Goal: Task Accomplishment & Management: Complete application form

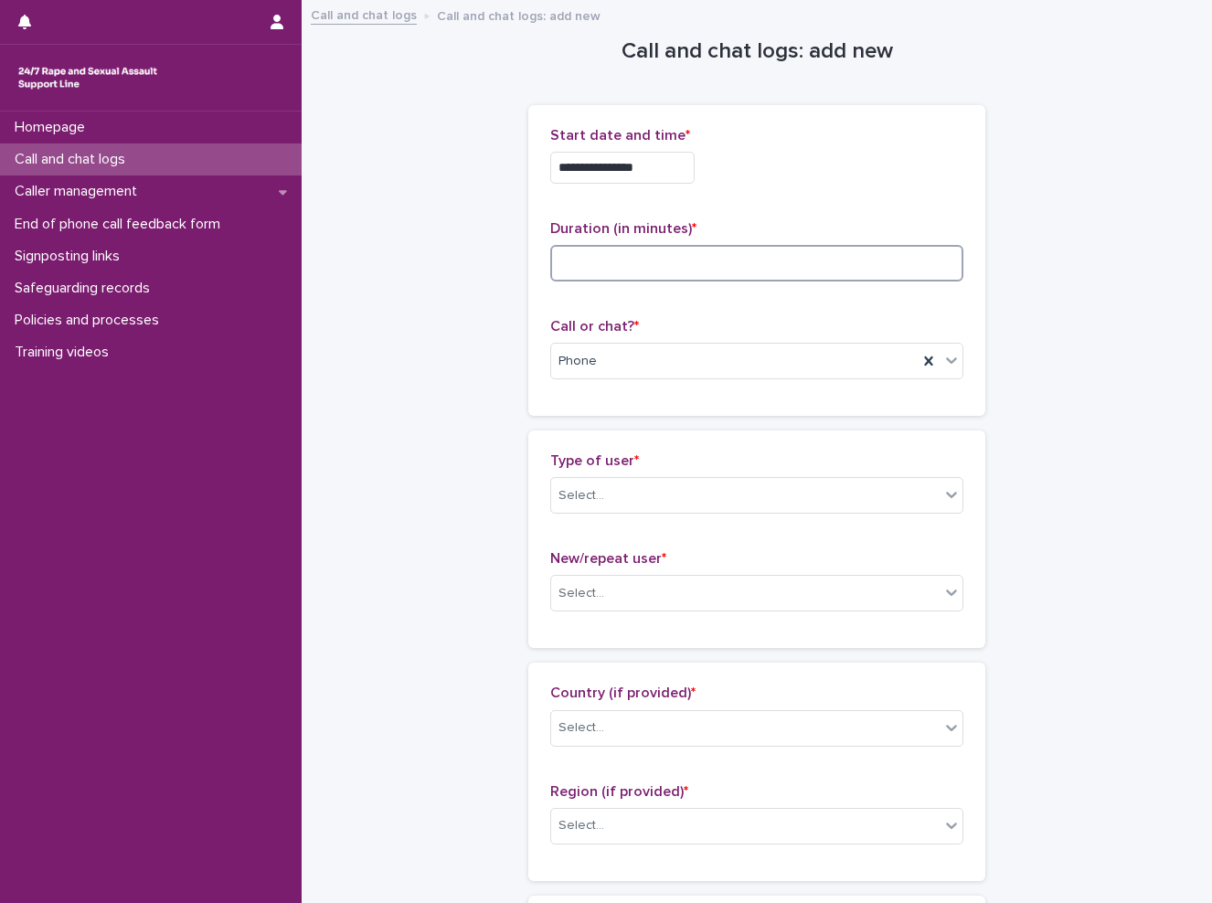
click at [572, 273] on input at bounding box center [756, 263] width 413 height 37
type input "**"
click at [630, 499] on div "Select..." at bounding box center [745, 496] width 388 height 30
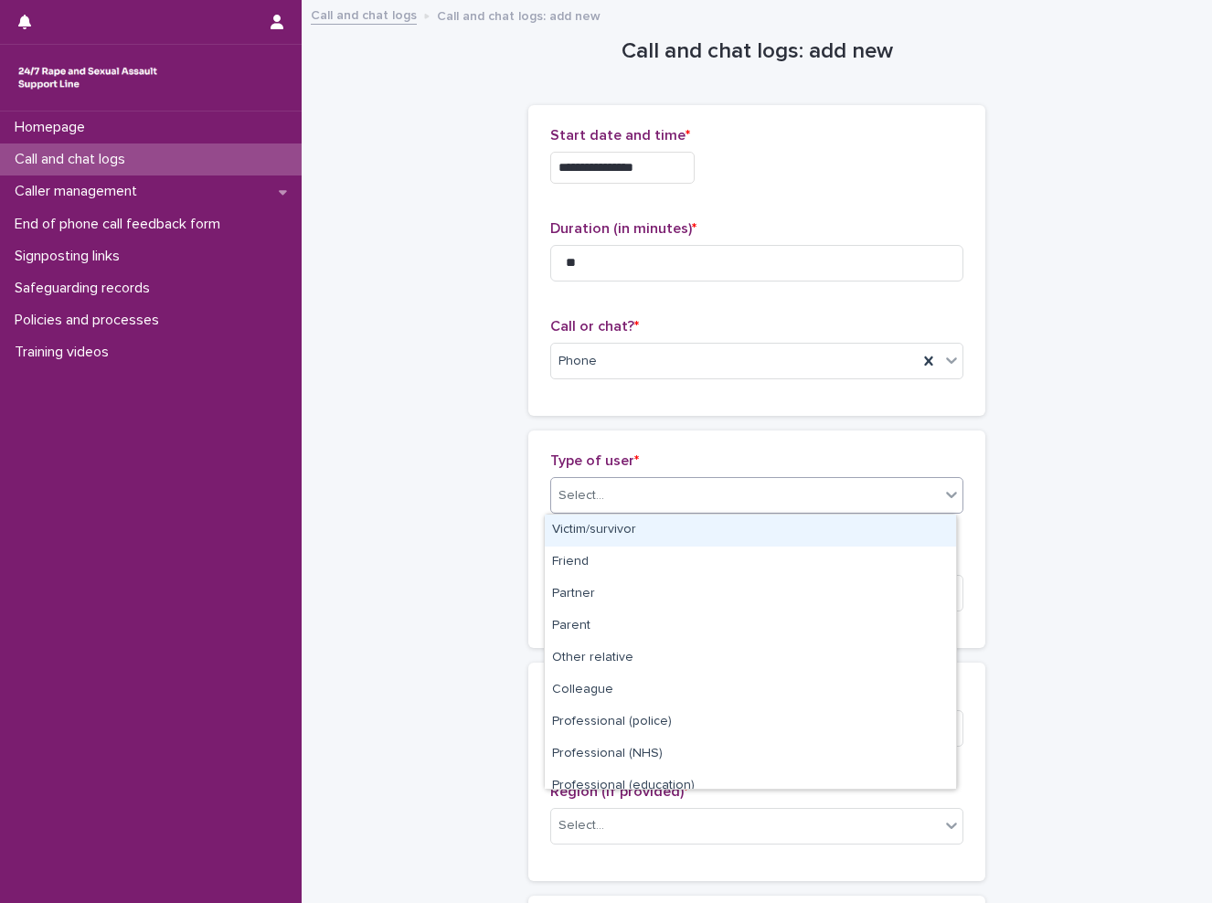
click at [644, 531] on div "Victim/survivor" at bounding box center [750, 530] width 411 height 32
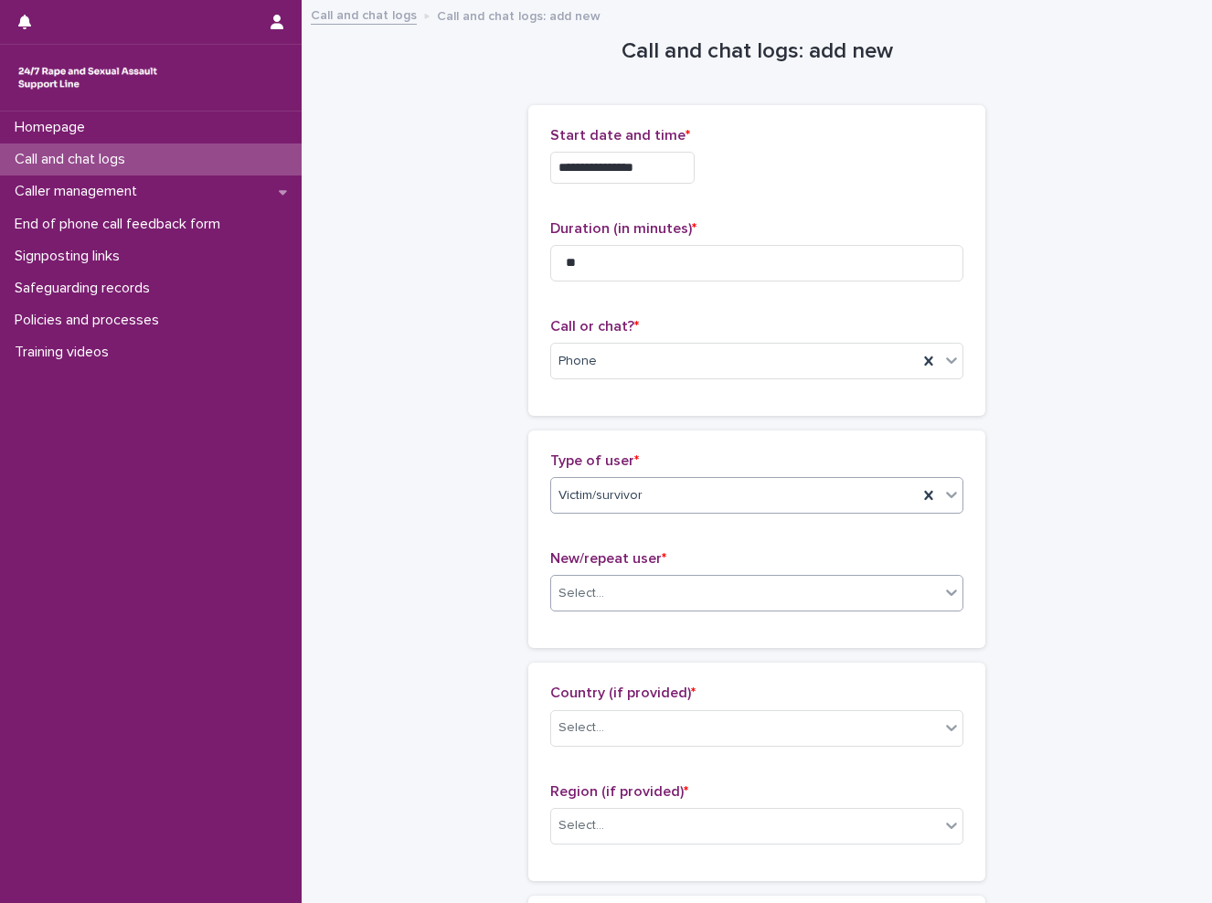
click at [622, 603] on div "Select..." at bounding box center [745, 593] width 388 height 30
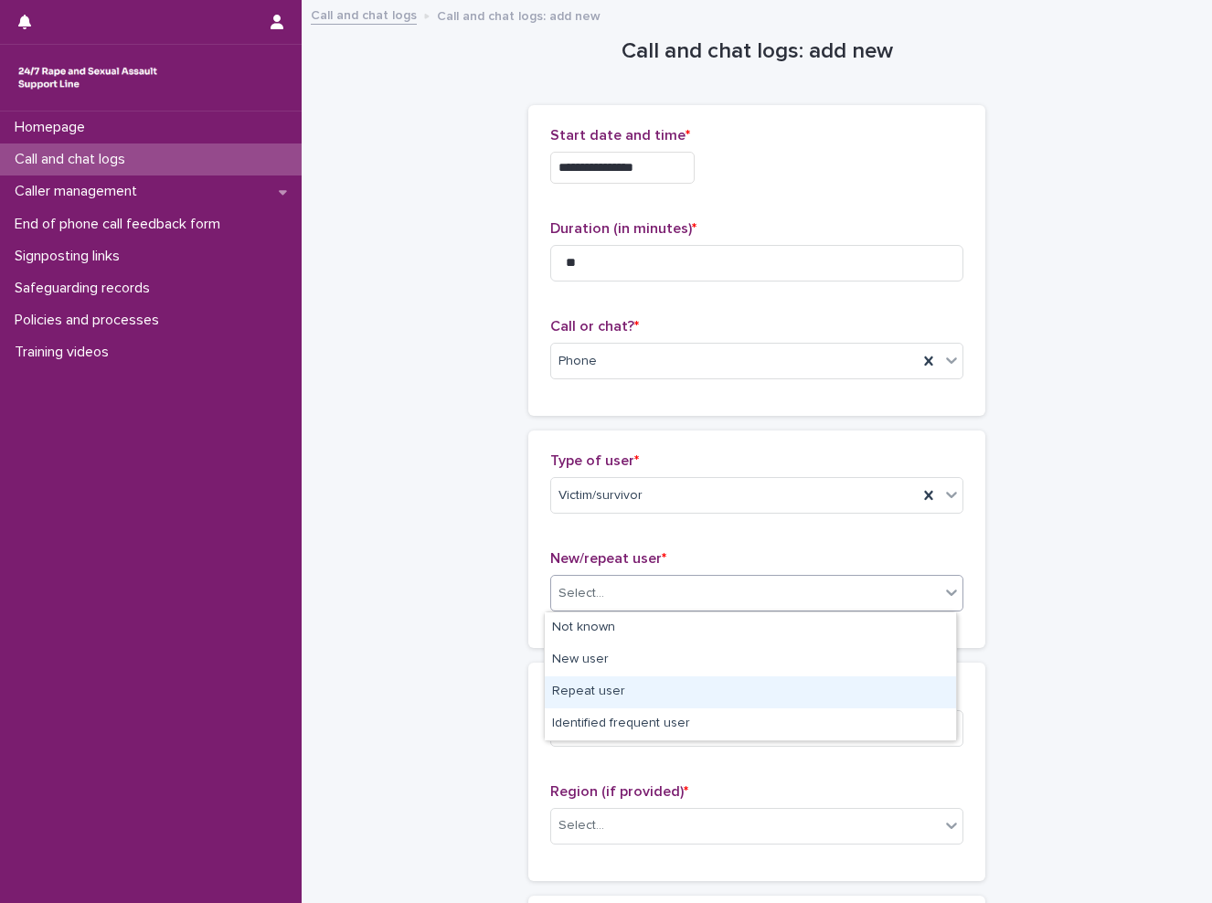
click at [652, 682] on div "Repeat user" at bounding box center [750, 692] width 411 height 32
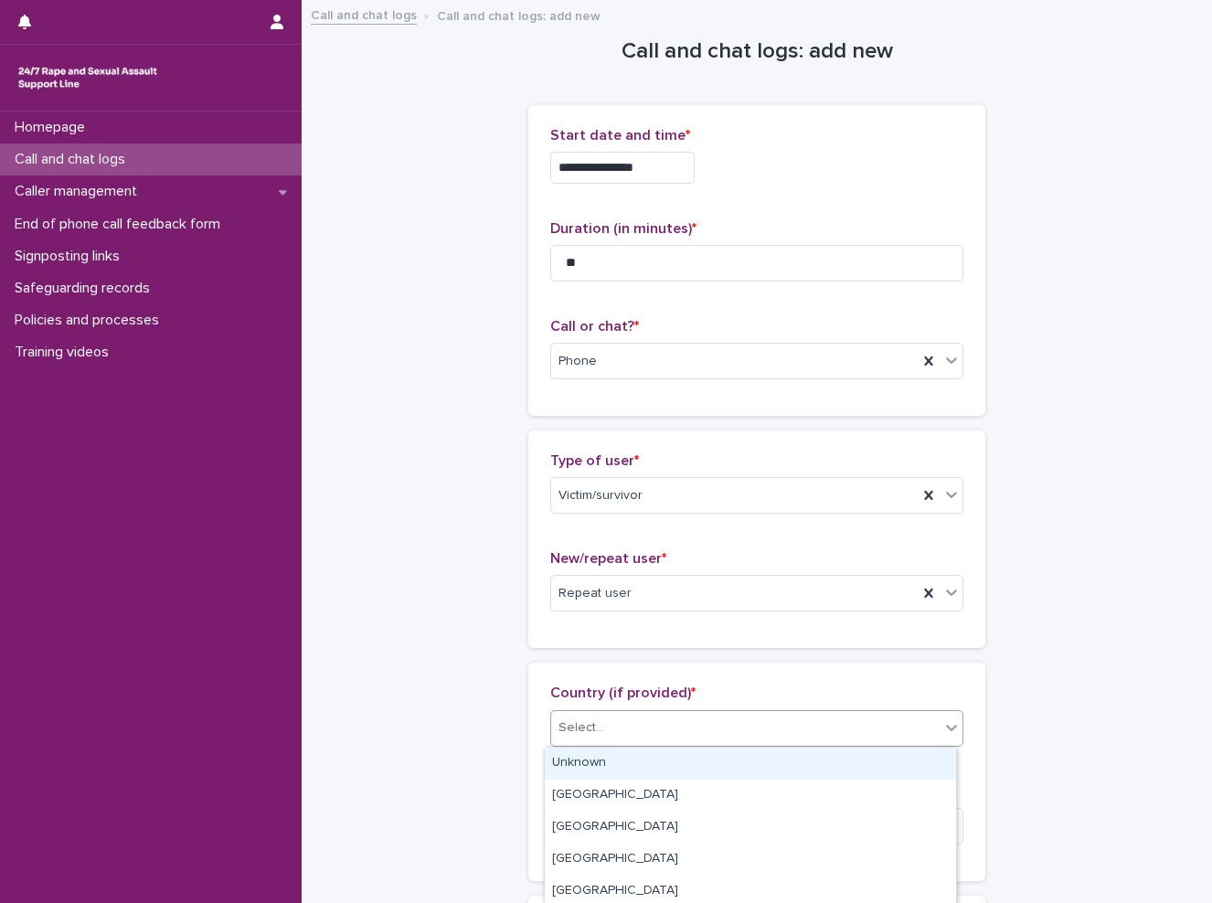
click at [594, 730] on div "Select..." at bounding box center [581, 727] width 46 height 19
click at [664, 758] on div "Unknown" at bounding box center [750, 763] width 411 height 32
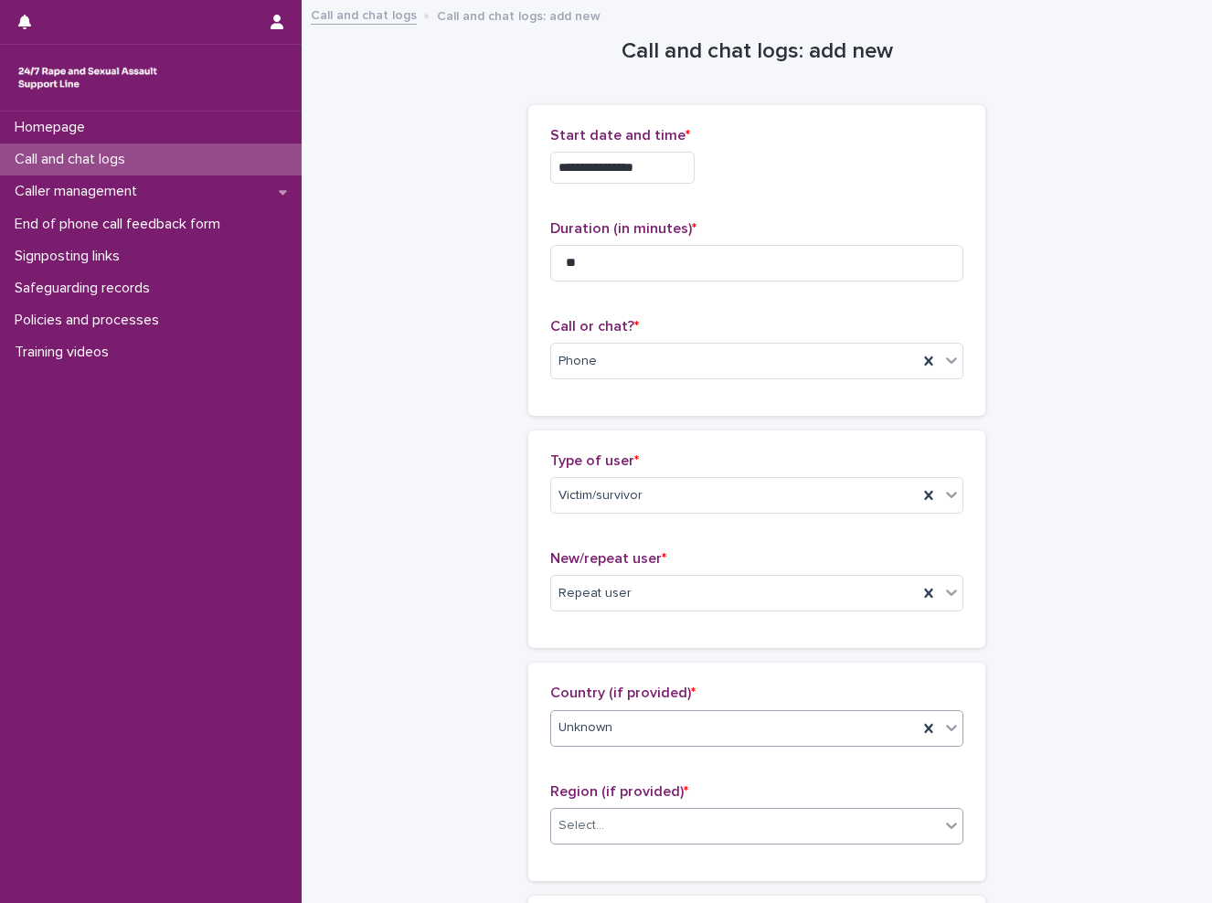
click at [680, 822] on div "Select..." at bounding box center [745, 826] width 388 height 30
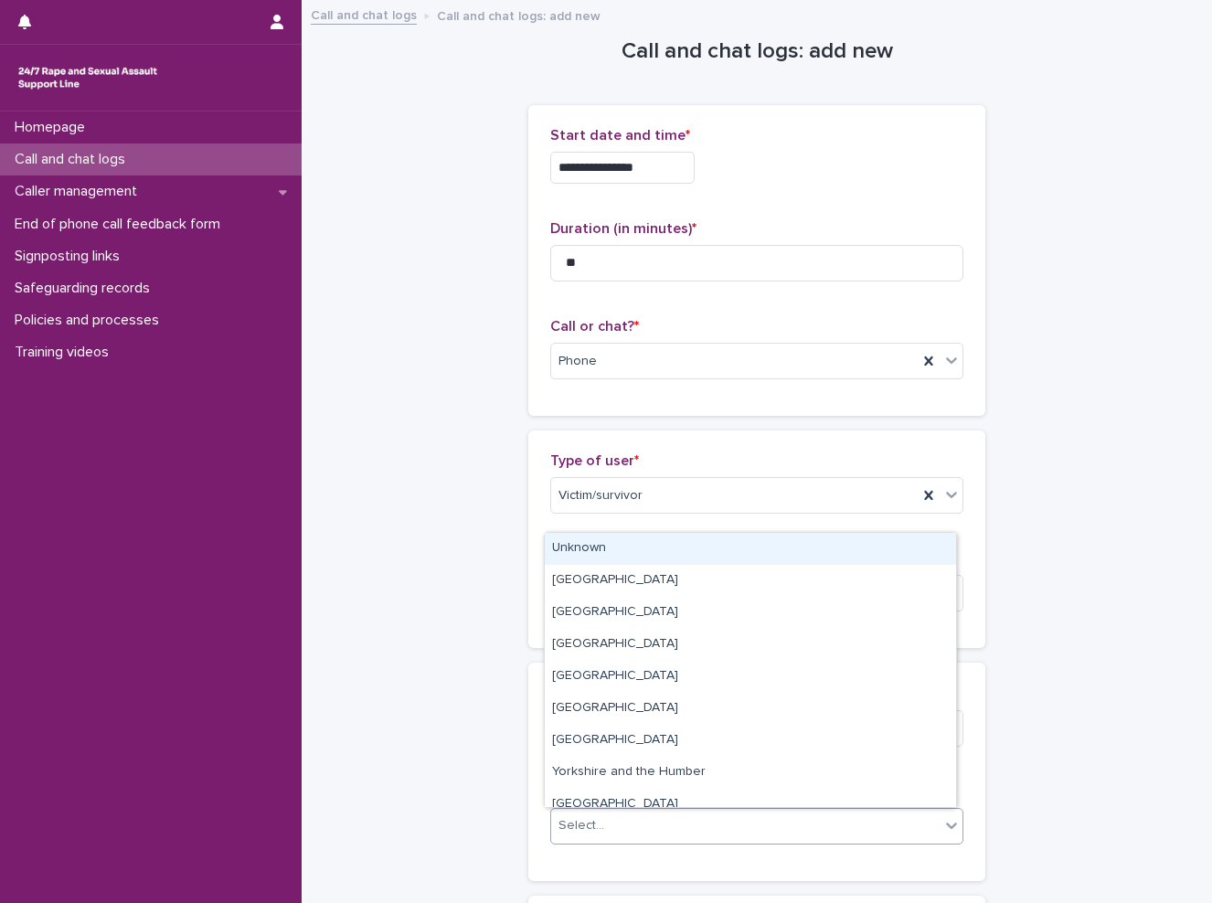
drag, startPoint x: 716, startPoint y: 606, endPoint x: 726, endPoint y: 539, distance: 67.5
click at [726, 539] on div "Unknown" at bounding box center [750, 549] width 411 height 32
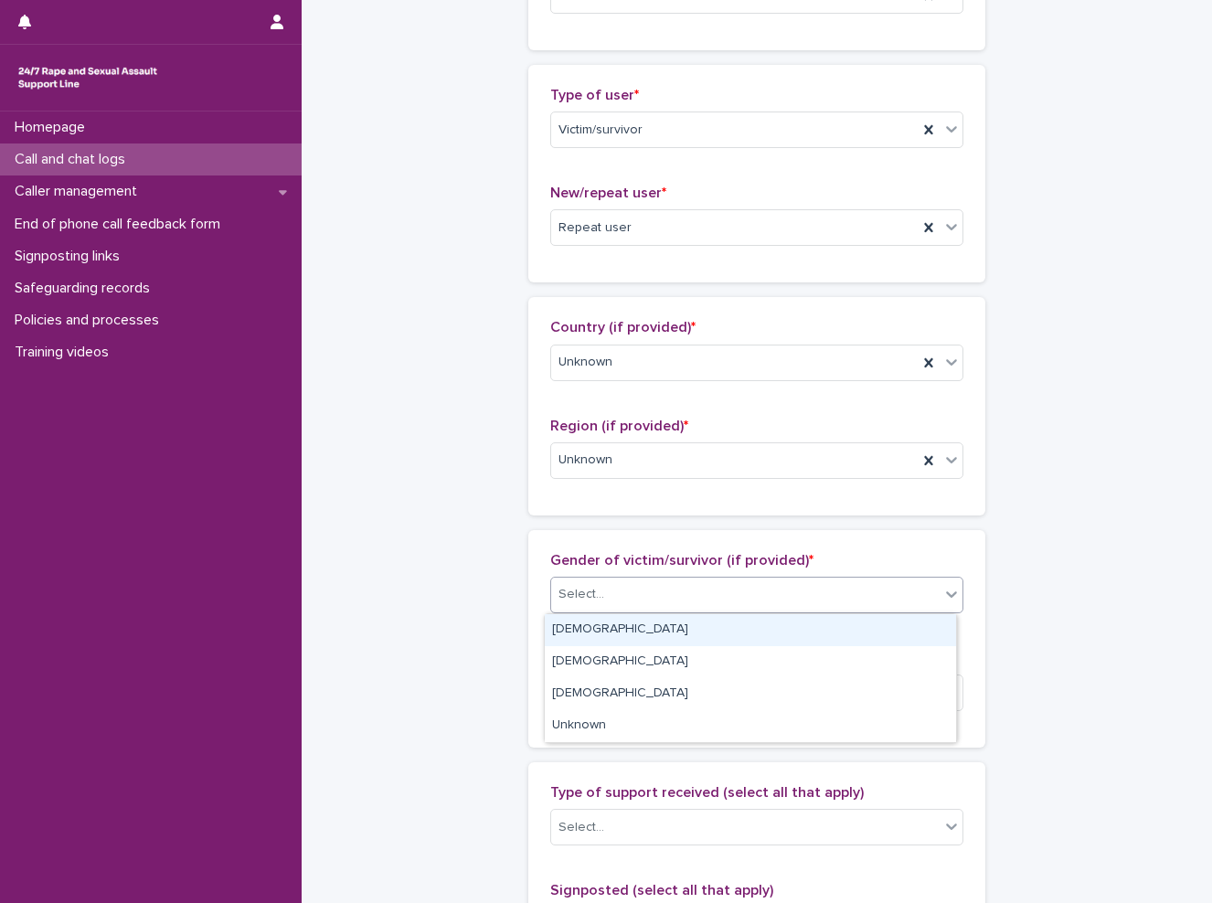
click at [747, 597] on div "Select..." at bounding box center [745, 594] width 388 height 30
click at [722, 627] on div "[DEMOGRAPHIC_DATA]" at bounding box center [750, 630] width 411 height 32
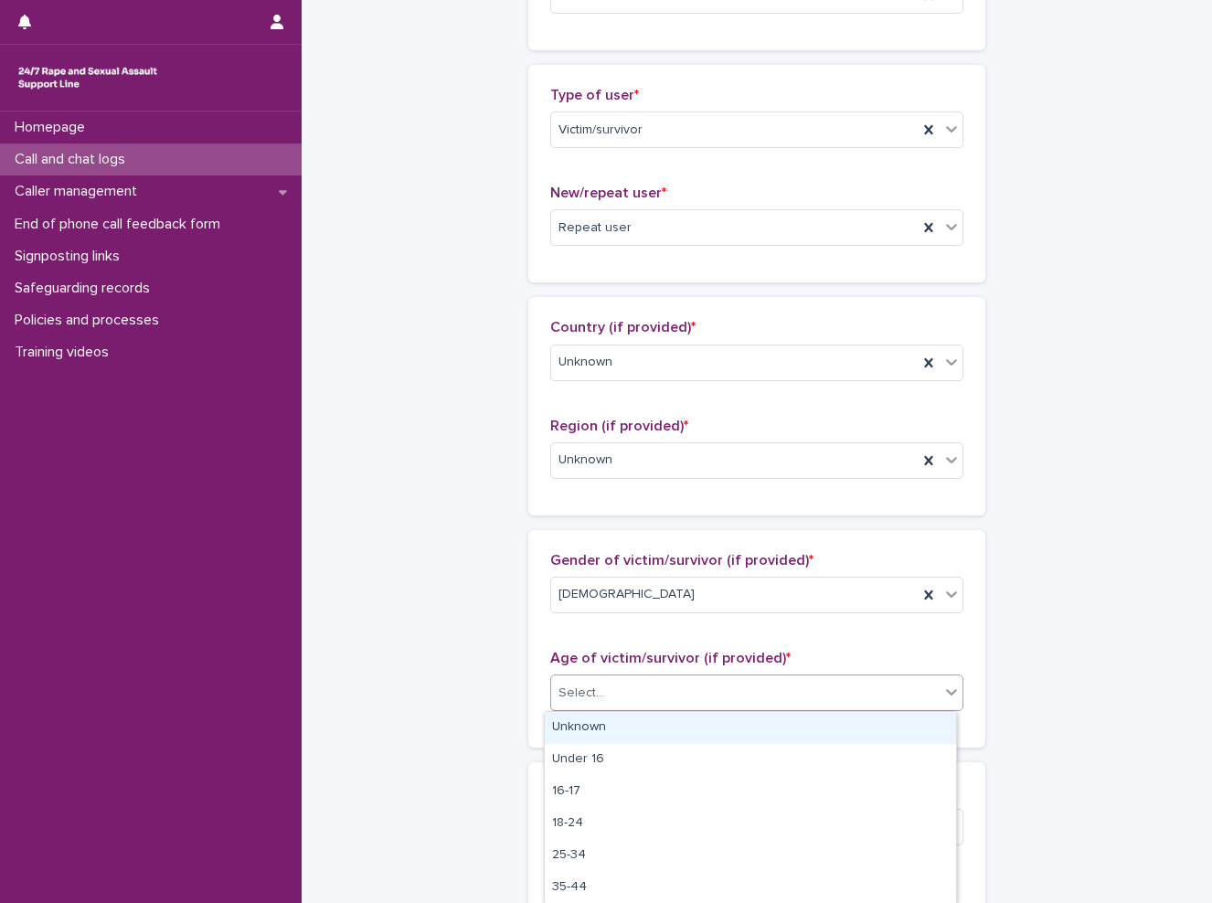
click at [707, 701] on div "Select..." at bounding box center [745, 693] width 388 height 30
drag, startPoint x: 649, startPoint y: 810, endPoint x: 664, endPoint y: 736, distance: 75.6
click at [664, 736] on div "Unknown" at bounding box center [750, 728] width 411 height 32
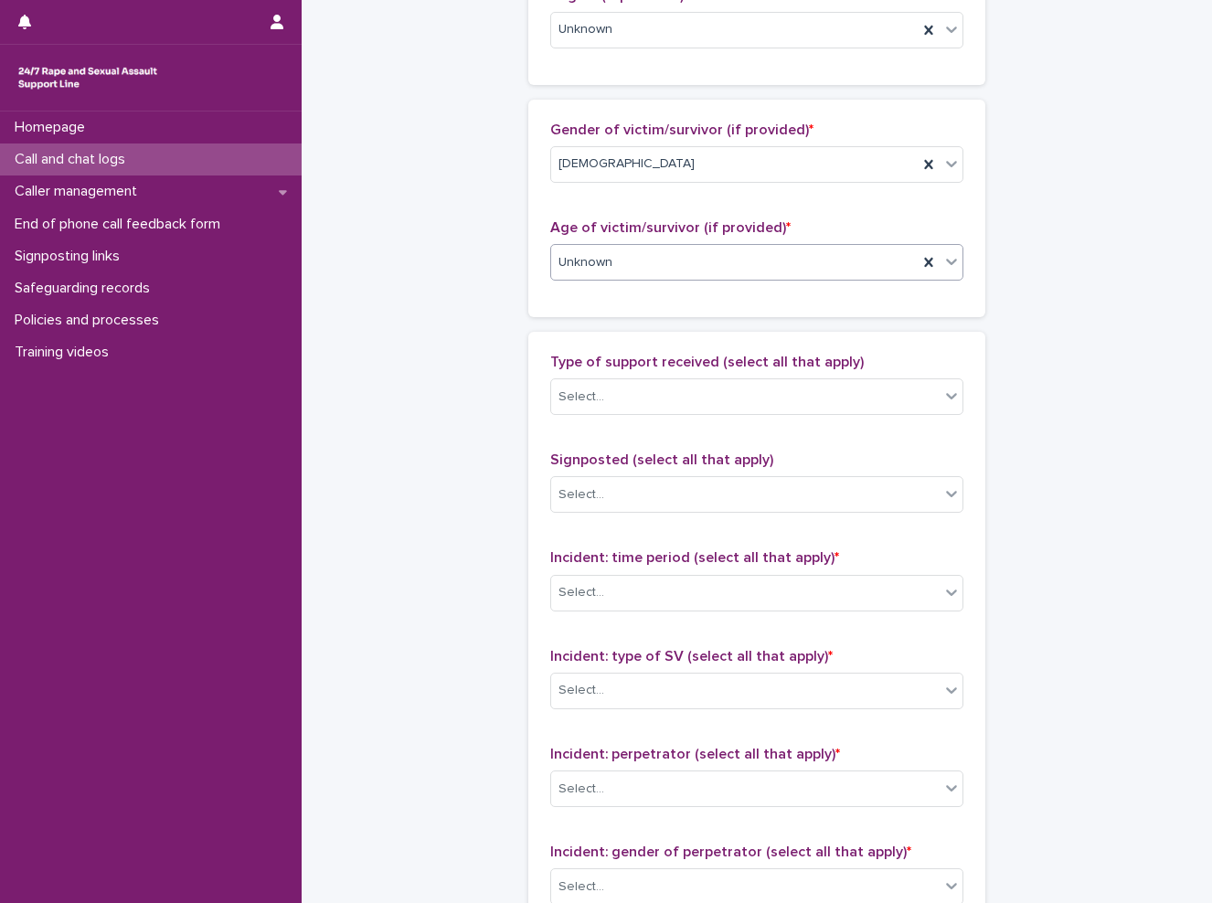
scroll to position [822, 0]
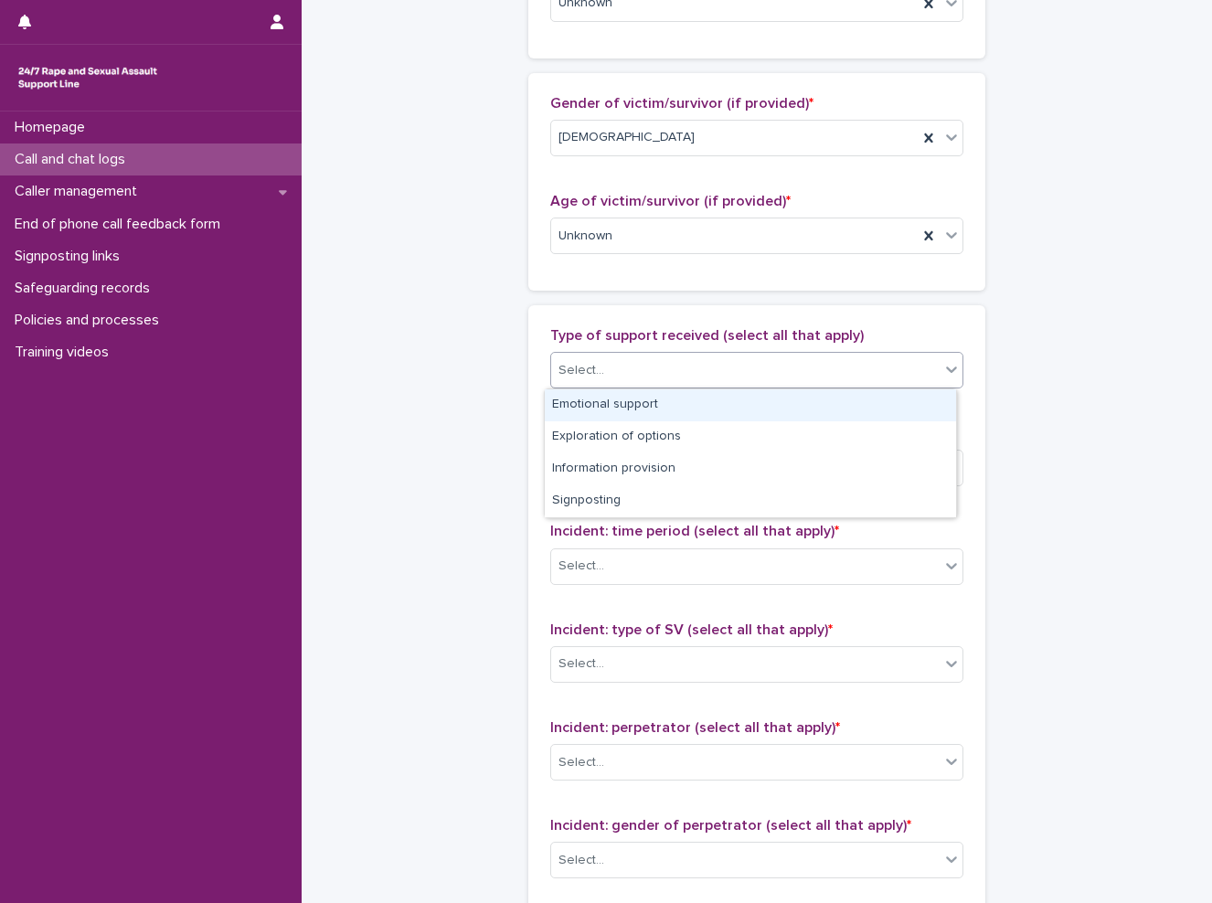
click at [605, 365] on div "Select..." at bounding box center [745, 370] width 388 height 30
click at [605, 412] on div "Emotional support" at bounding box center [750, 405] width 411 height 32
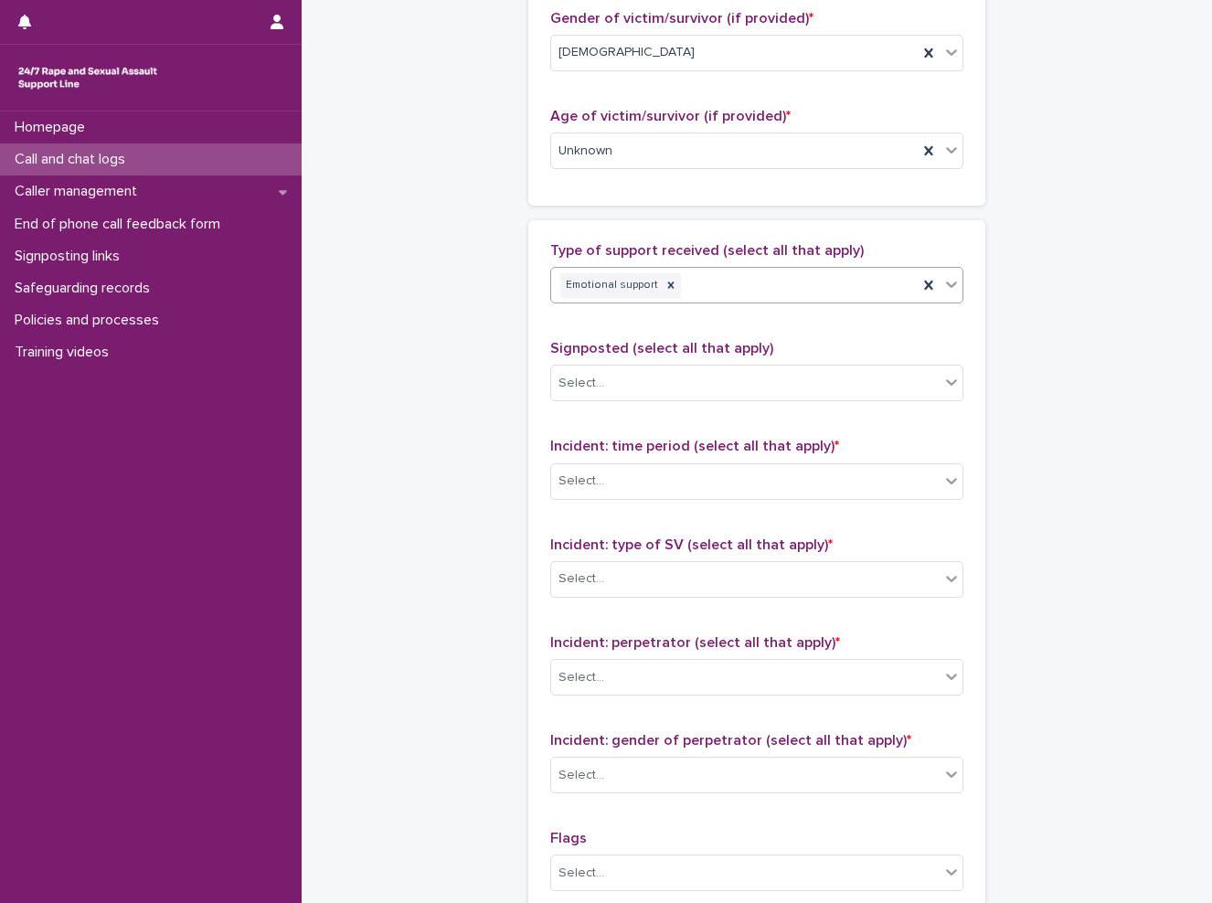
scroll to position [1005, 0]
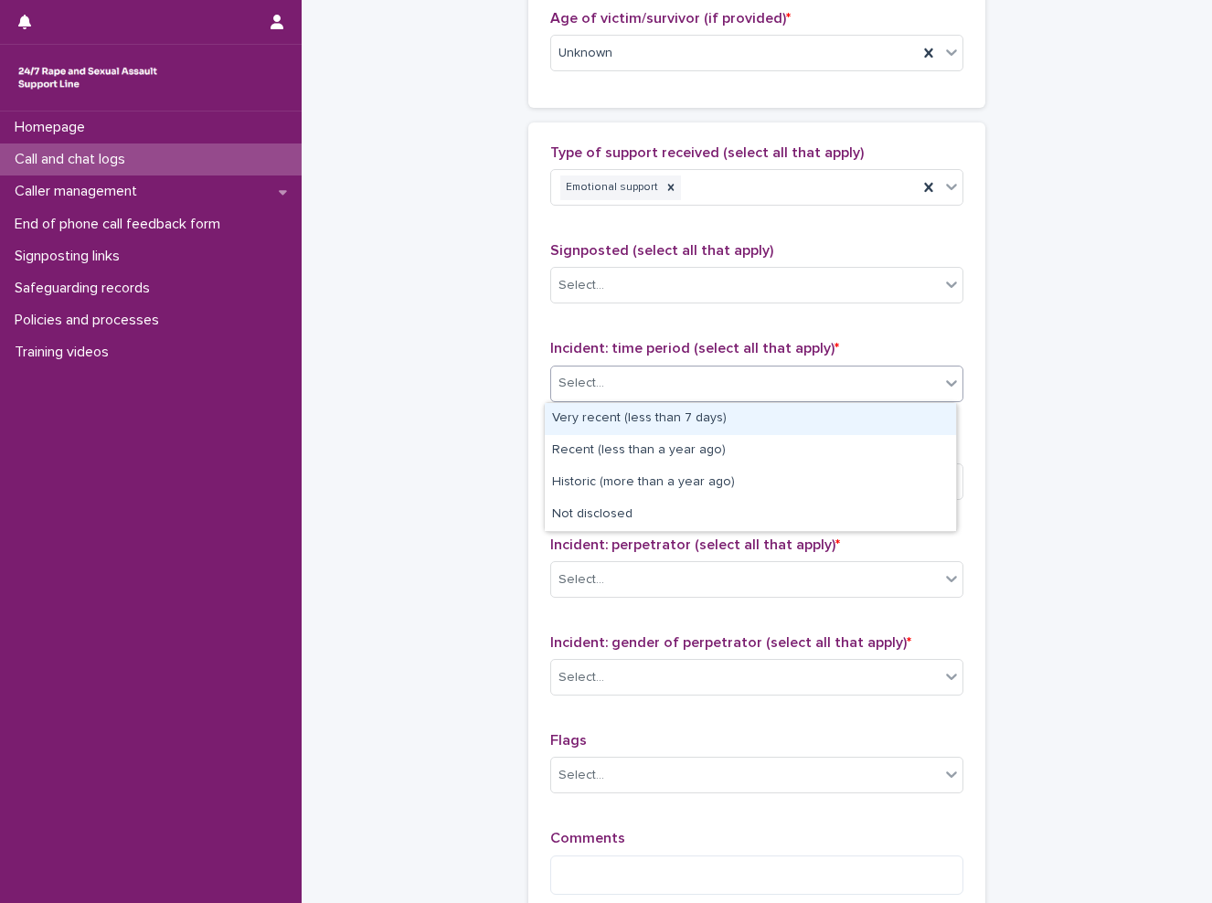
click at [604, 385] on div "Select..." at bounding box center [745, 383] width 388 height 30
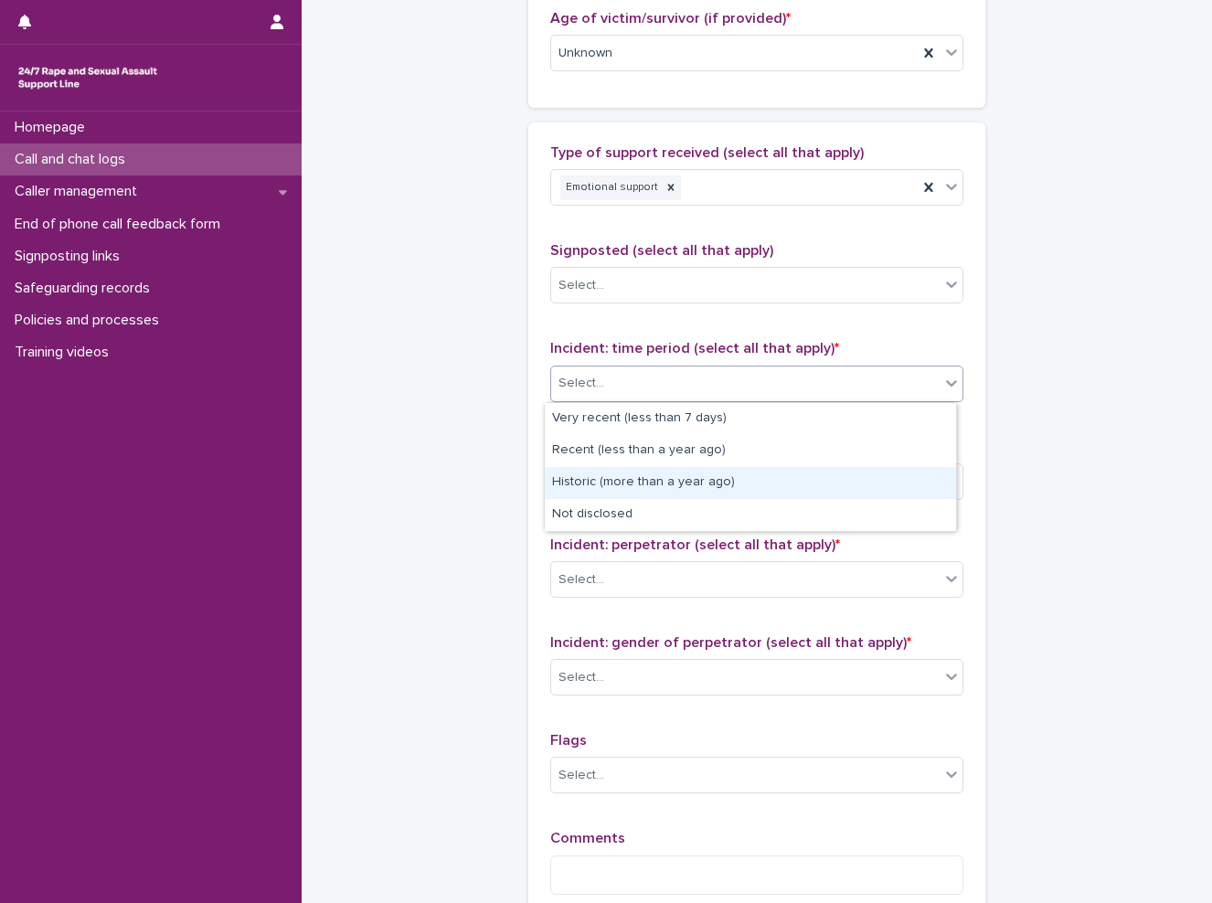
click at [604, 484] on div "Historic (more than a year ago)" at bounding box center [750, 483] width 411 height 32
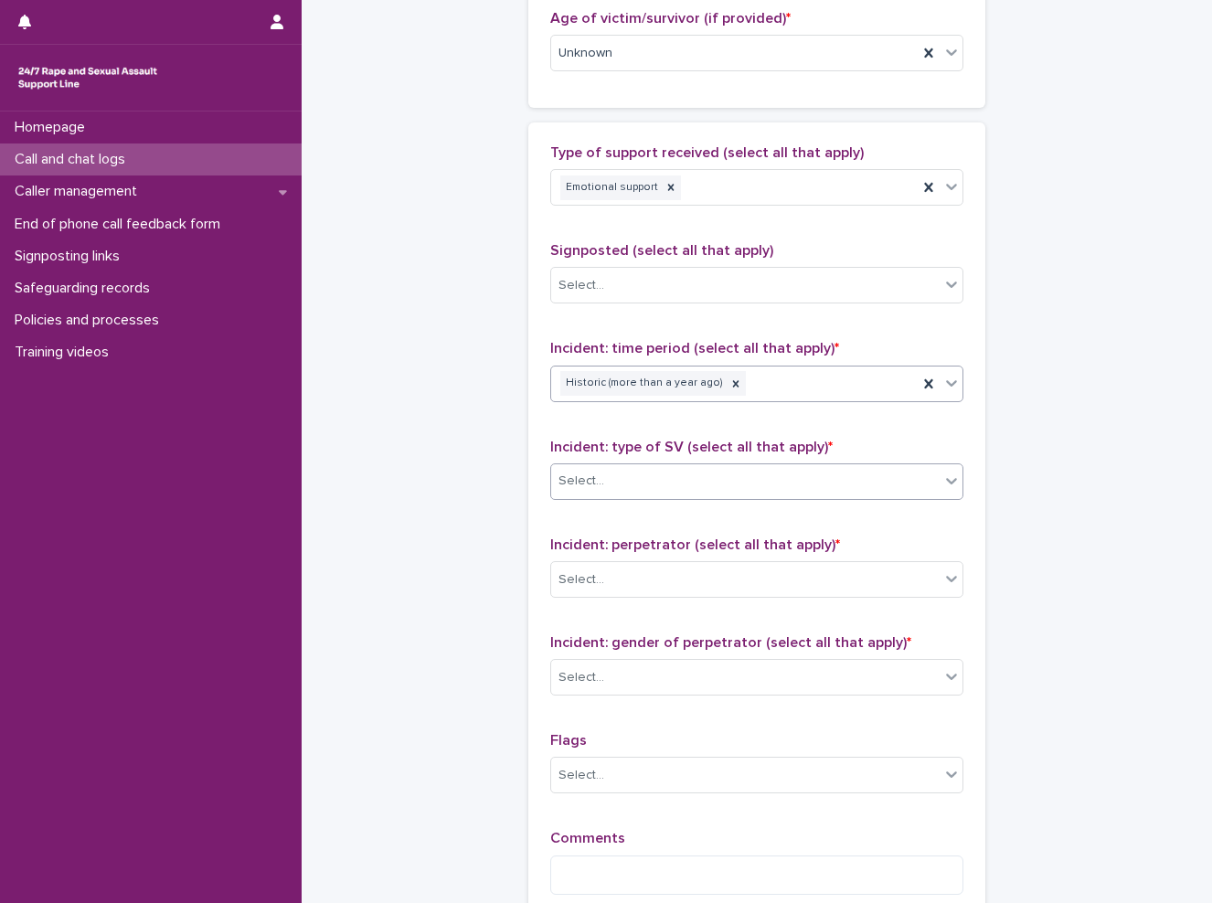
click at [620, 474] on div "Select..." at bounding box center [745, 481] width 388 height 30
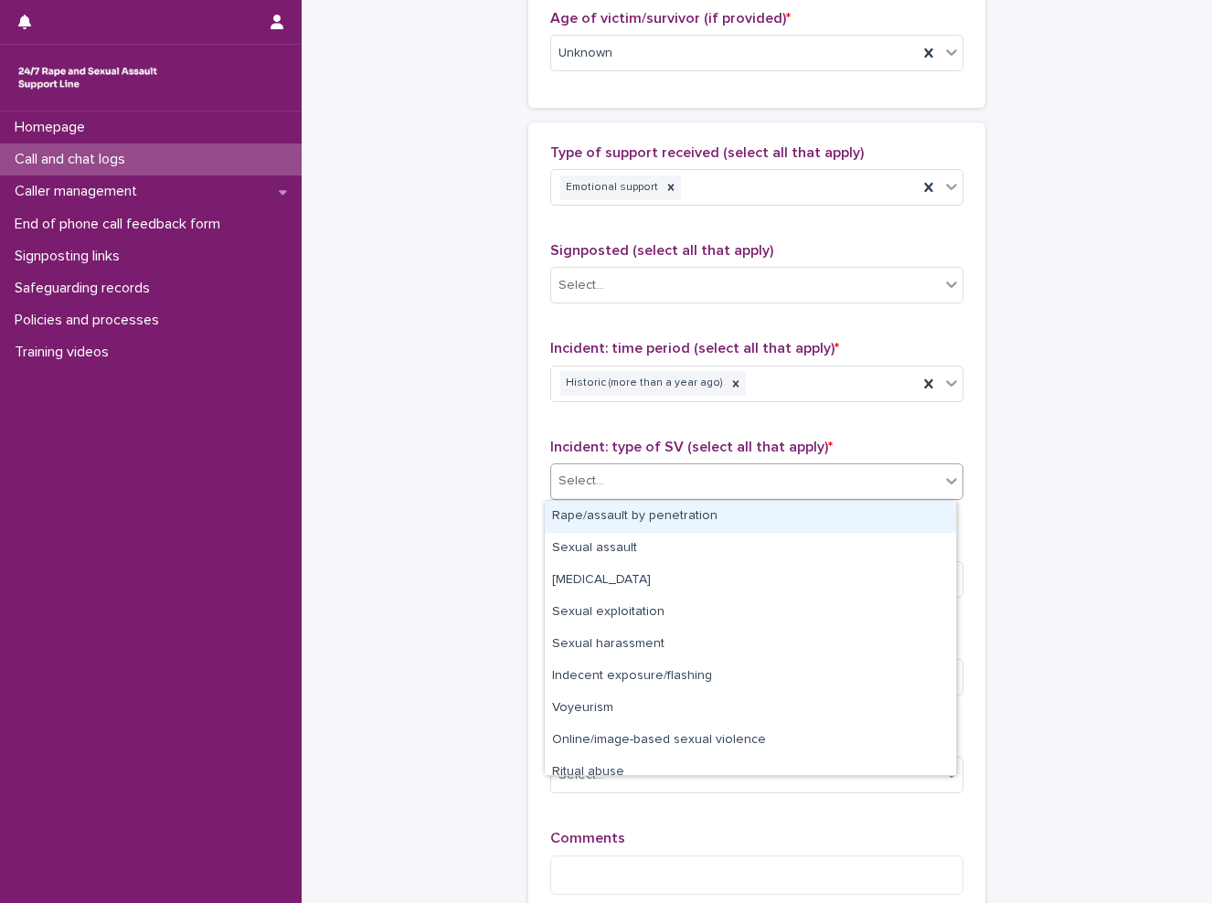
scroll to position [46, 0]
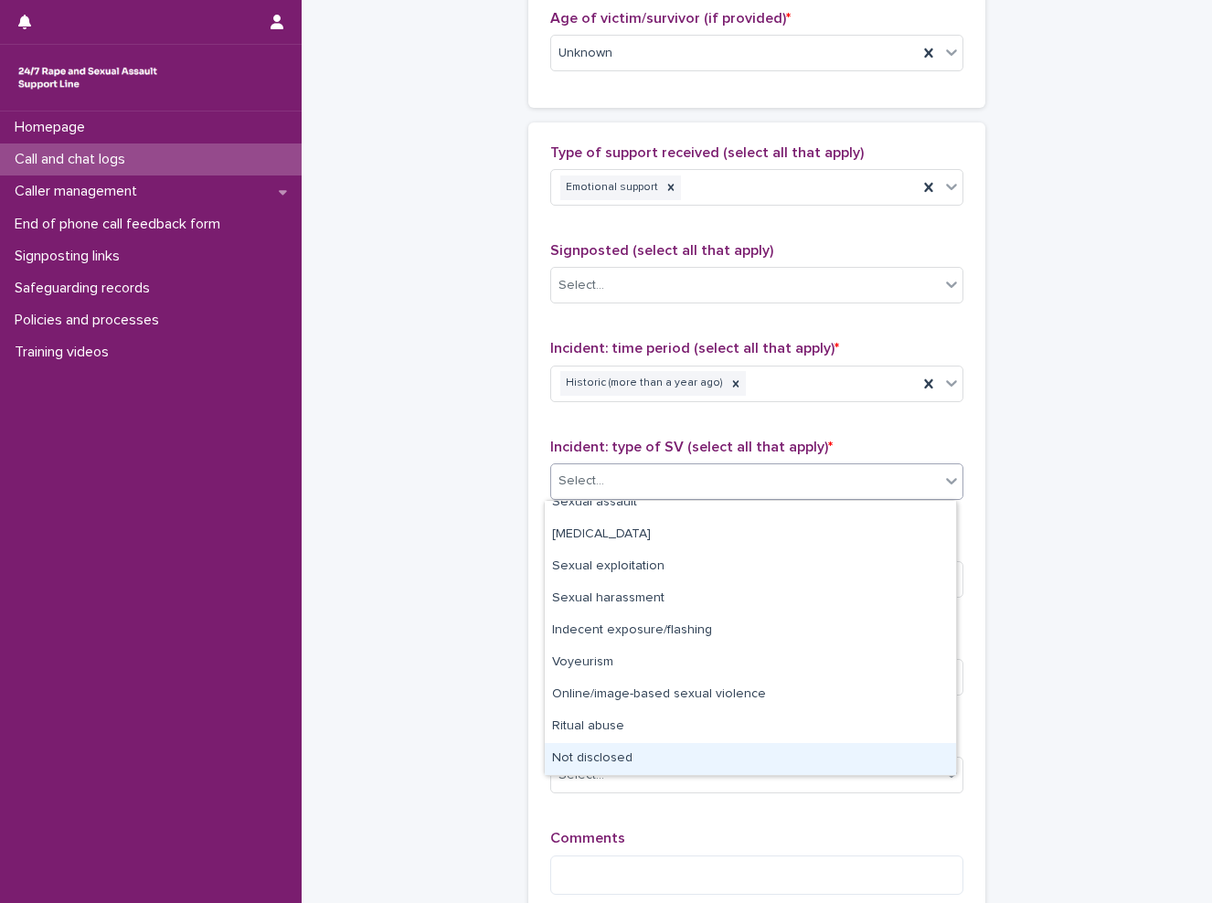
click at [614, 748] on div "Not disclosed" at bounding box center [750, 759] width 411 height 32
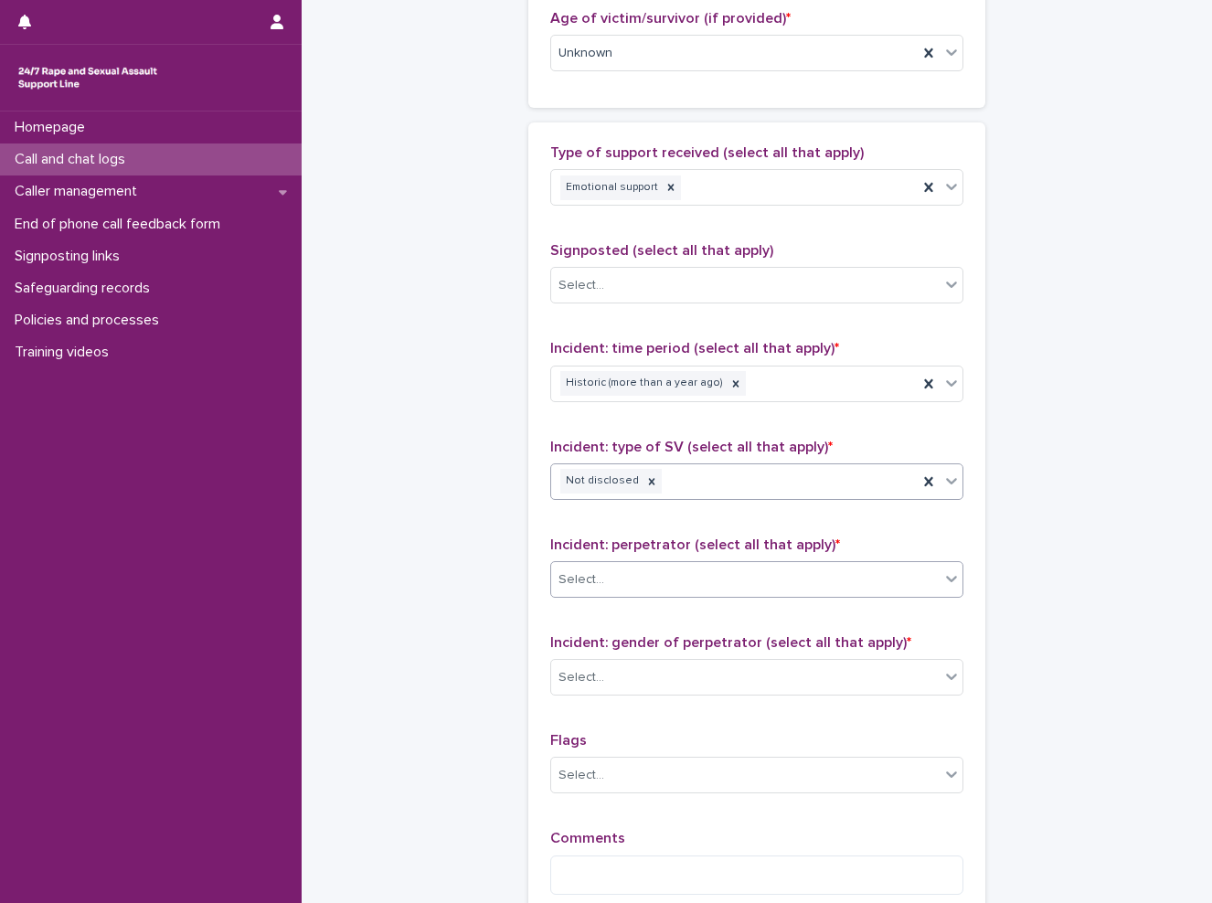
click at [666, 593] on div "Select..." at bounding box center [745, 580] width 388 height 30
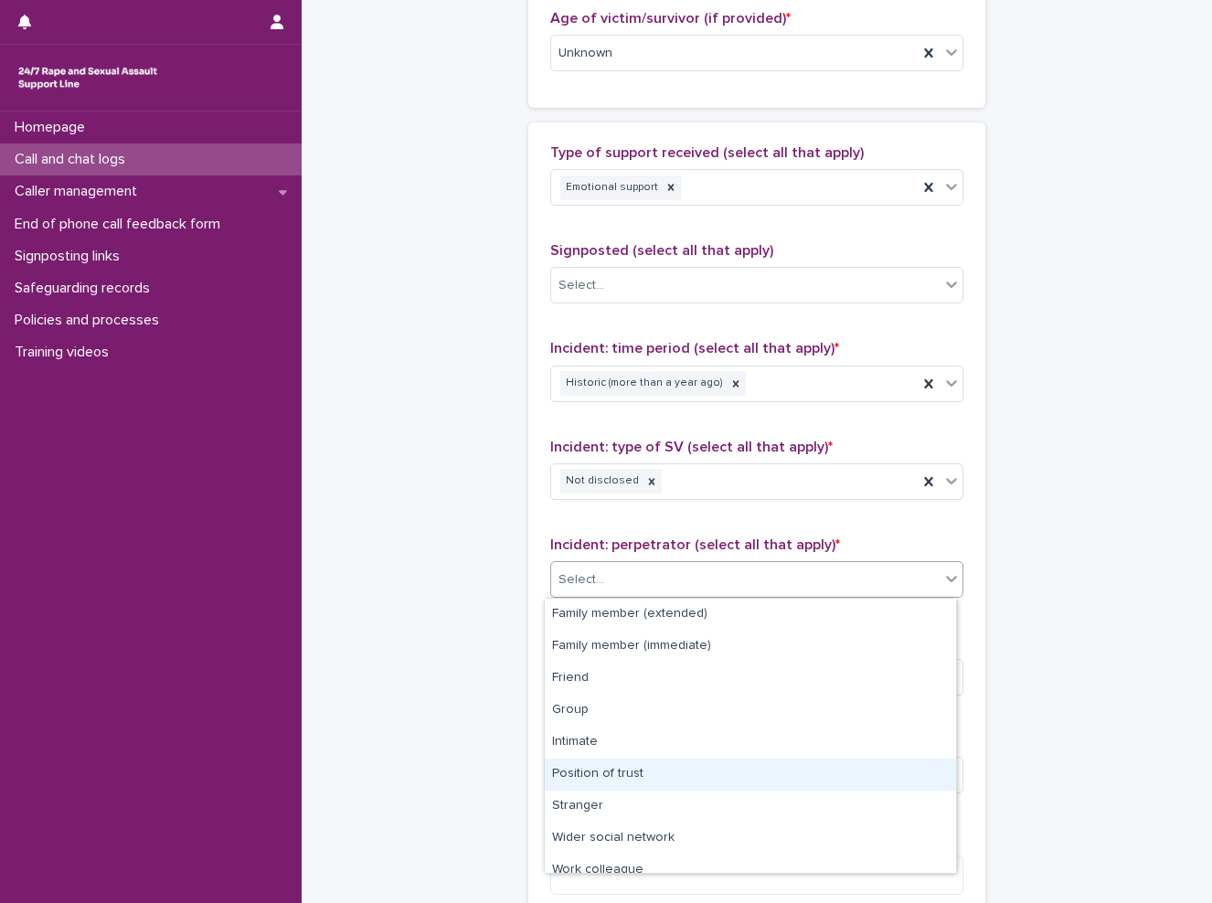
scroll to position [78, 0]
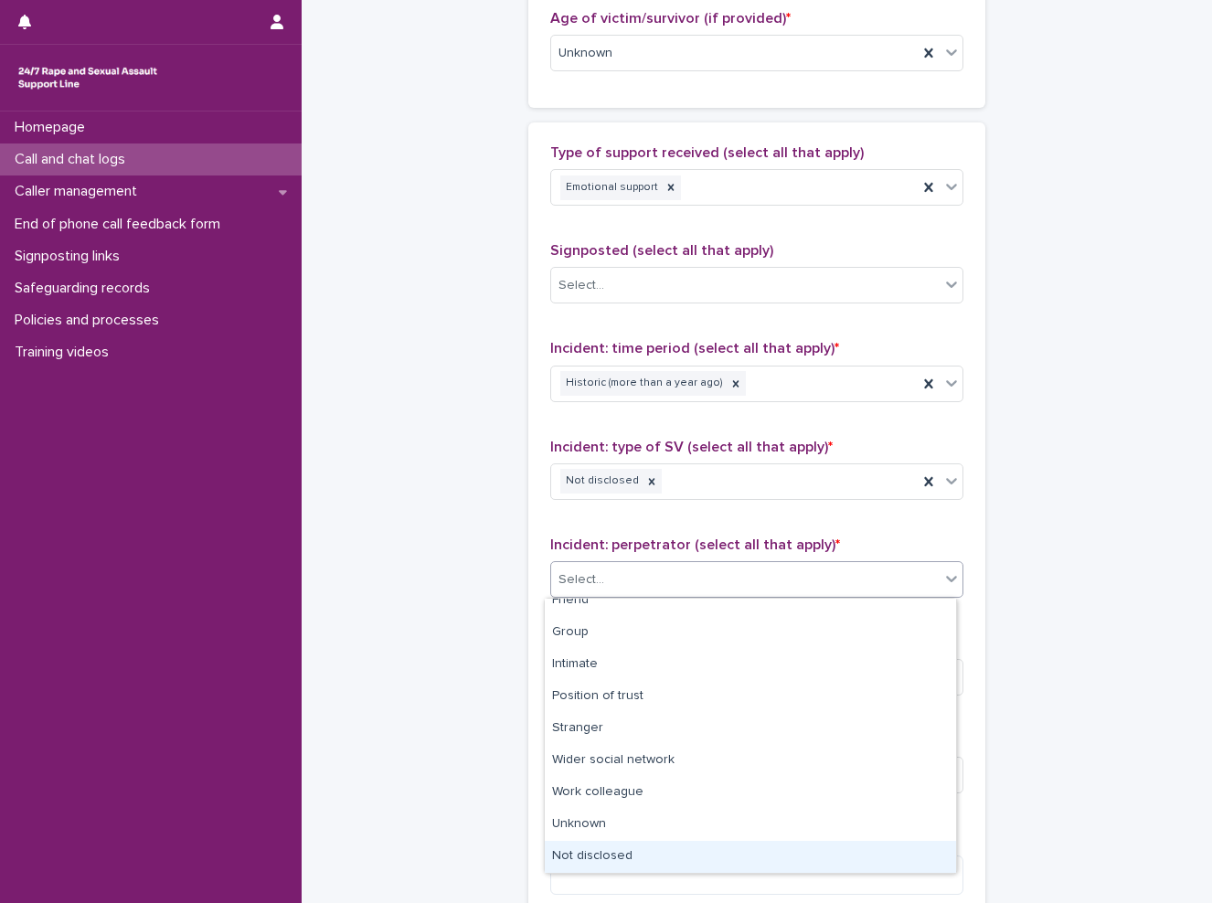
click at [559, 848] on div "Not disclosed" at bounding box center [750, 857] width 411 height 32
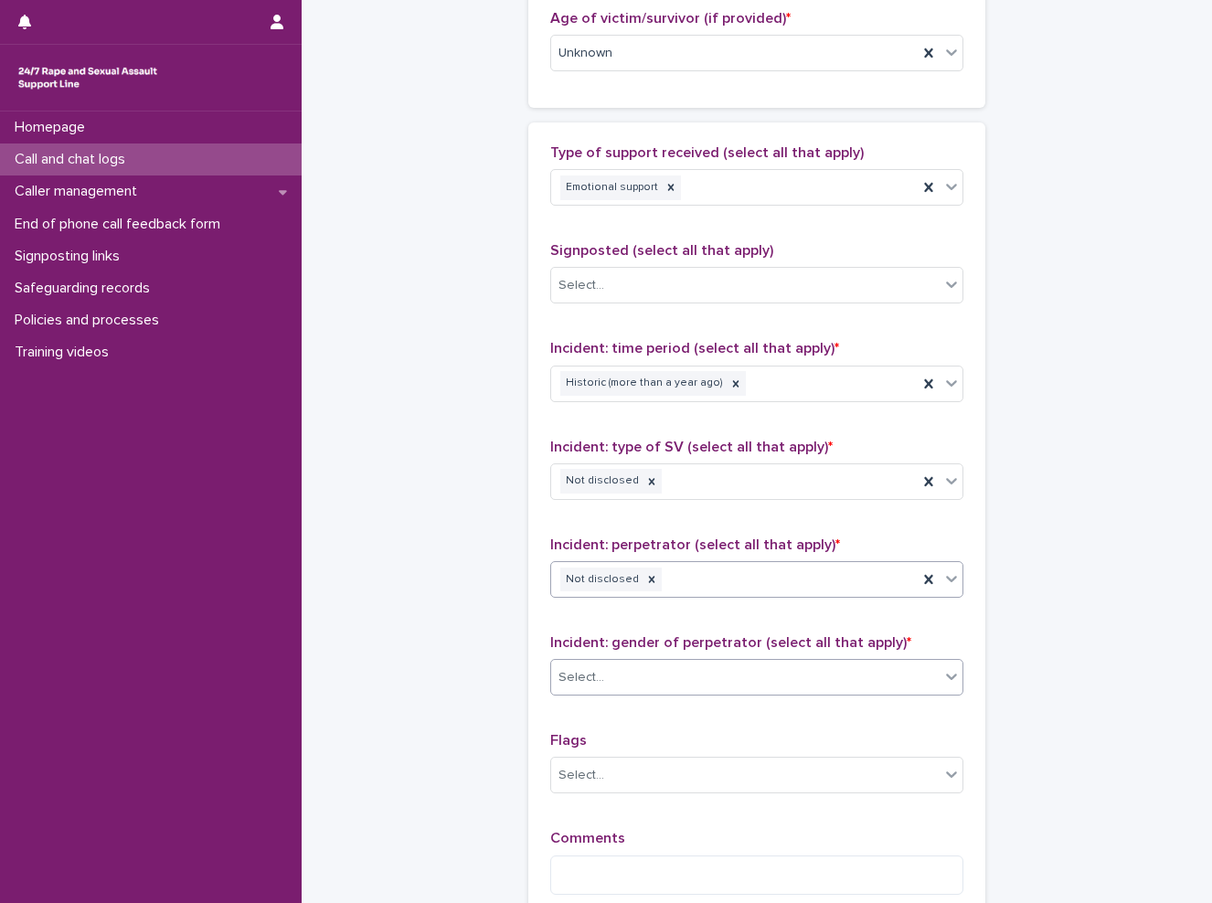
click at [643, 659] on div "Select..." at bounding box center [756, 677] width 413 height 37
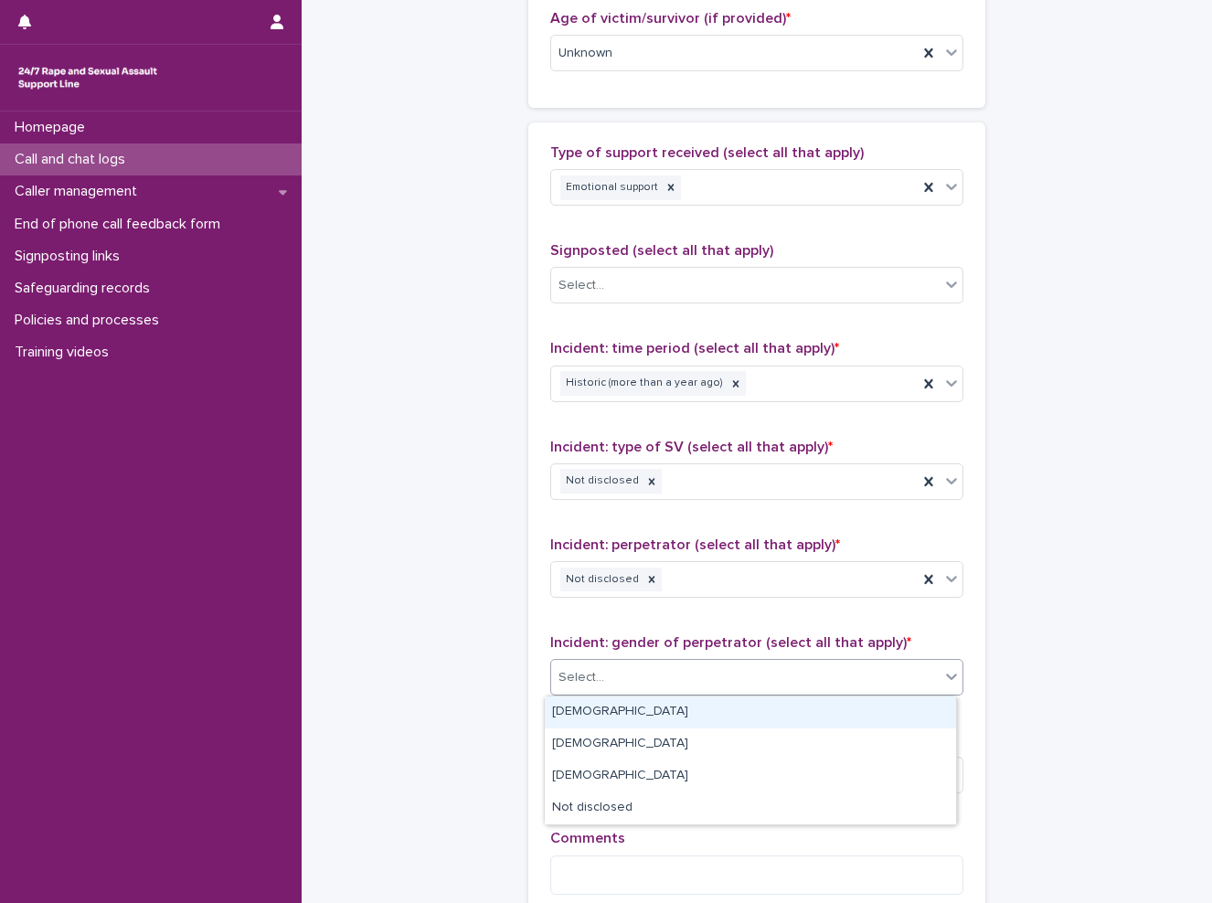
click at [620, 711] on div "[DEMOGRAPHIC_DATA]" at bounding box center [750, 712] width 411 height 32
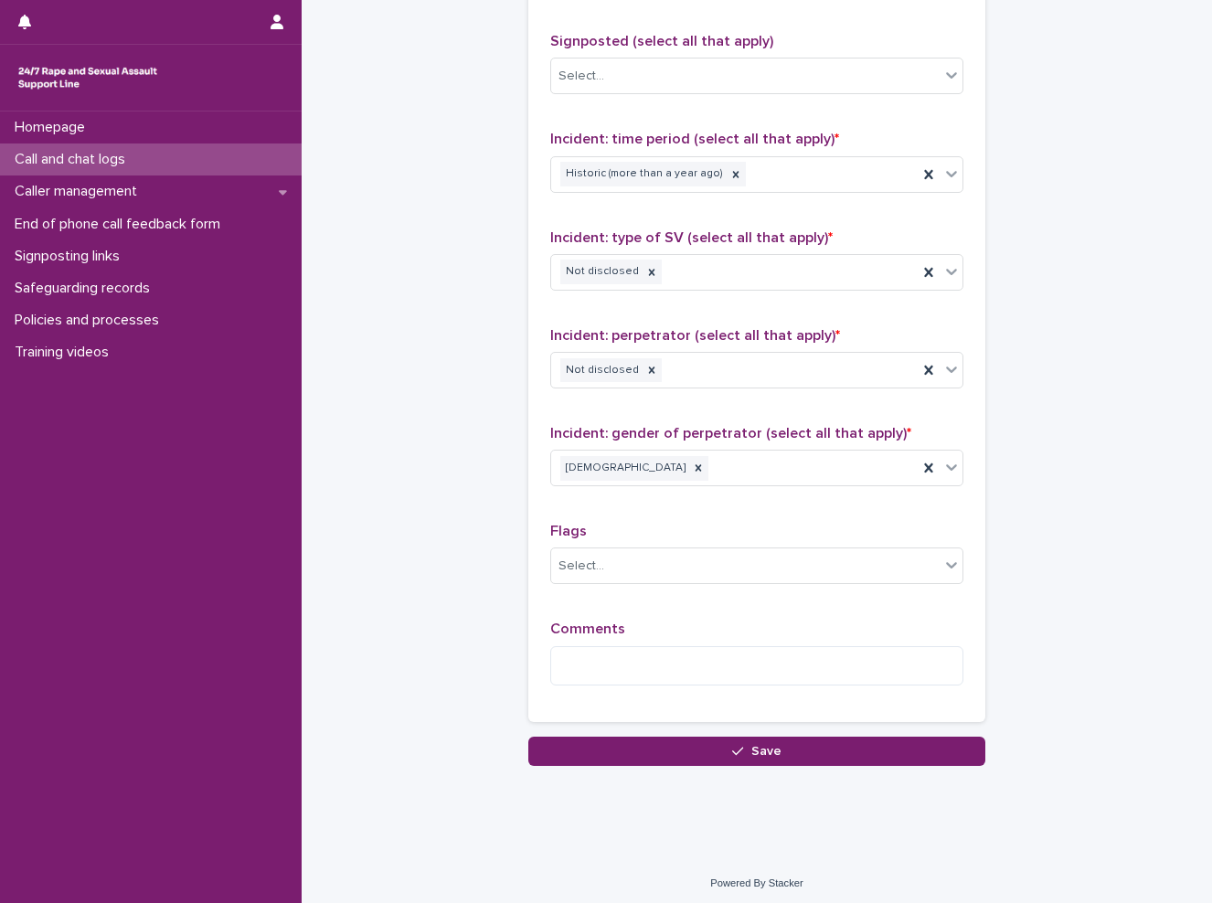
scroll to position [1220, 0]
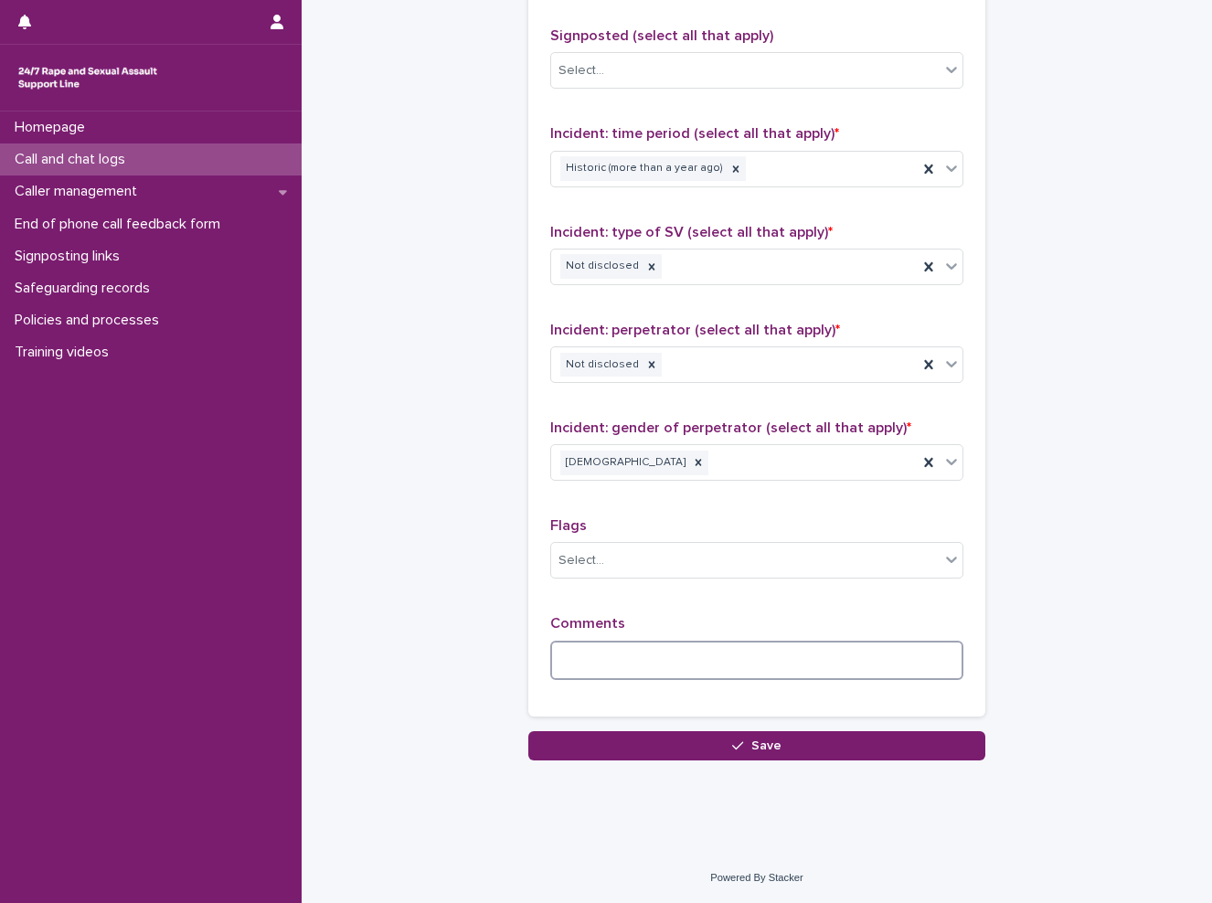
click at [584, 652] on textarea at bounding box center [756, 660] width 413 height 39
click at [892, 657] on textarea "**********" at bounding box center [756, 660] width 413 height 39
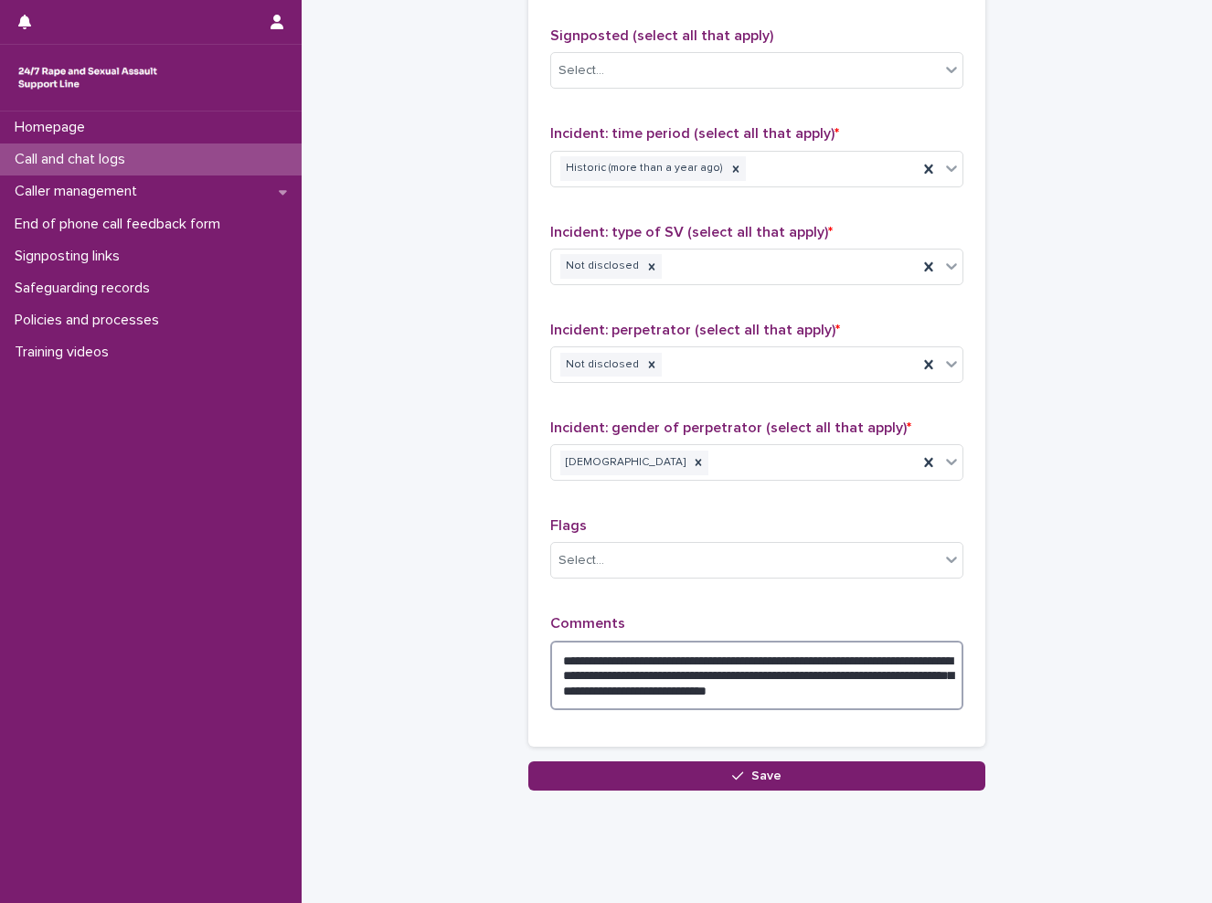
type textarea "**********"
drag, startPoint x: 678, startPoint y: 689, endPoint x: 789, endPoint y: 720, distance: 114.8
click at [789, 720] on div "**********" at bounding box center [756, 669] width 413 height 109
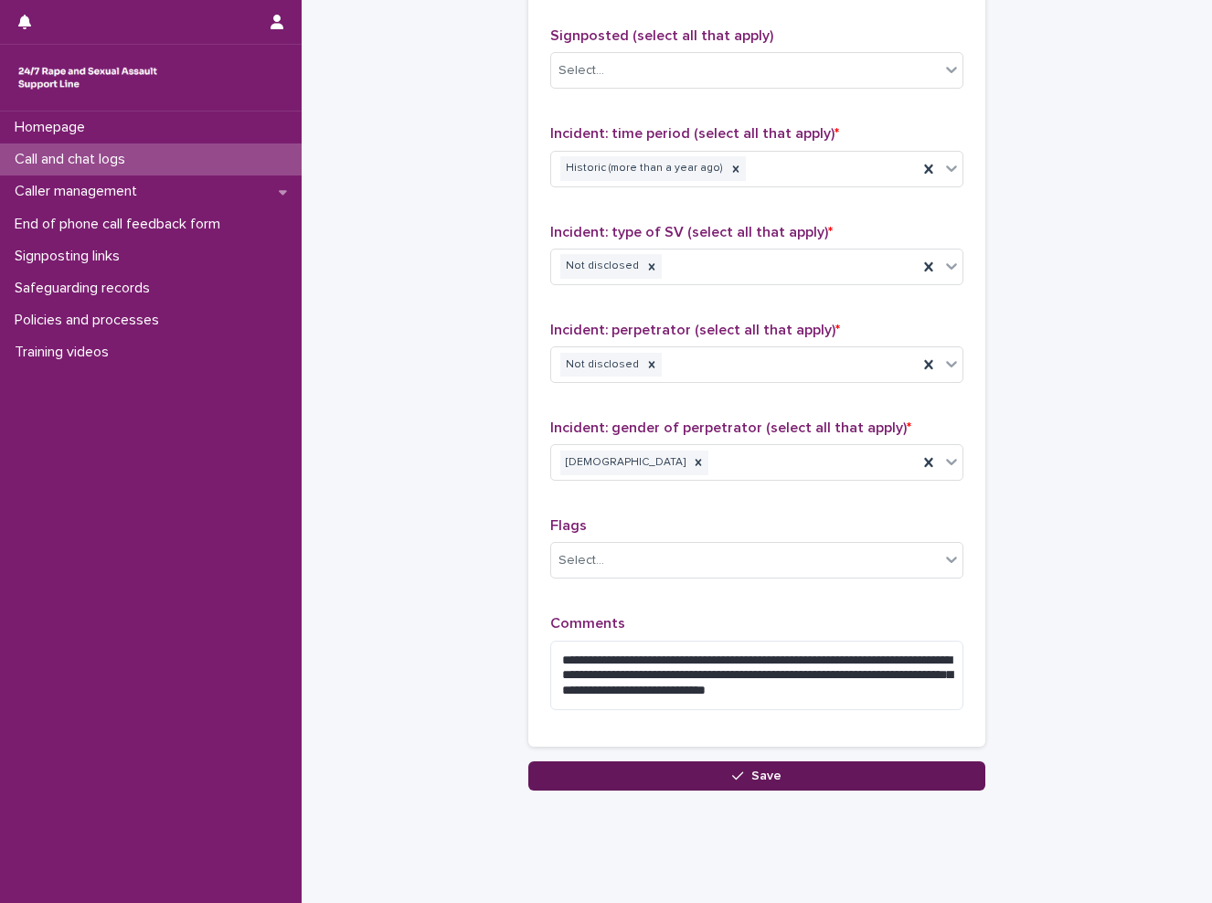
click at [779, 761] on button "Save" at bounding box center [756, 775] width 457 height 29
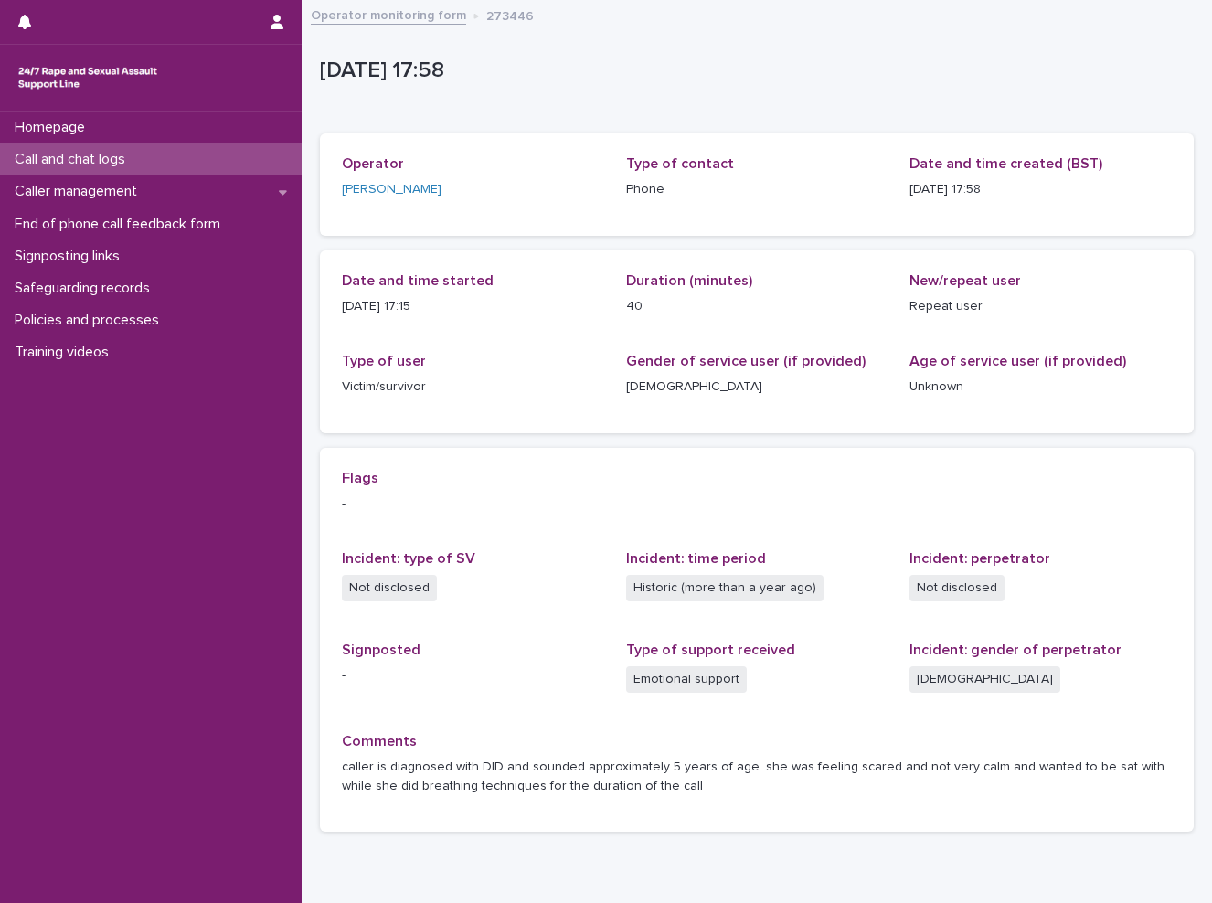
click at [73, 167] on p "Call and chat logs" at bounding box center [73, 159] width 132 height 17
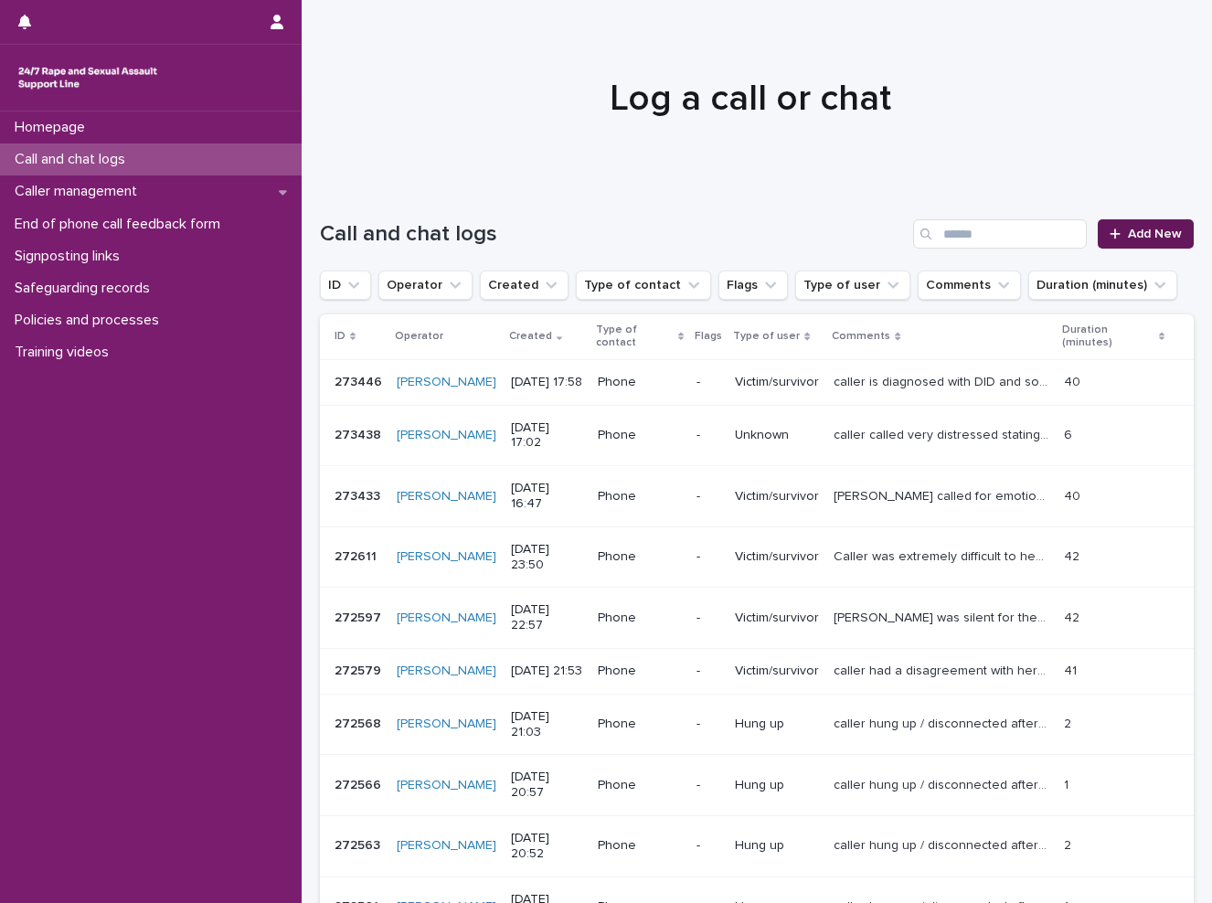
click at [1118, 245] on link "Add New" at bounding box center [1145, 233] width 96 height 29
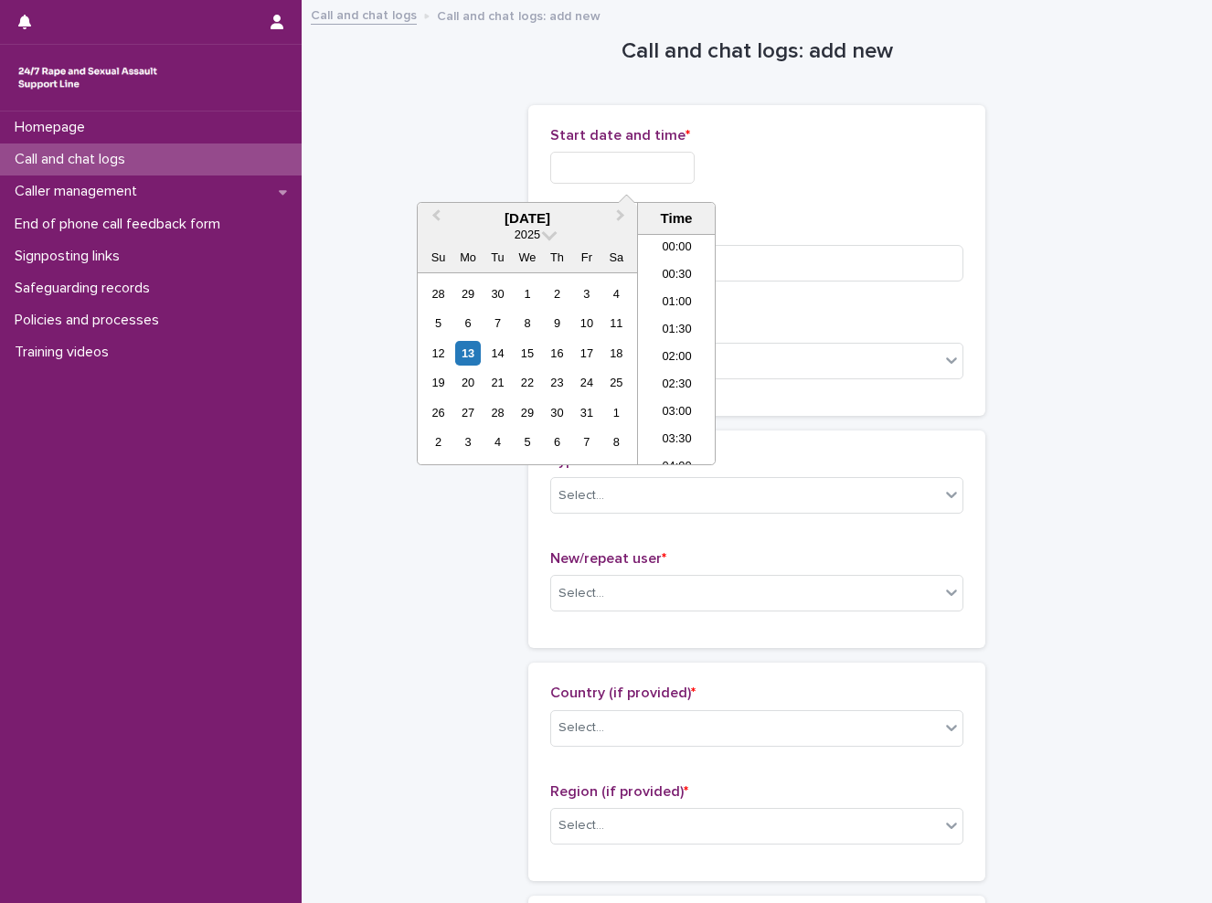
click at [663, 169] on input "text" at bounding box center [622, 168] width 144 height 32
click at [688, 346] on li "18:00" at bounding box center [677, 348] width 78 height 27
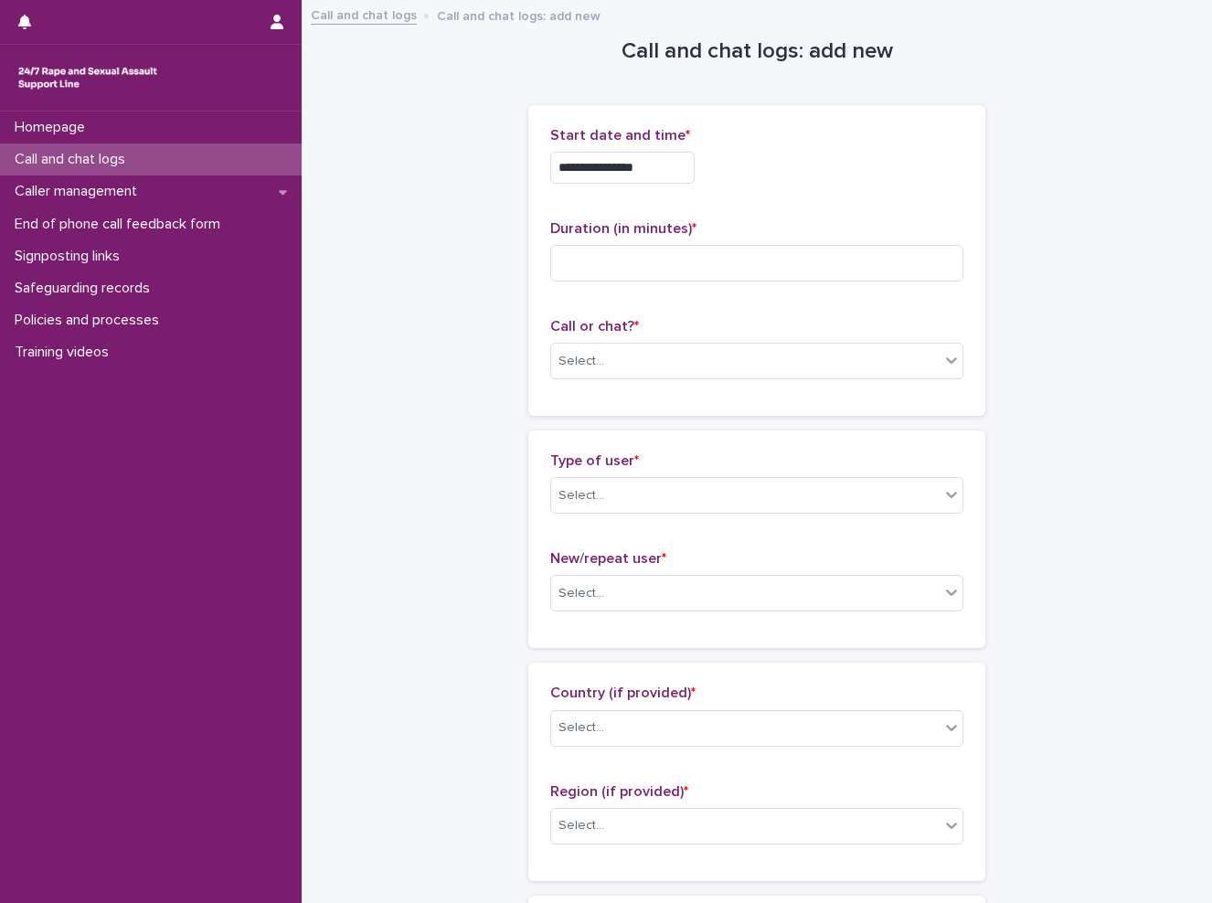
click at [661, 164] on input "**********" at bounding box center [622, 168] width 144 height 32
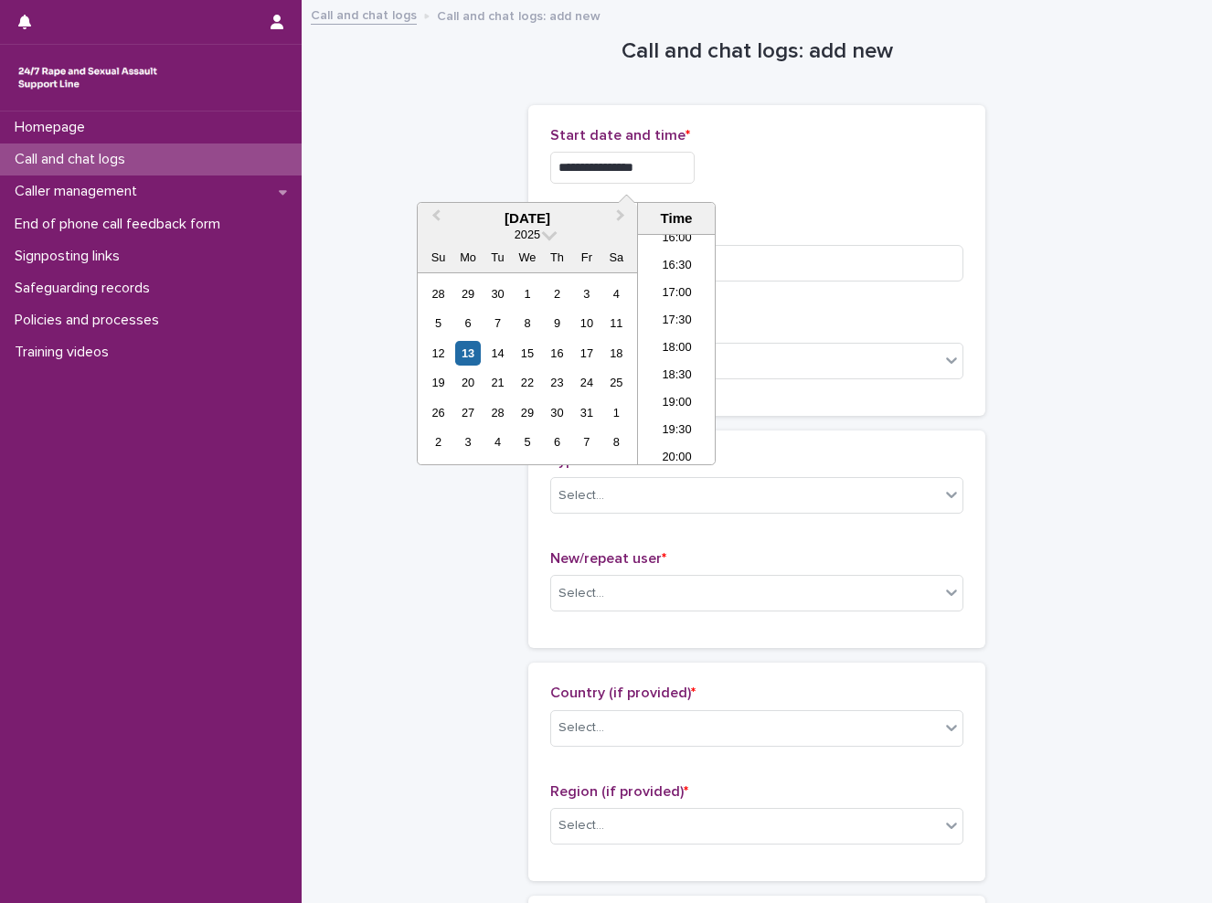
type input "**********"
click at [965, 169] on div "**********" at bounding box center [756, 260] width 457 height 311
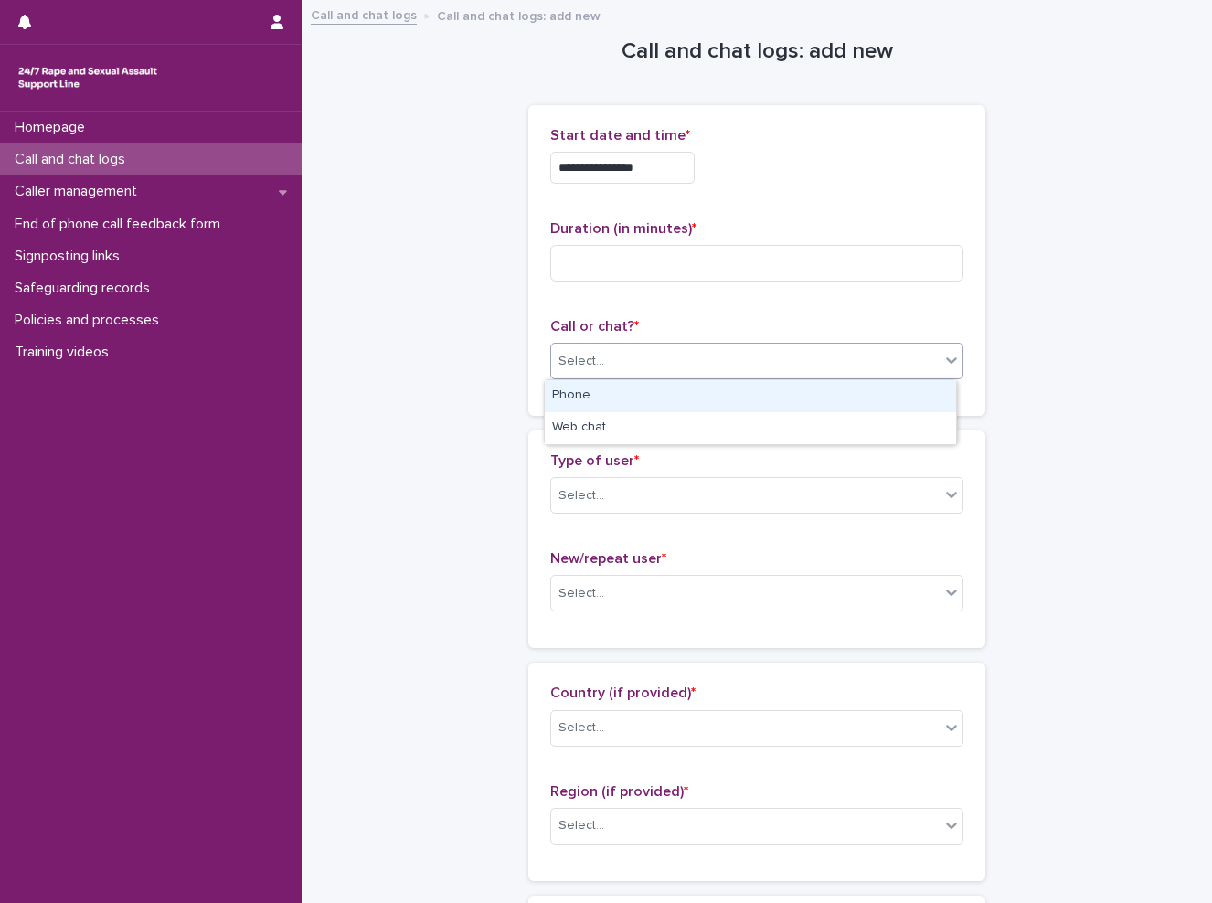
click at [633, 358] on div "Select..." at bounding box center [745, 361] width 388 height 30
drag, startPoint x: 624, startPoint y: 419, endPoint x: 635, endPoint y: 387, distance: 33.8
click at [635, 387] on div "Phone" at bounding box center [750, 396] width 411 height 32
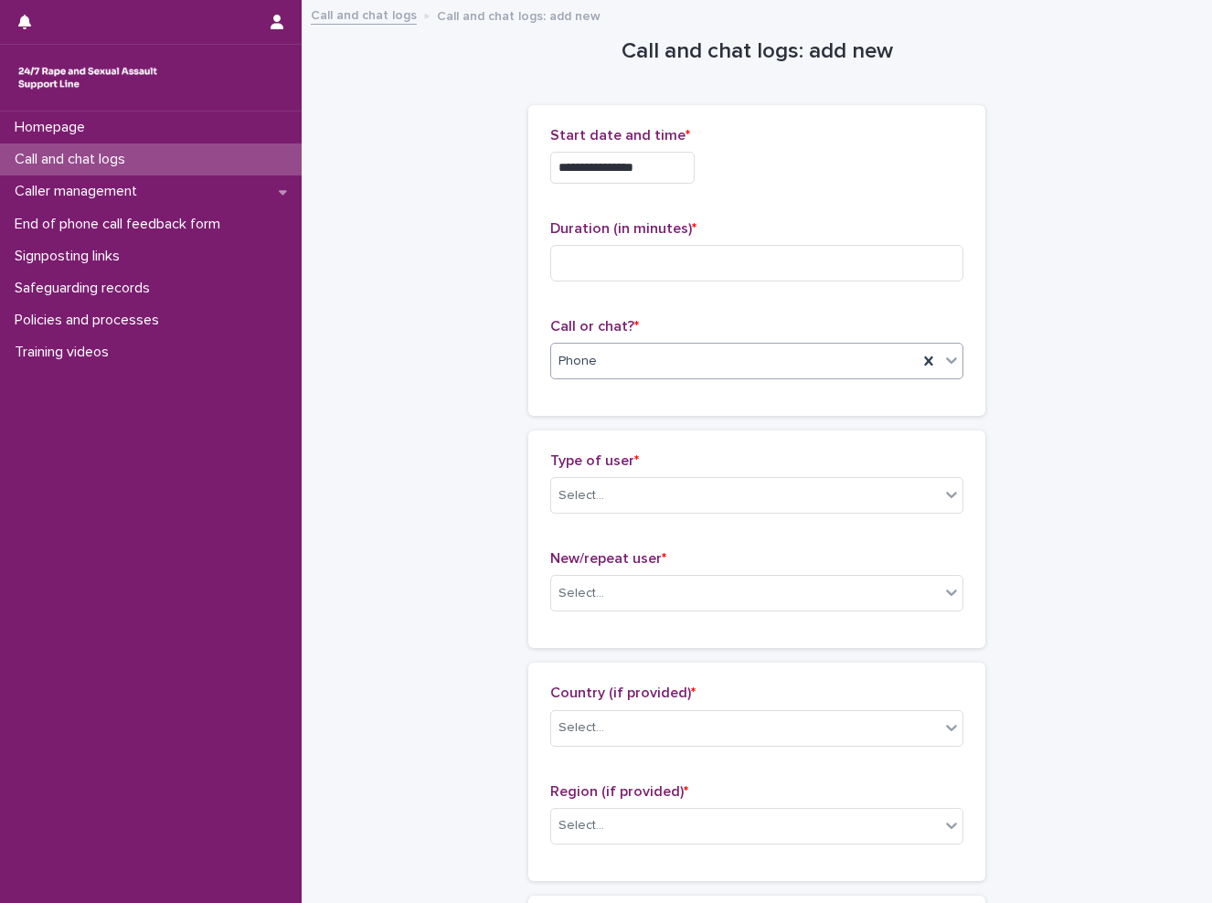
click at [595, 268] on input at bounding box center [756, 263] width 413 height 37
type input "**"
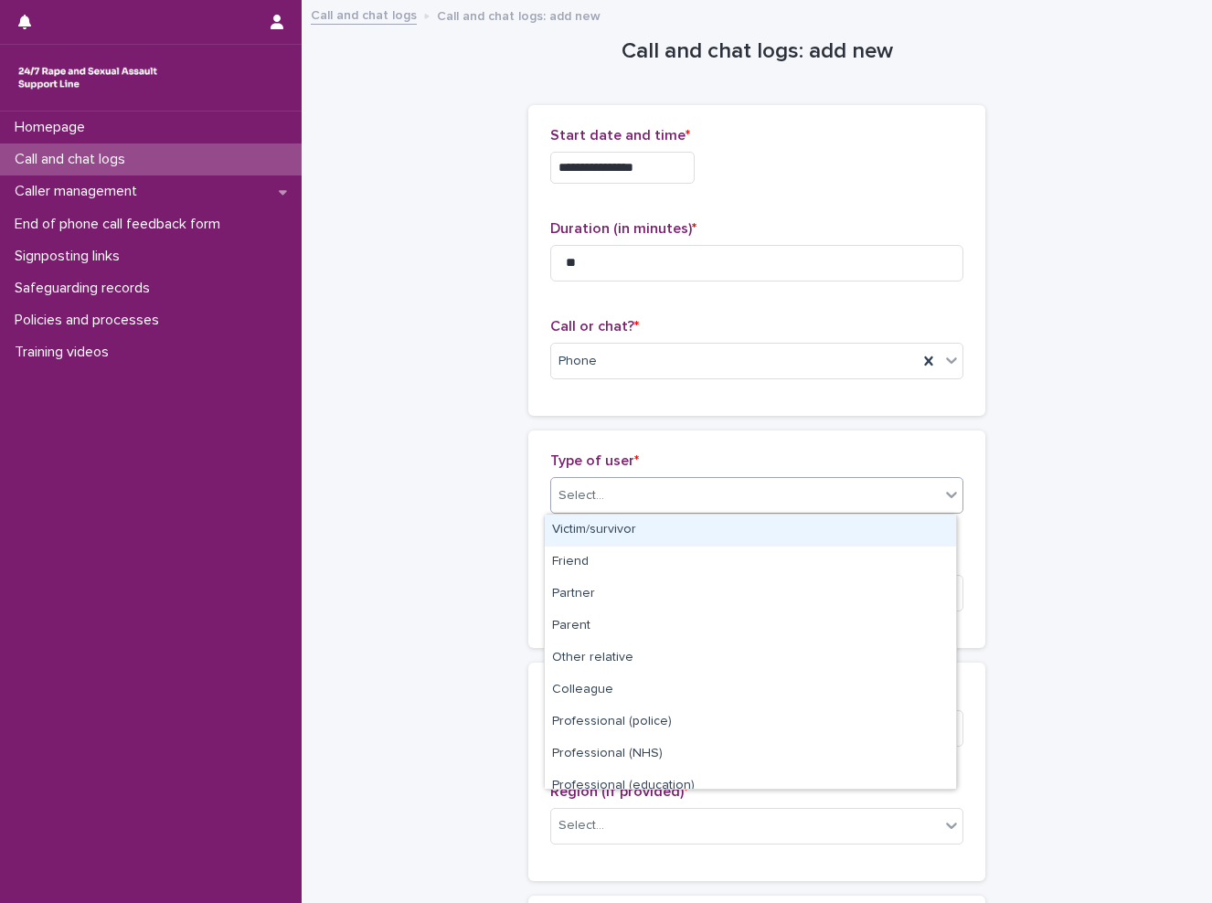
click at [694, 493] on div "Select..." at bounding box center [745, 496] width 388 height 30
click at [695, 522] on div "Victim/survivor" at bounding box center [750, 530] width 411 height 32
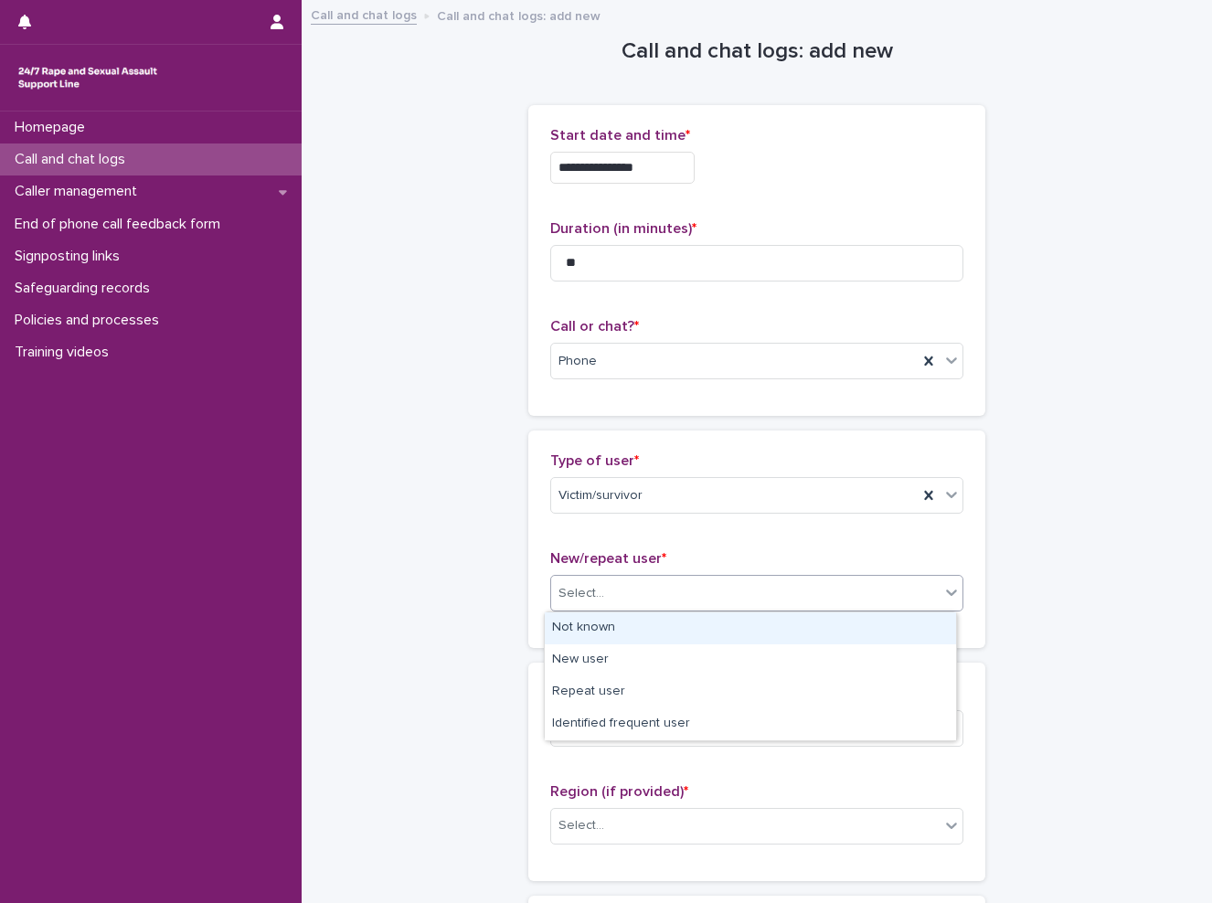
click at [676, 595] on div "Select..." at bounding box center [745, 593] width 388 height 30
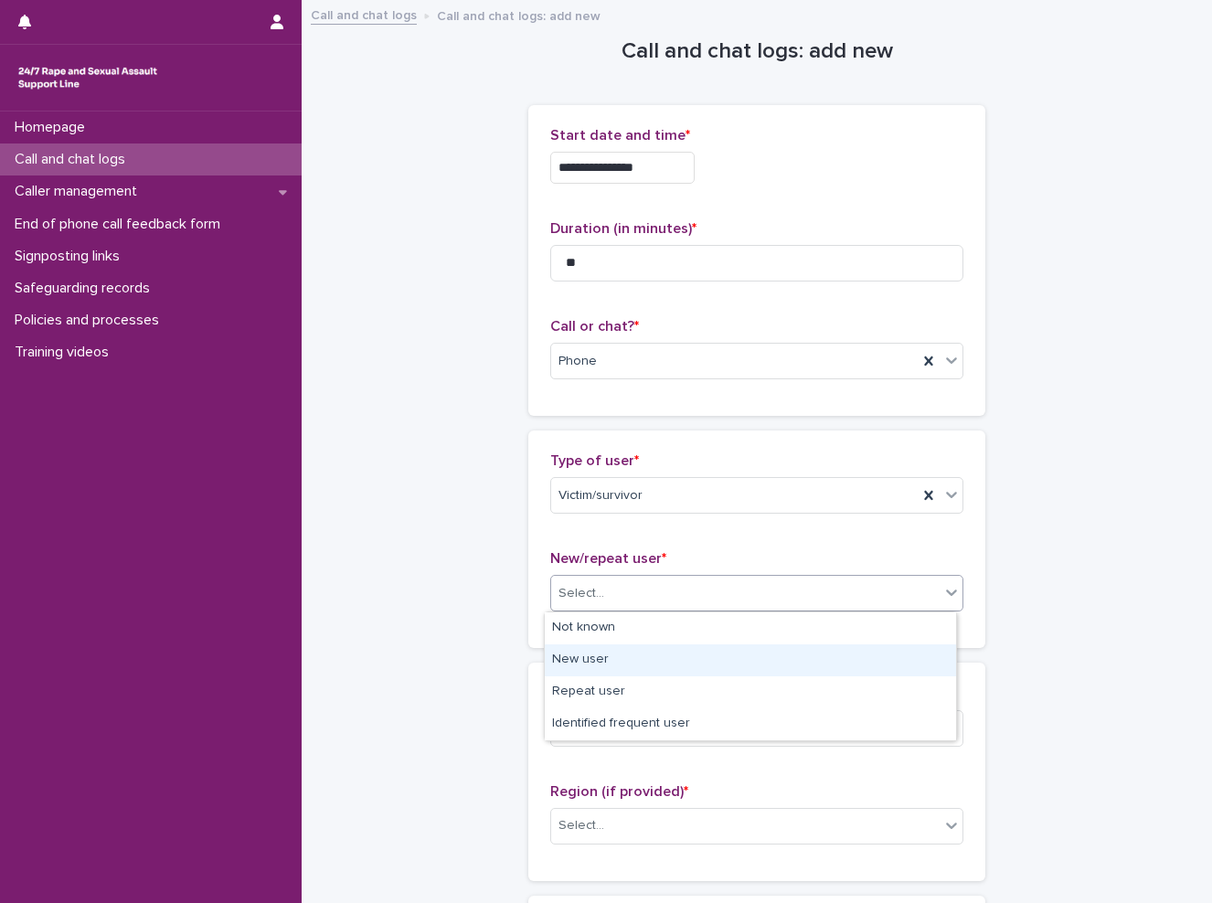
click at [659, 660] on div "New user" at bounding box center [750, 660] width 411 height 32
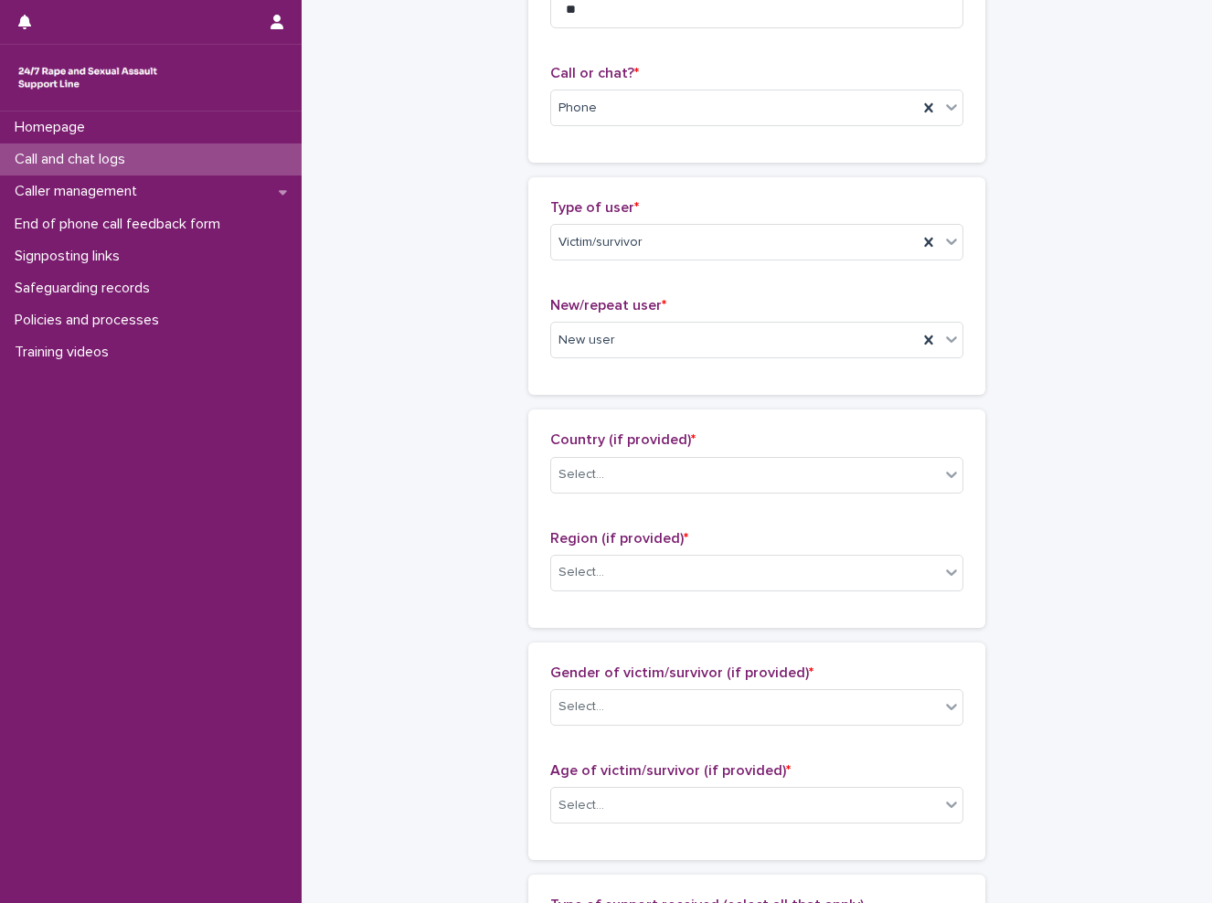
scroll to position [274, 0]
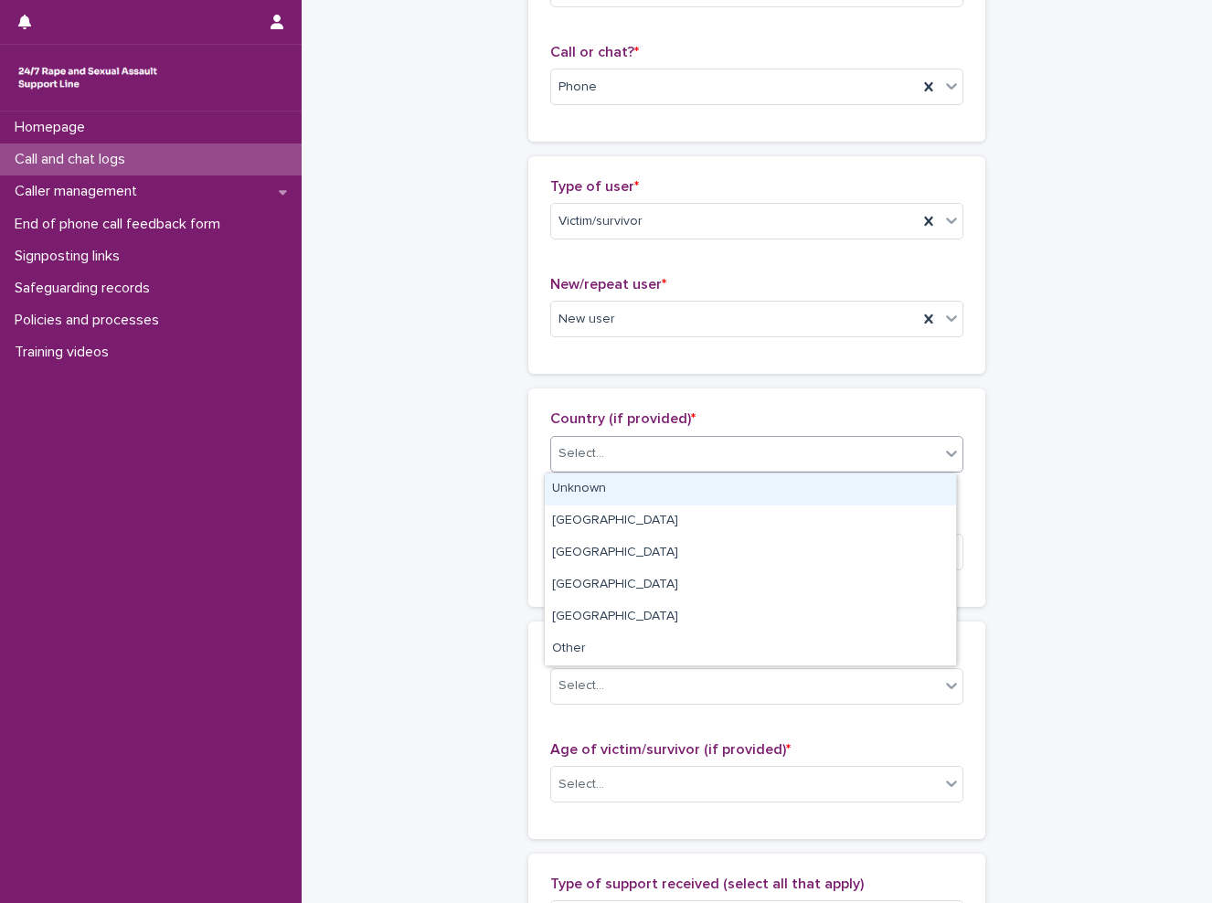
click at [597, 440] on div "Select..." at bounding box center [745, 454] width 388 height 30
click at [602, 487] on div "Unknown" at bounding box center [750, 489] width 411 height 32
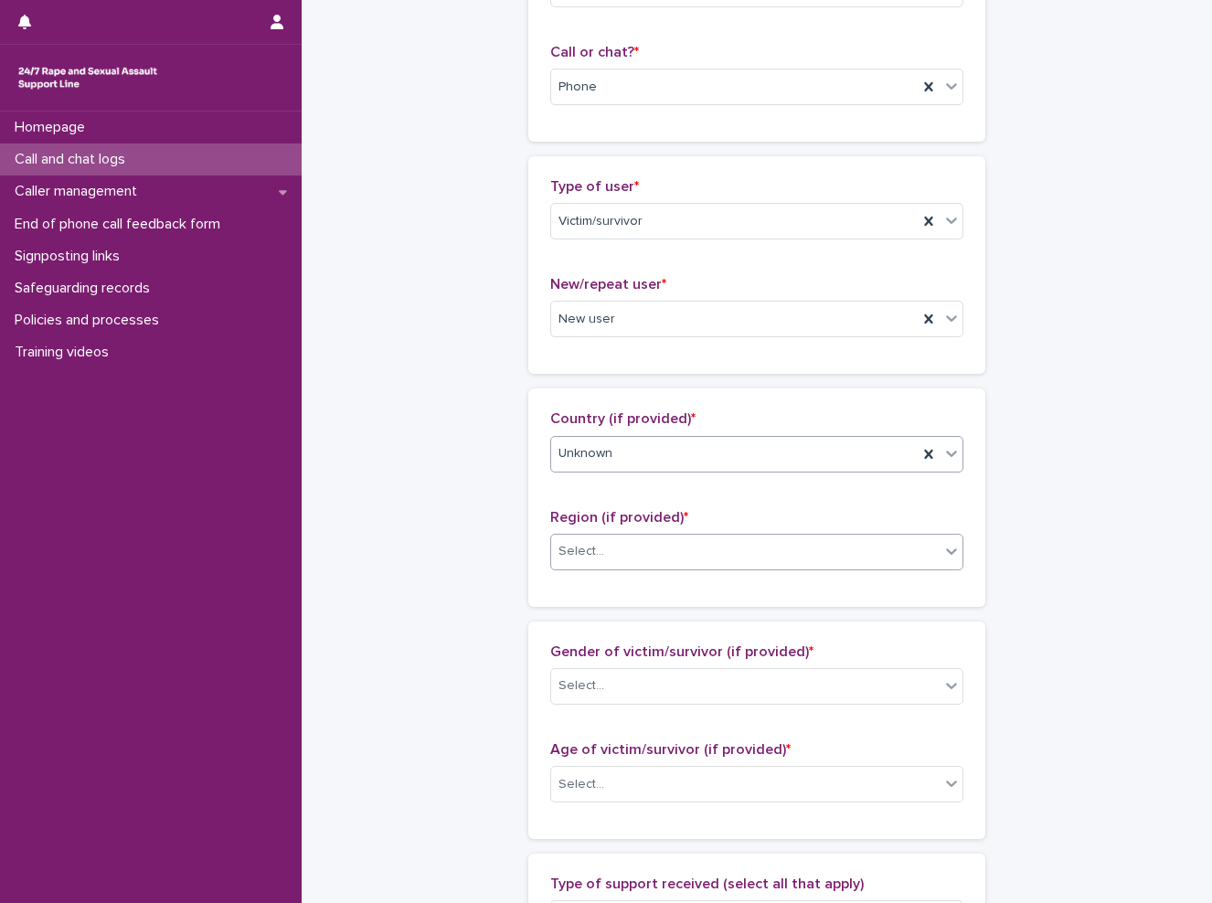
click at [616, 555] on div "Select..." at bounding box center [745, 551] width 388 height 30
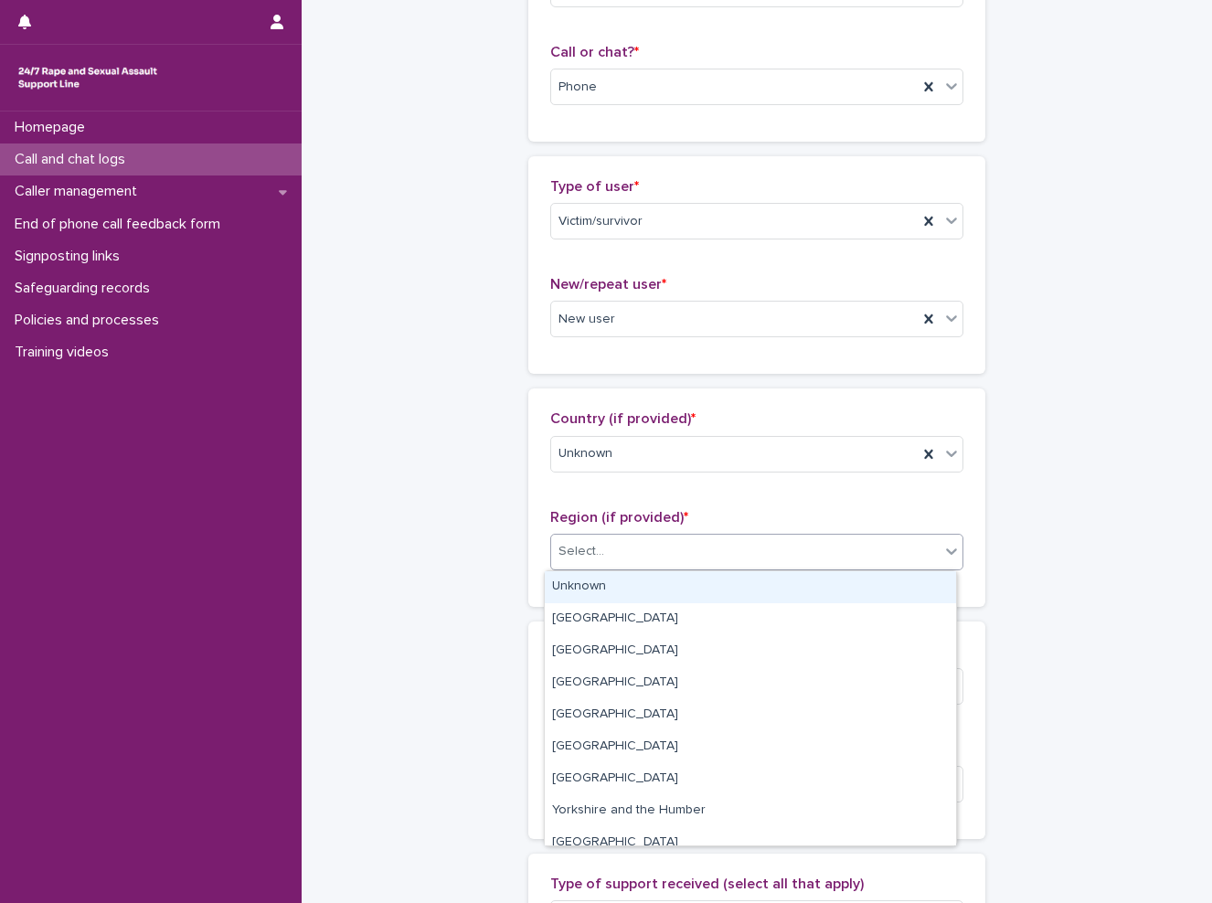
click at [618, 585] on div "Unknown" at bounding box center [750, 587] width 411 height 32
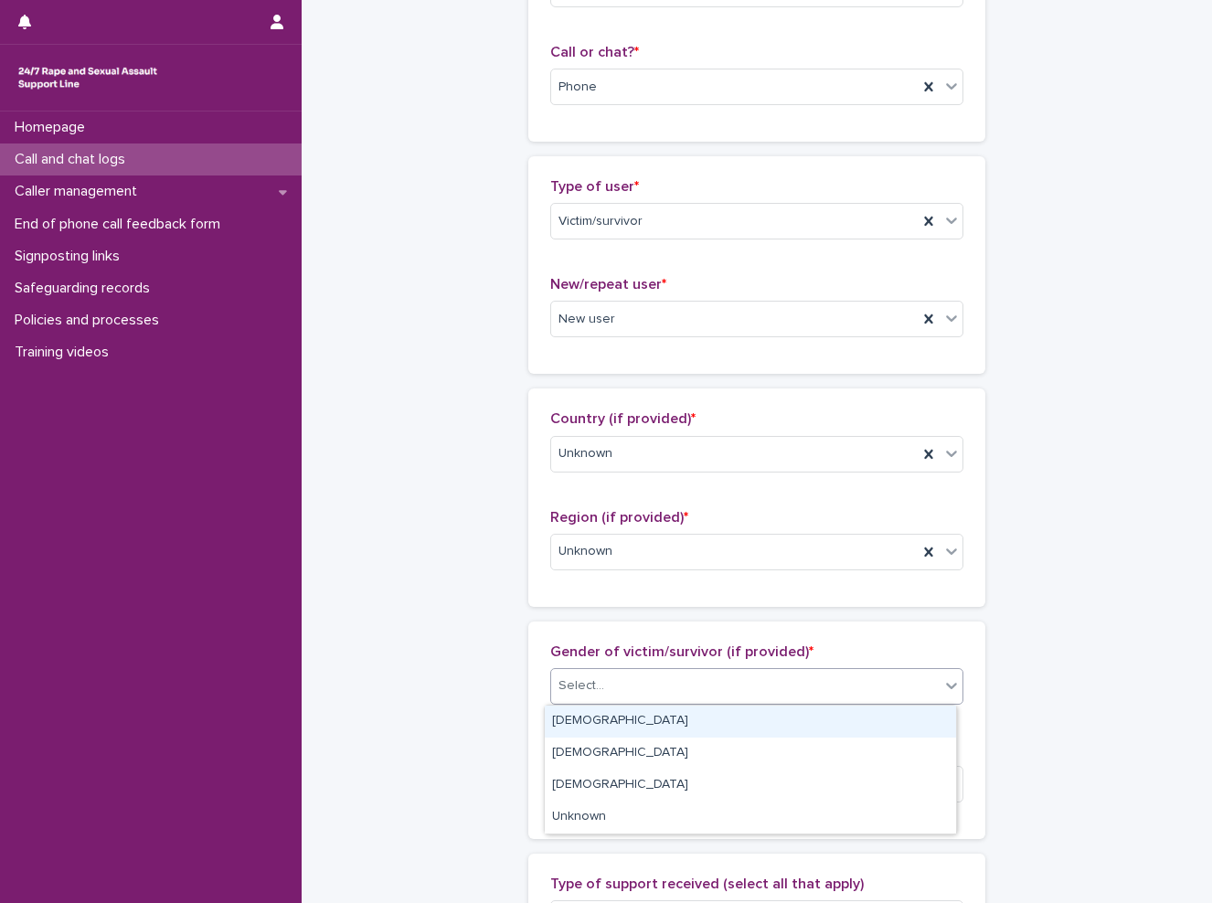
click at [626, 678] on div "Select..." at bounding box center [745, 686] width 388 height 30
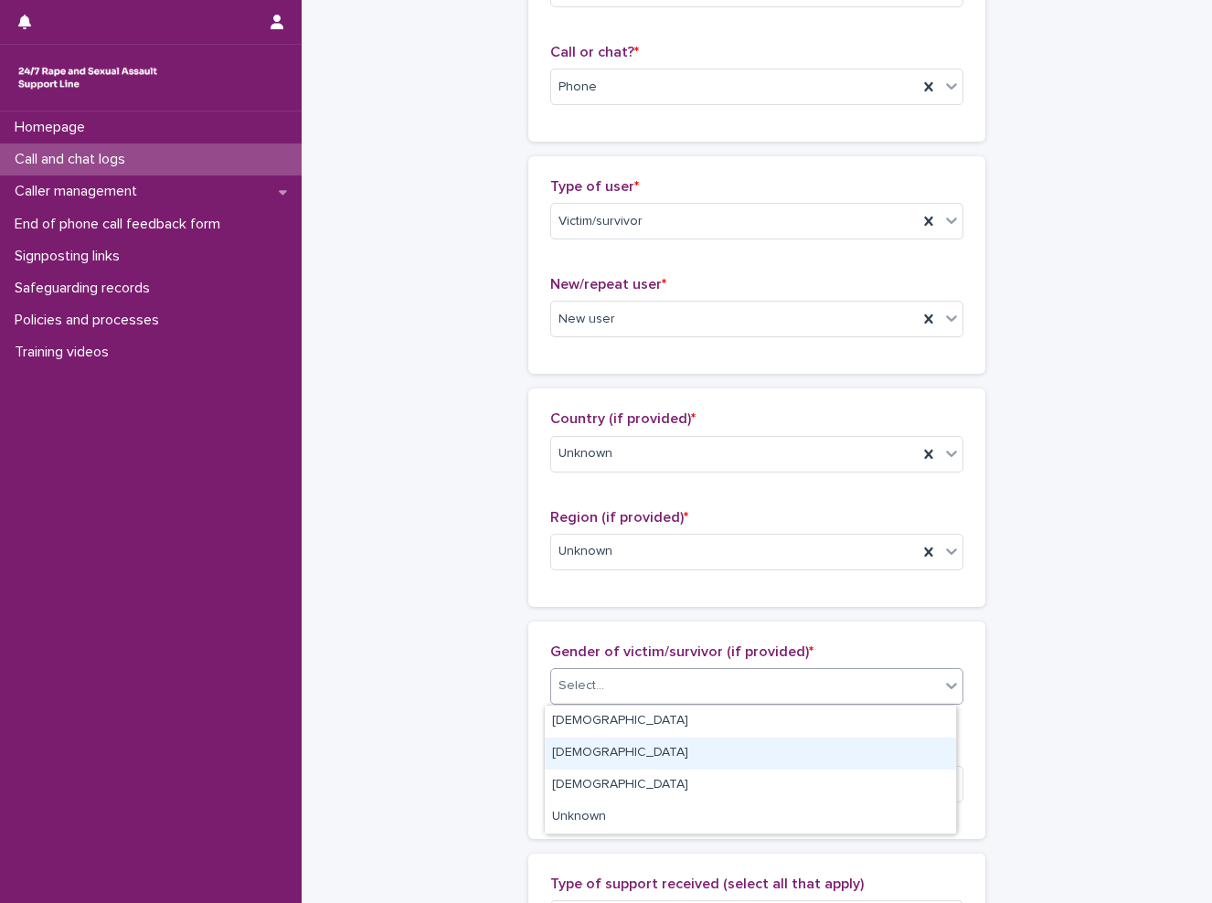
click at [609, 741] on div "[DEMOGRAPHIC_DATA]" at bounding box center [750, 753] width 411 height 32
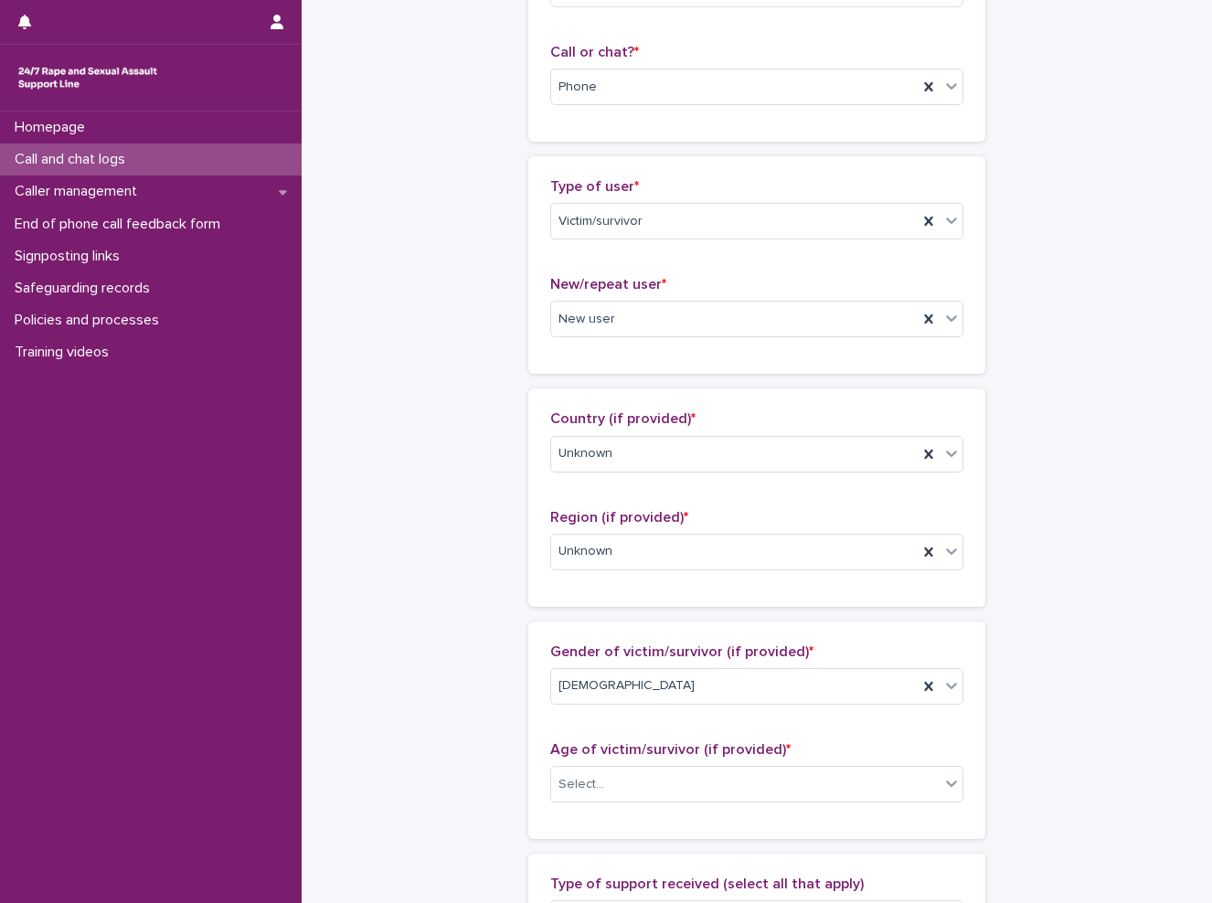
click at [528, 689] on div "Gender of victim/survivor (if provided) * [DEMOGRAPHIC_DATA] Age of victim/surv…" at bounding box center [756, 729] width 457 height 217
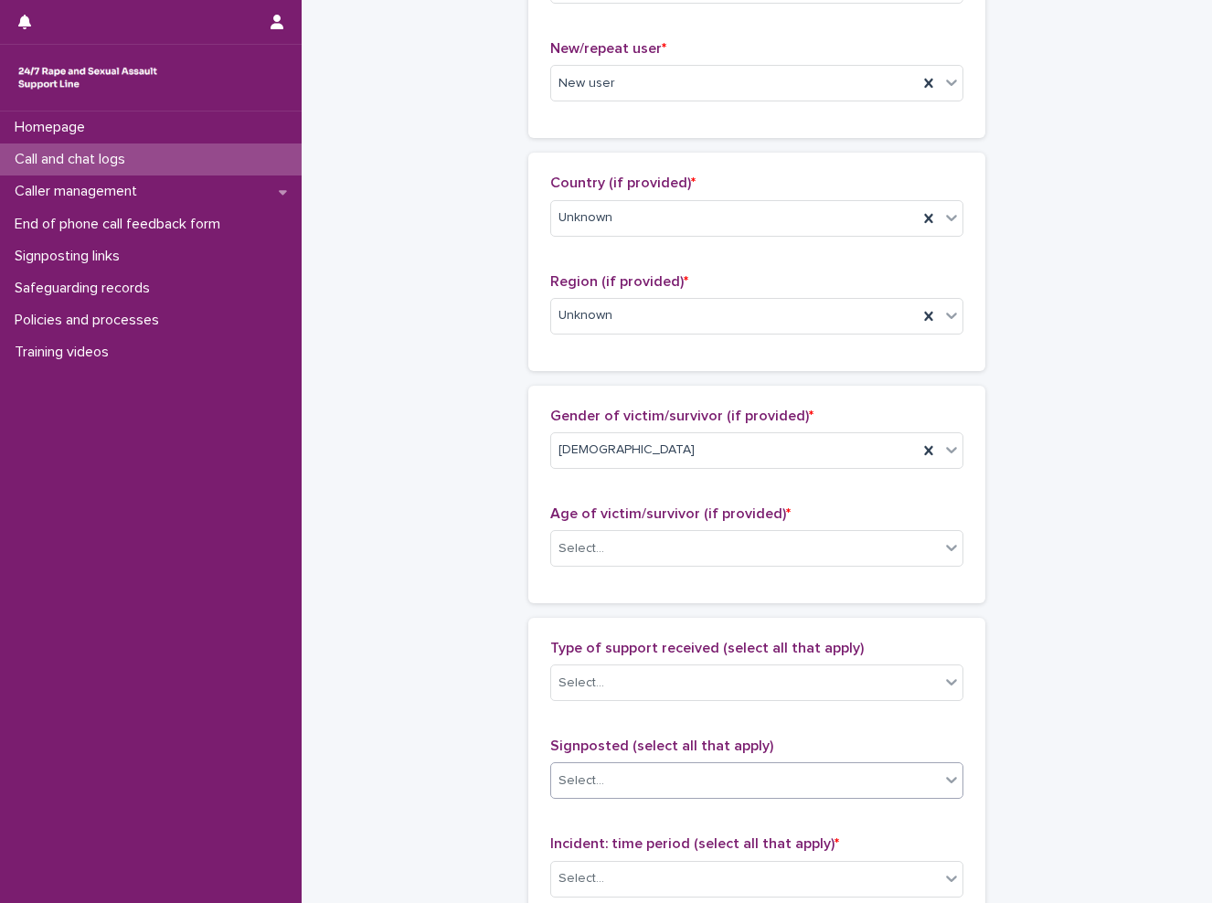
scroll to position [640, 0]
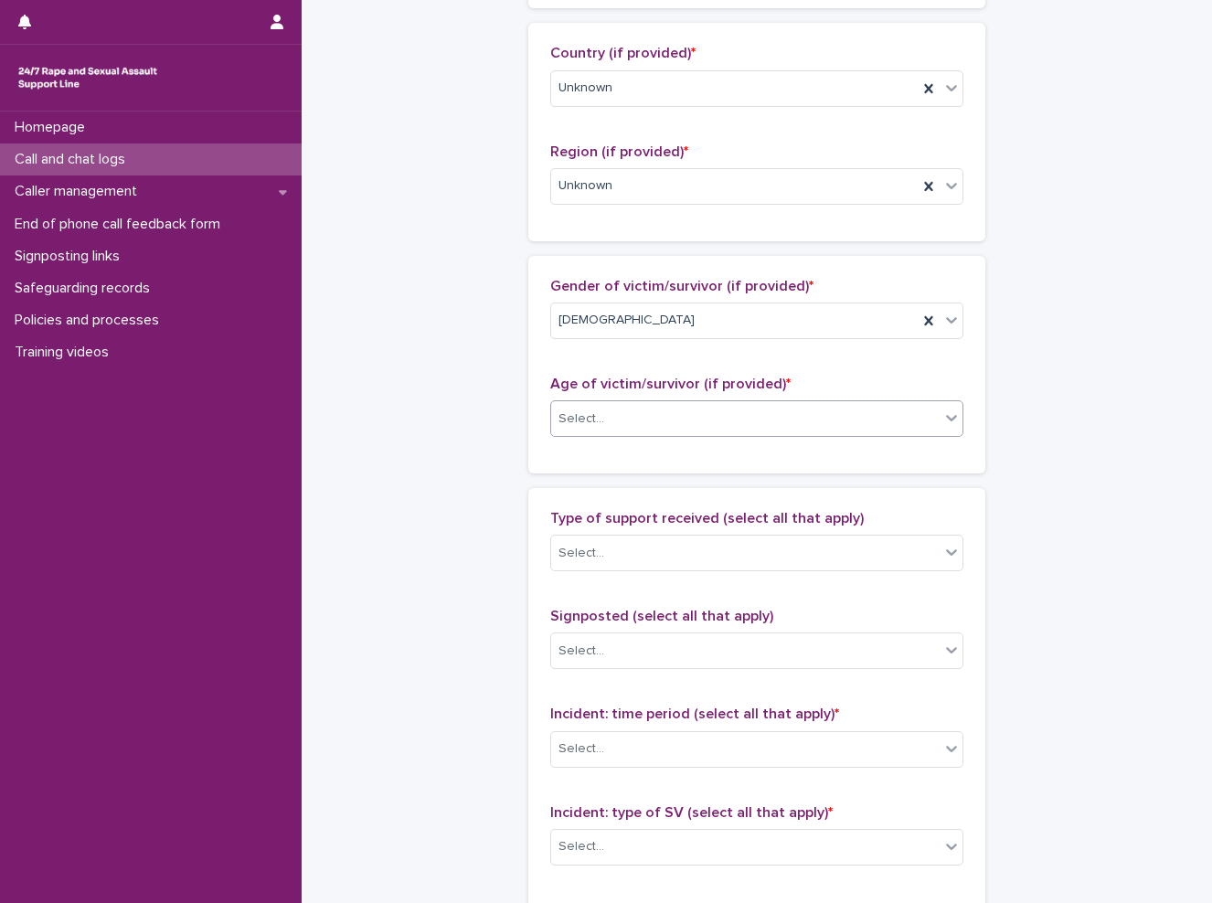
click at [650, 420] on div "Select..." at bounding box center [745, 419] width 388 height 30
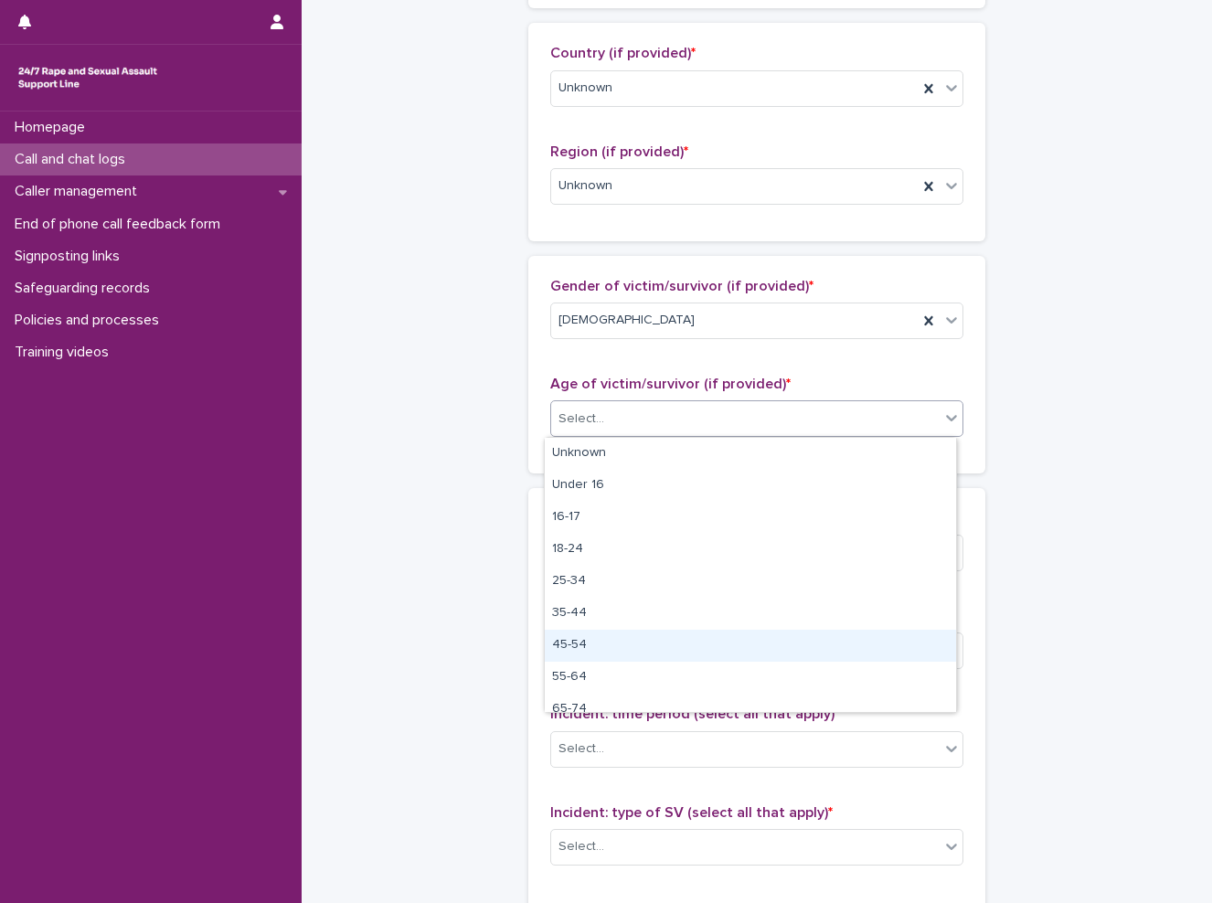
click at [663, 652] on div "45-54" at bounding box center [750, 646] width 411 height 32
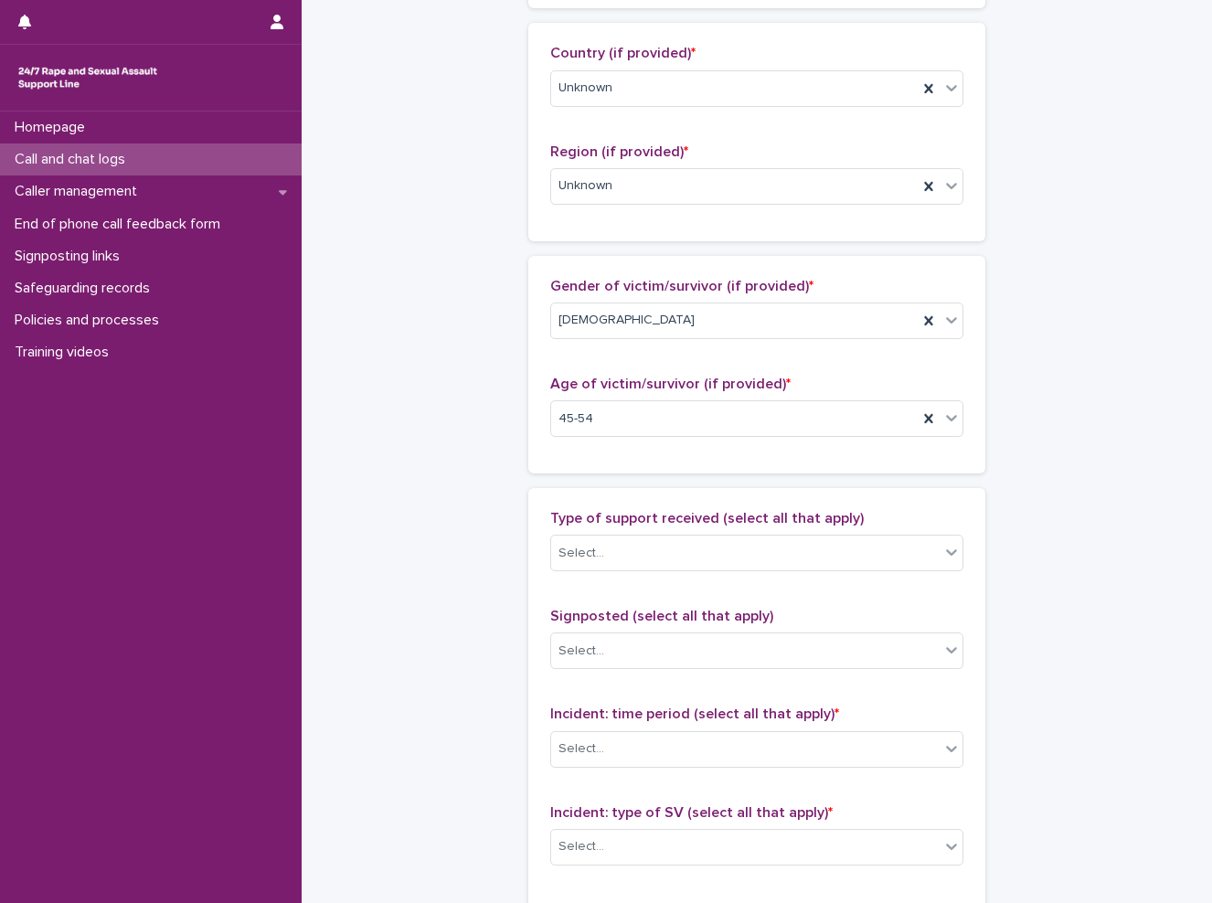
click at [417, 611] on div "**********" at bounding box center [757, 351] width 874 height 1978
click at [747, 546] on div "Select..." at bounding box center [745, 553] width 388 height 30
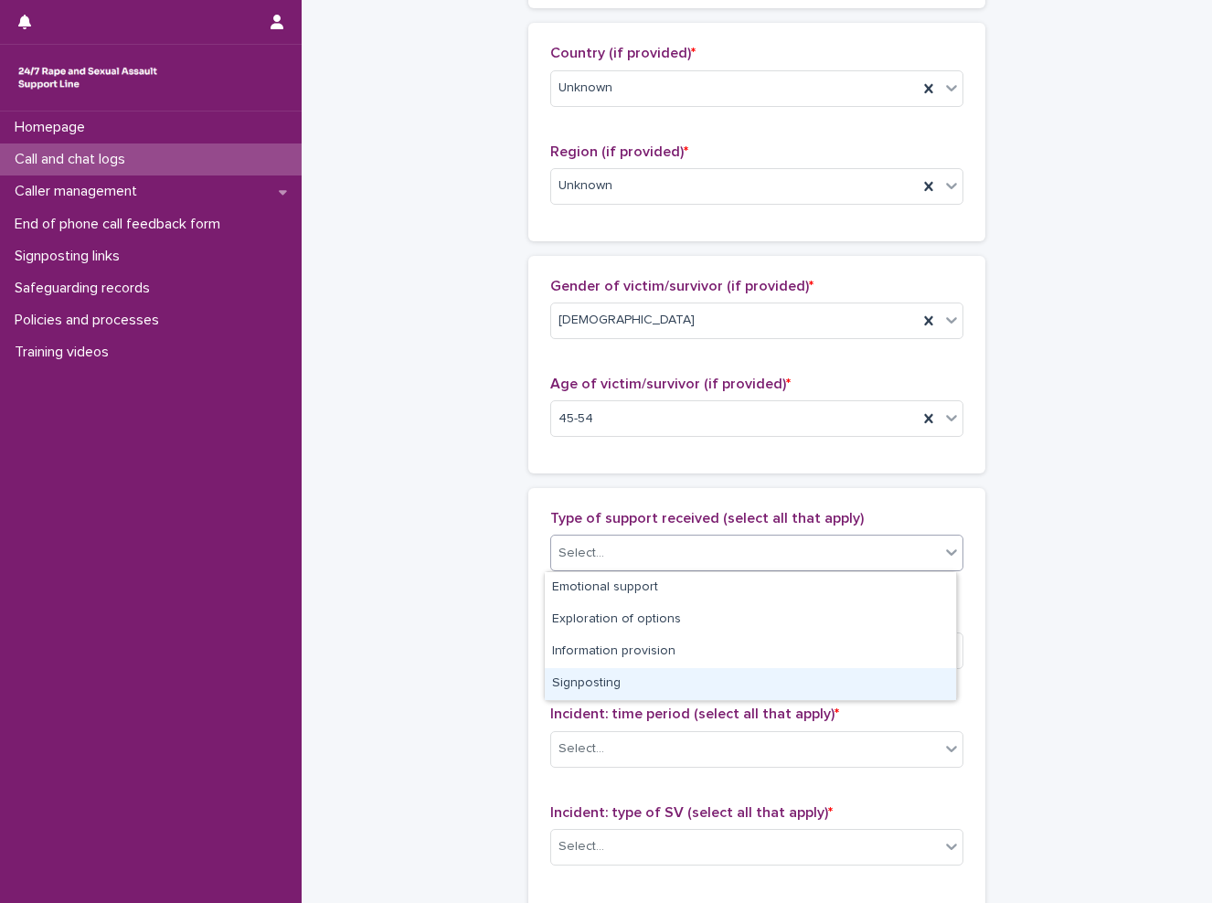
click at [710, 678] on div "Signposting" at bounding box center [750, 684] width 411 height 32
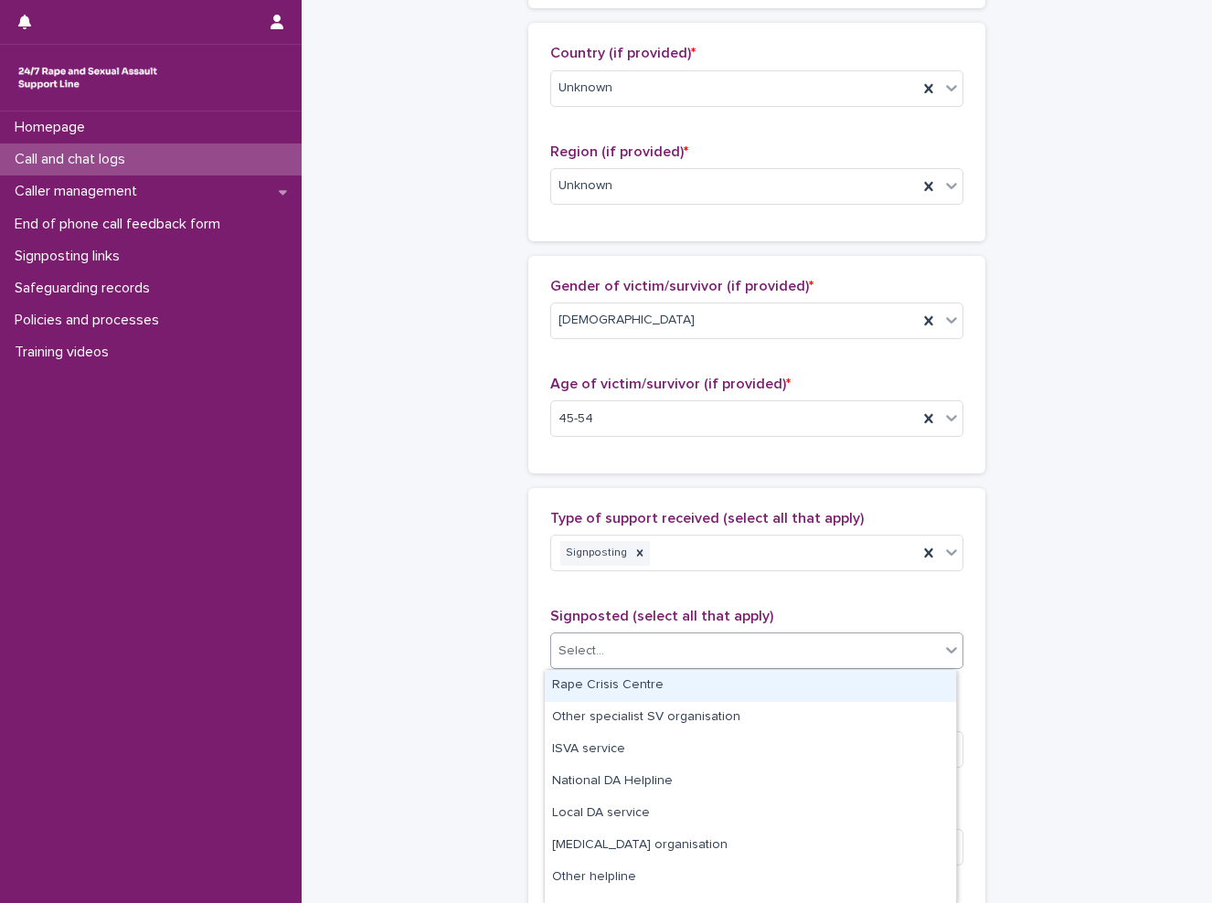
click at [602, 640] on div "Select..." at bounding box center [745, 651] width 388 height 30
click at [607, 688] on div "Rape Crisis Centre" at bounding box center [750, 686] width 411 height 32
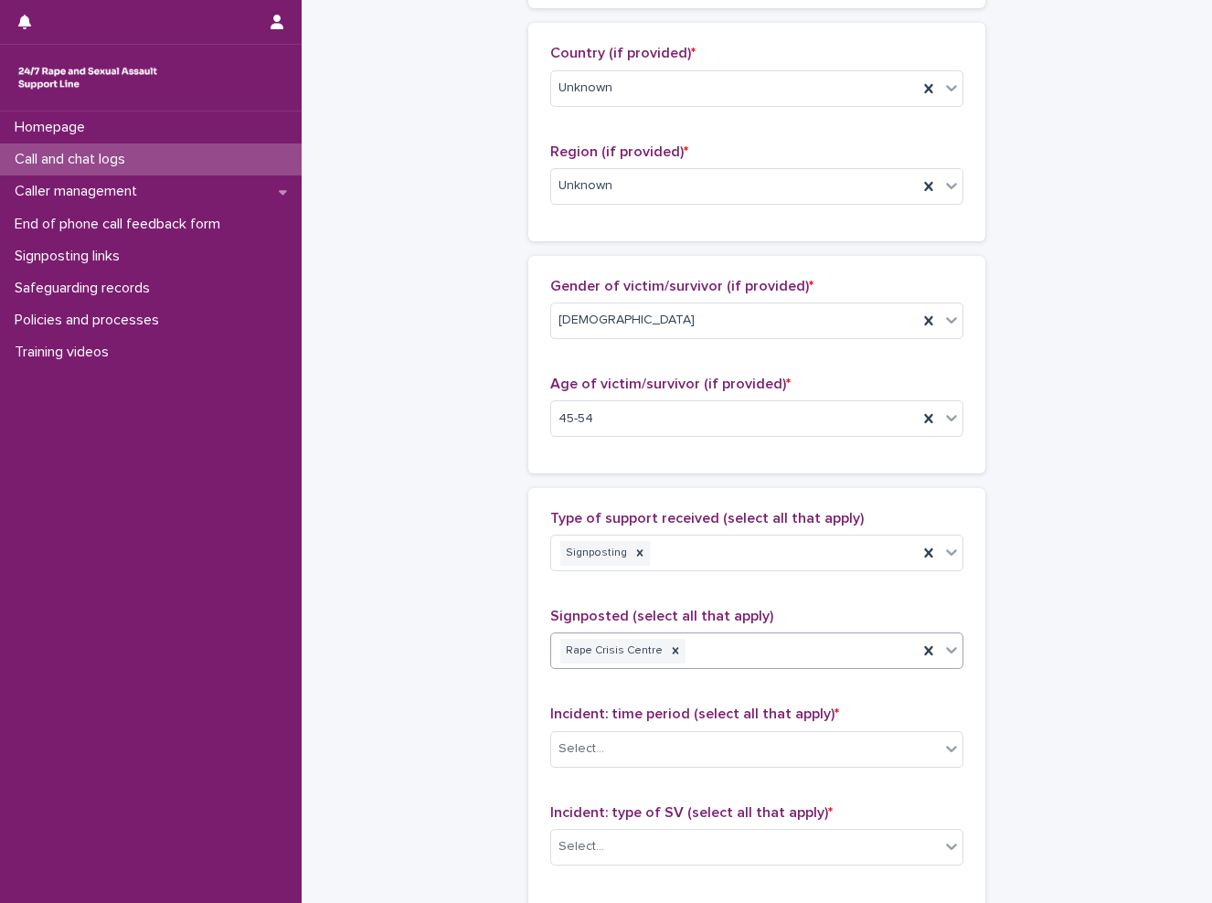
click at [447, 701] on div "**********" at bounding box center [757, 351] width 874 height 1978
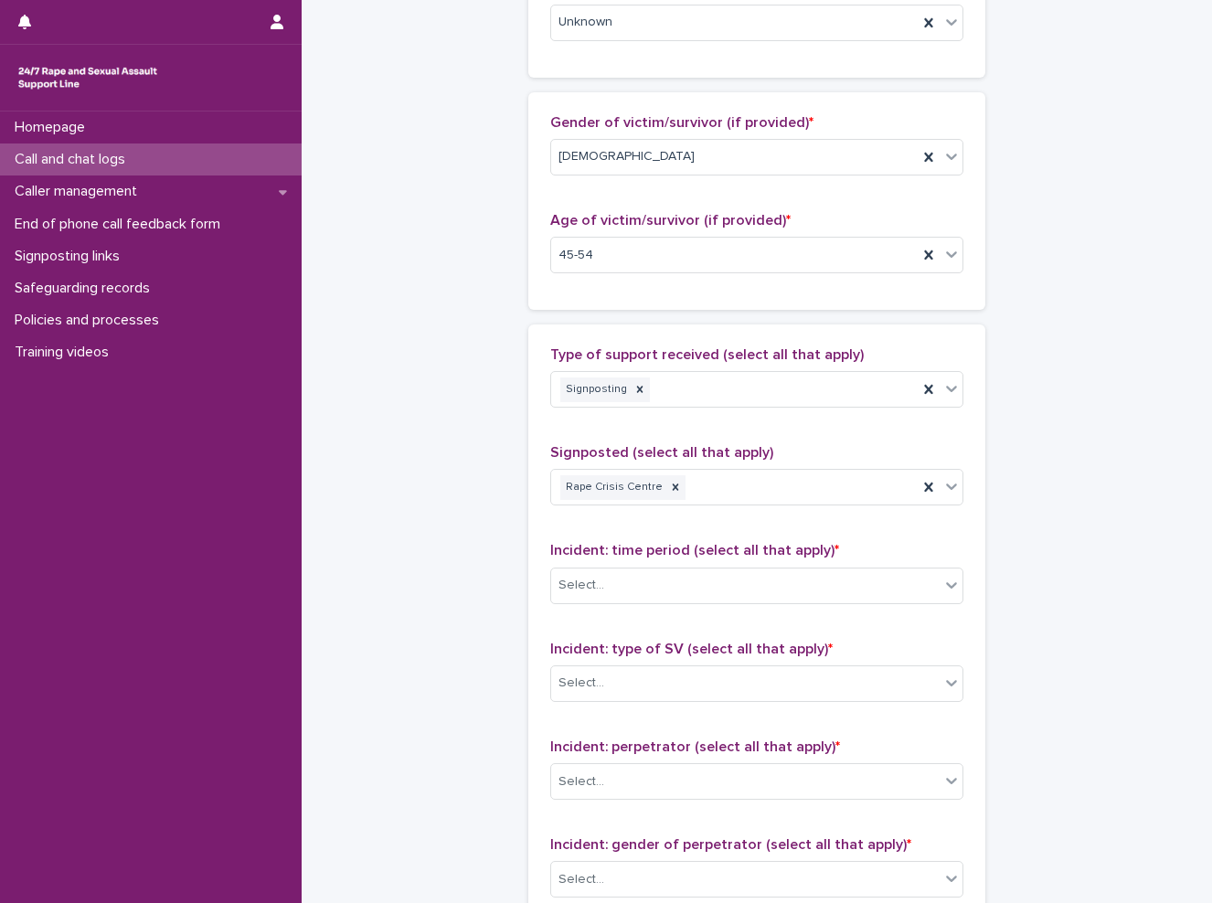
scroll to position [822, 0]
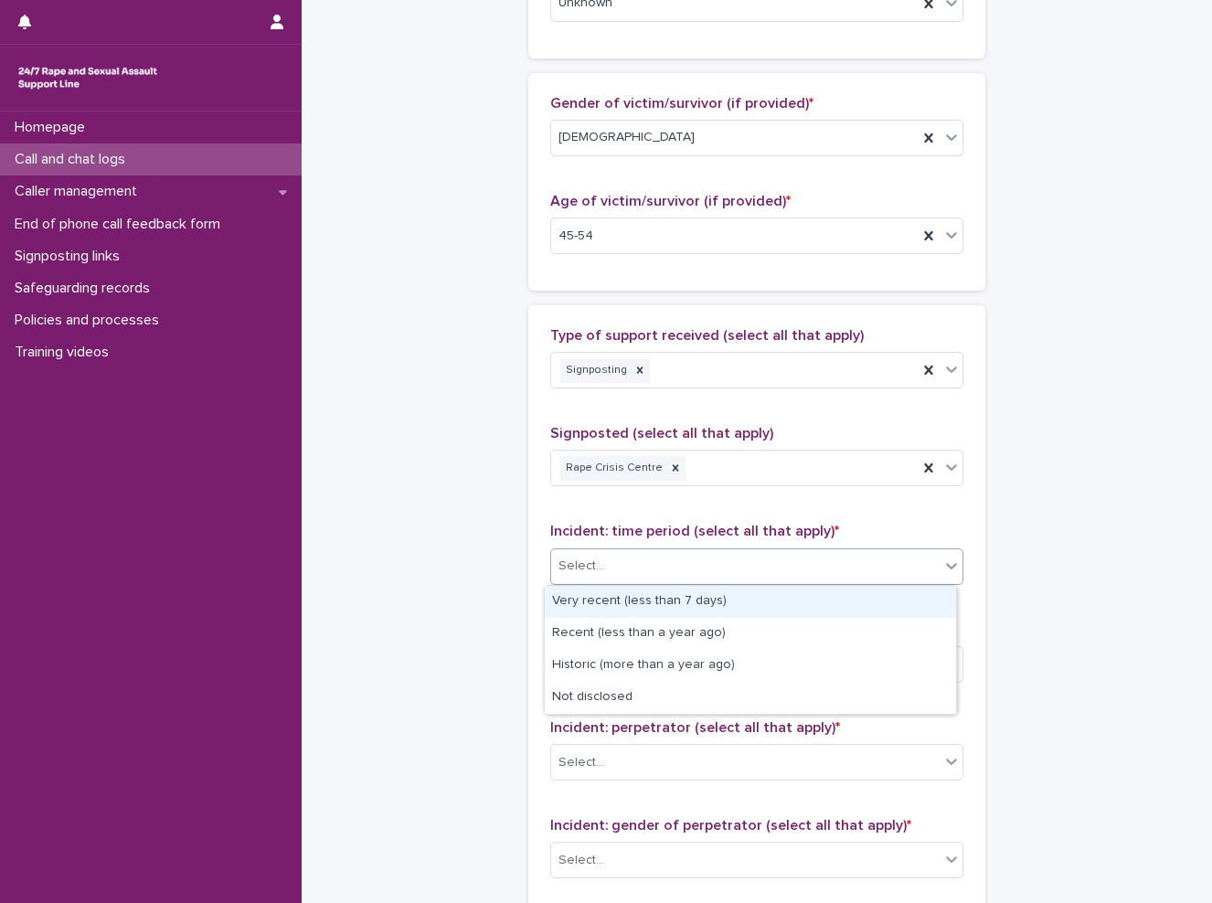
click at [592, 561] on div "Select..." at bounding box center [581, 565] width 46 height 19
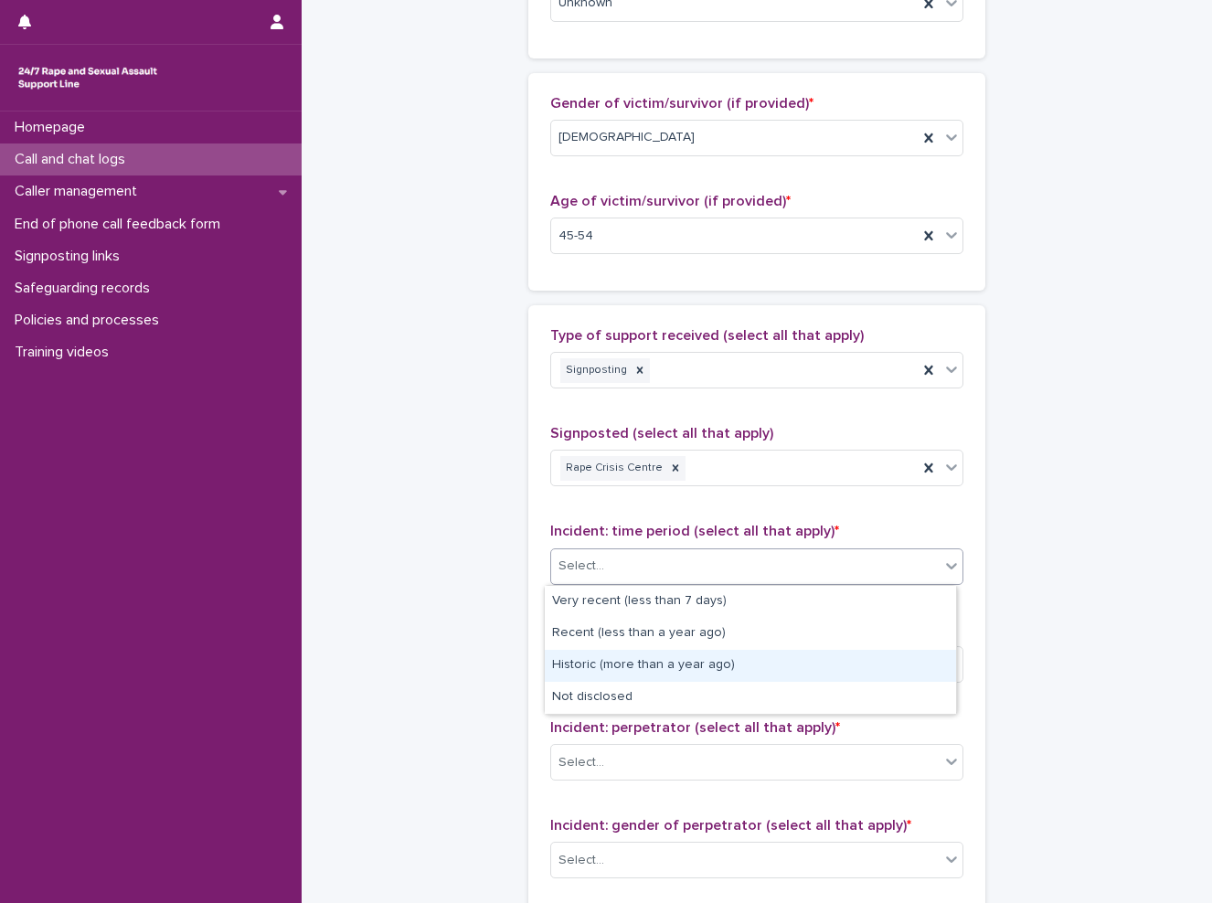
click at [613, 660] on div "Historic (more than a year ago)" at bounding box center [750, 666] width 411 height 32
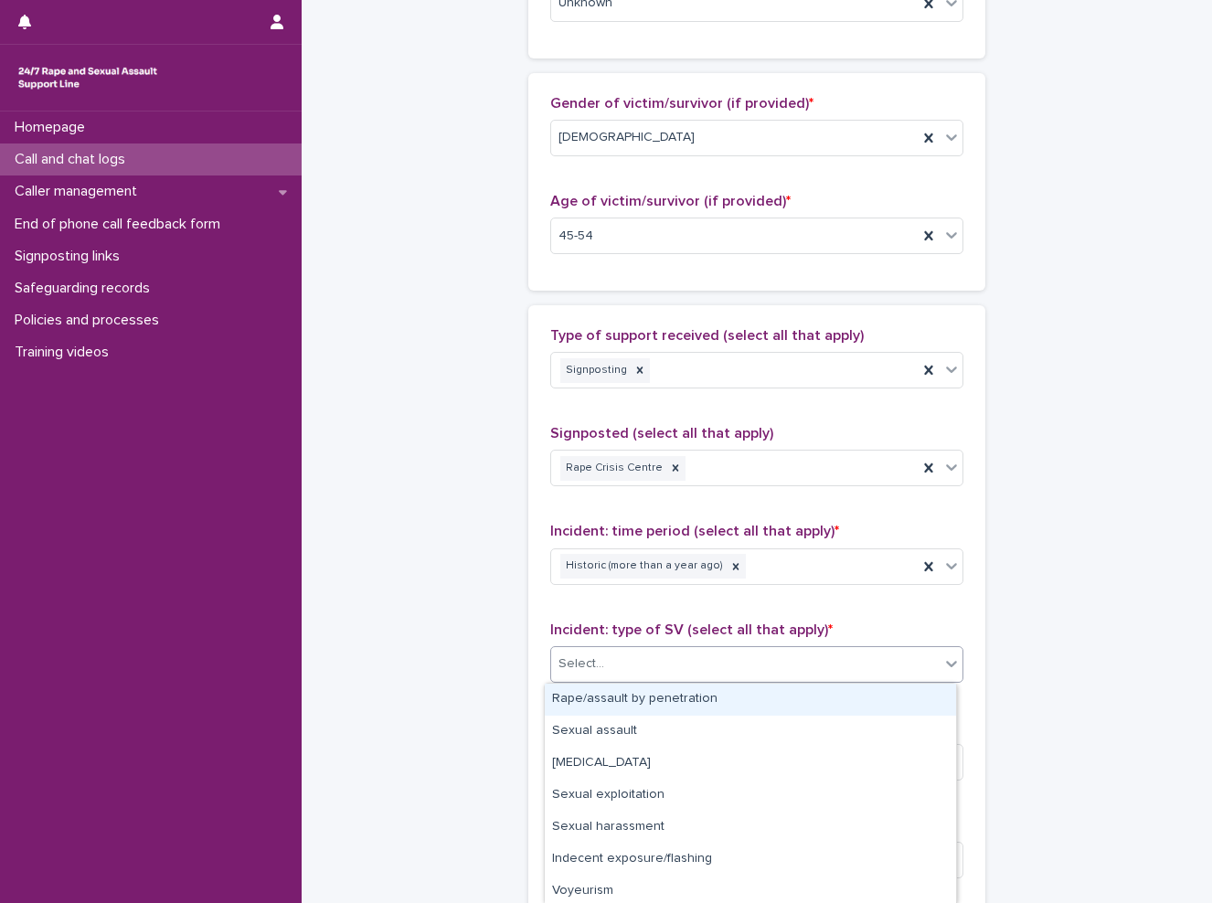
click at [697, 677] on div "Select..." at bounding box center [745, 664] width 388 height 30
click at [691, 699] on div "Rape/assault by penetration" at bounding box center [750, 699] width 411 height 32
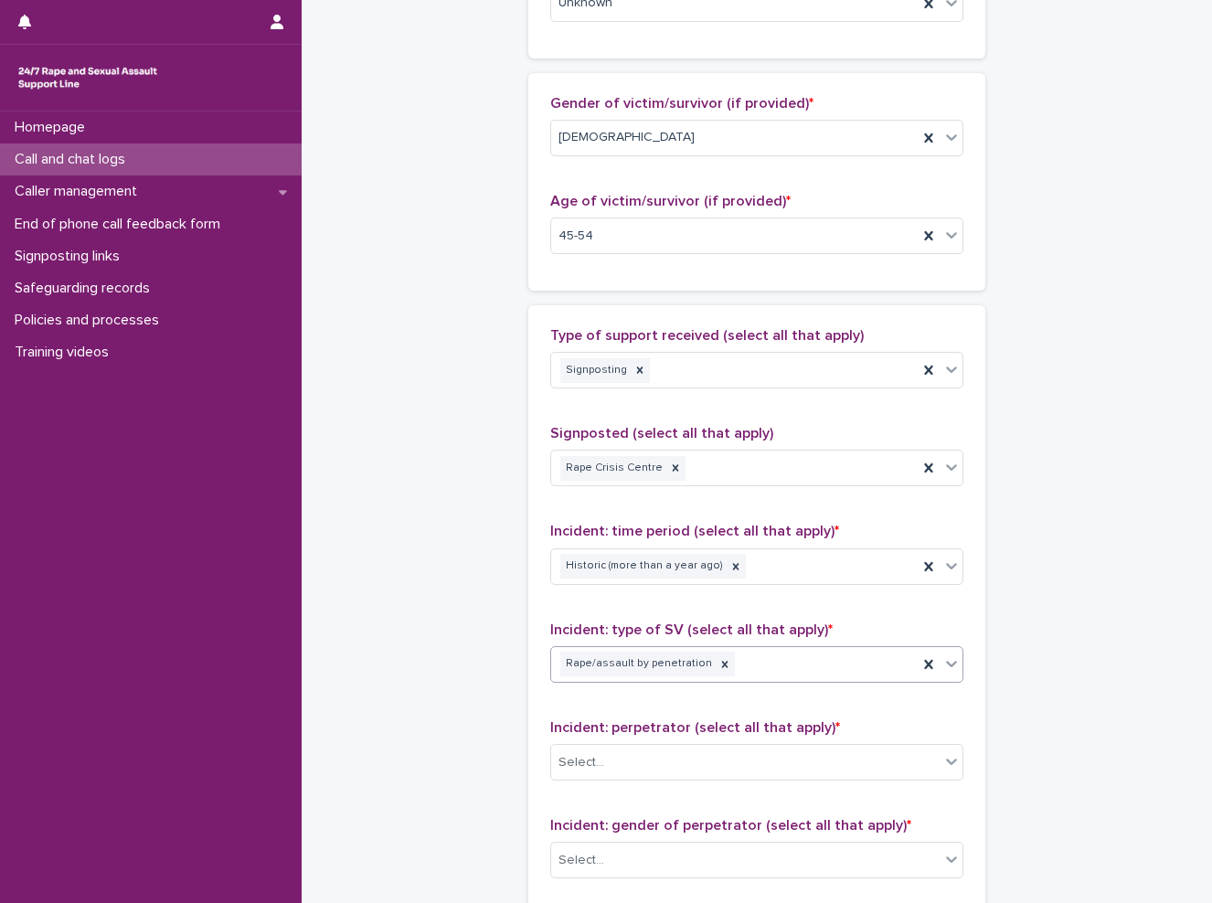
click at [767, 673] on div "Rape/assault by penetration" at bounding box center [734, 664] width 366 height 32
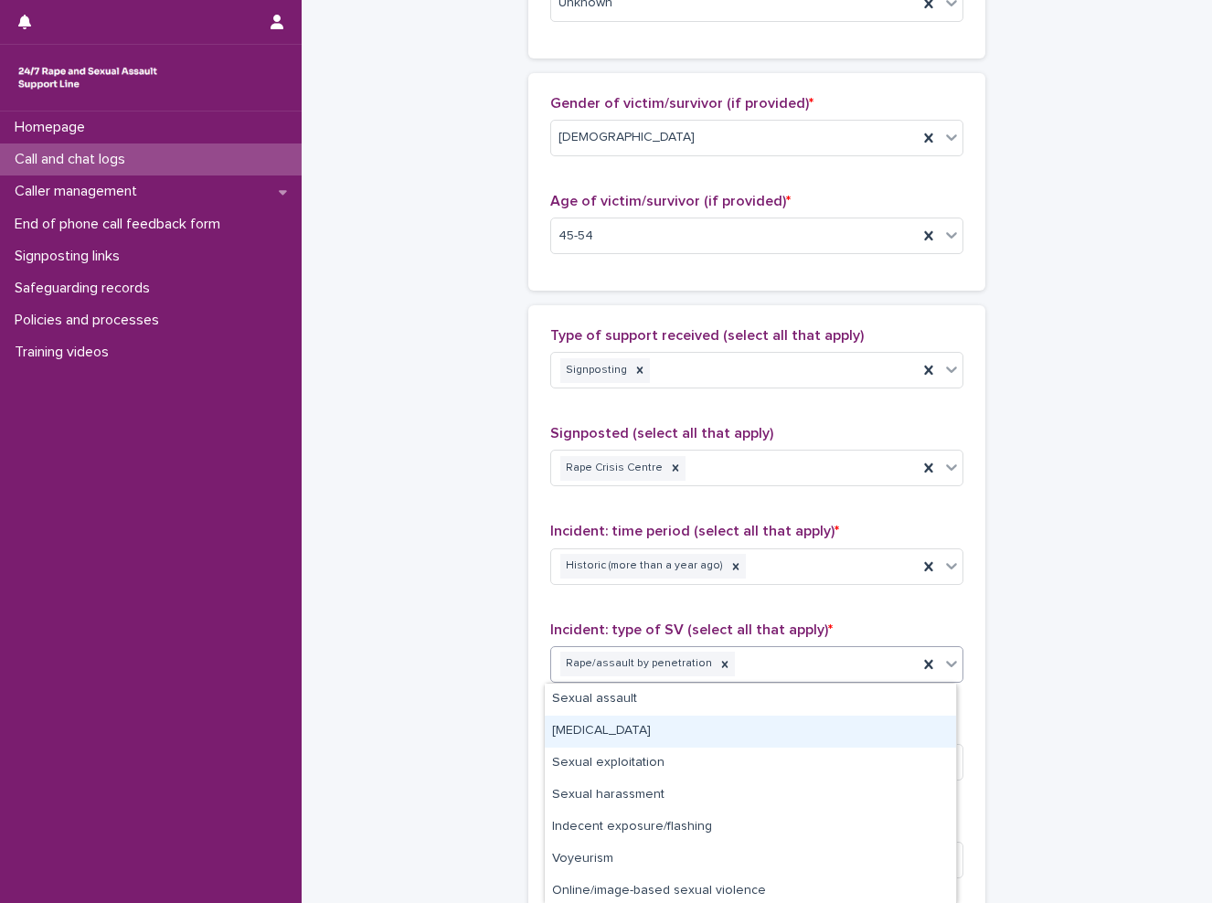
click at [710, 731] on div "[MEDICAL_DATA]" at bounding box center [750, 731] width 411 height 32
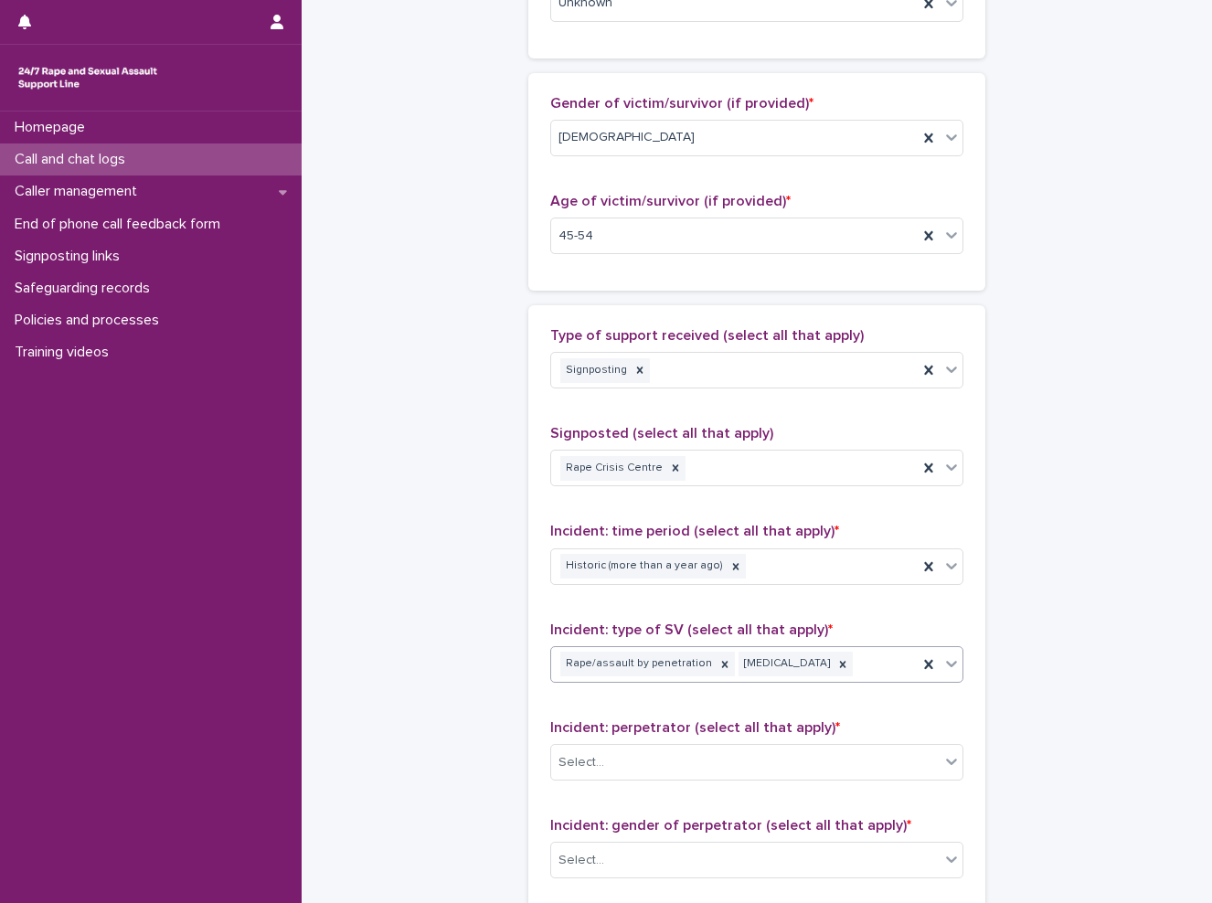
click at [437, 687] on div "**********" at bounding box center [757, 168] width 874 height 1978
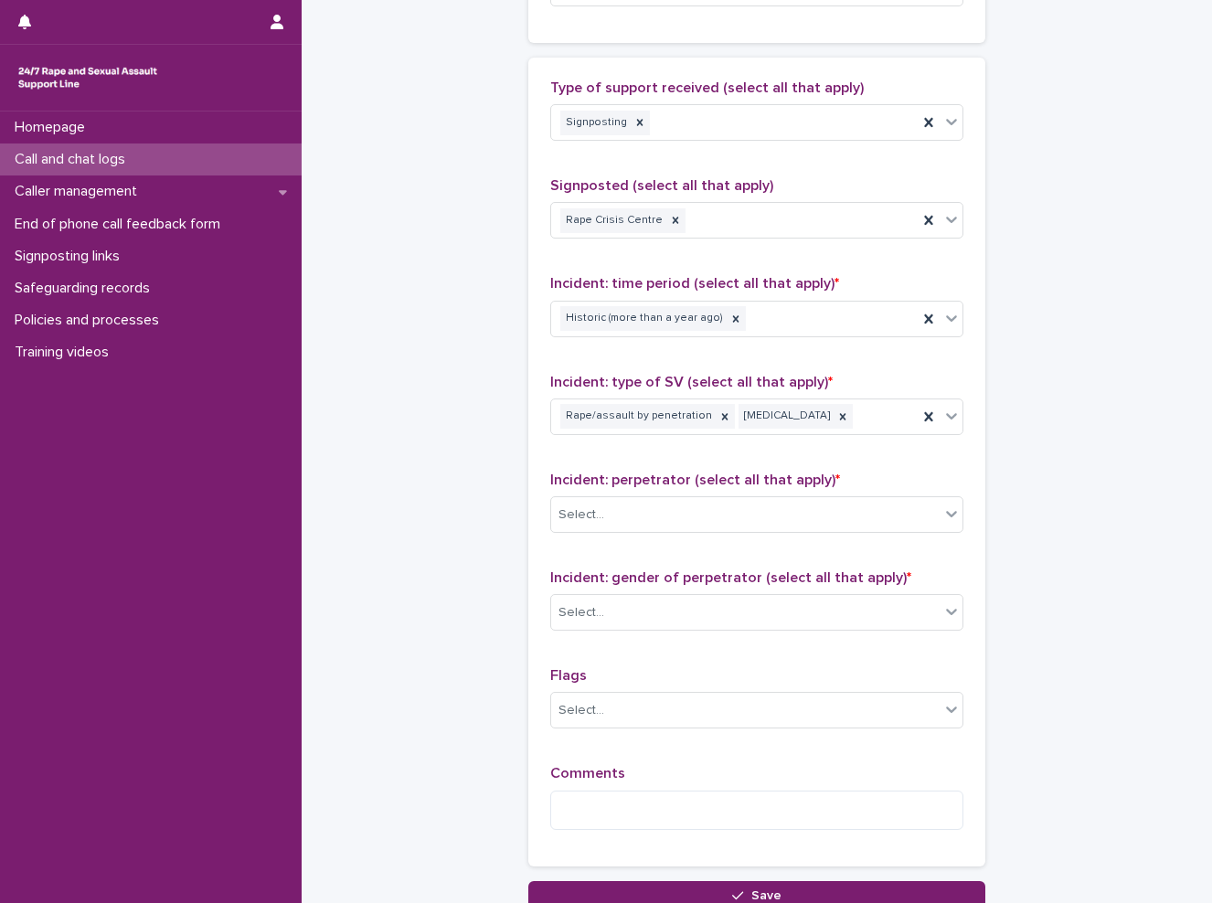
scroll to position [1097, 0]
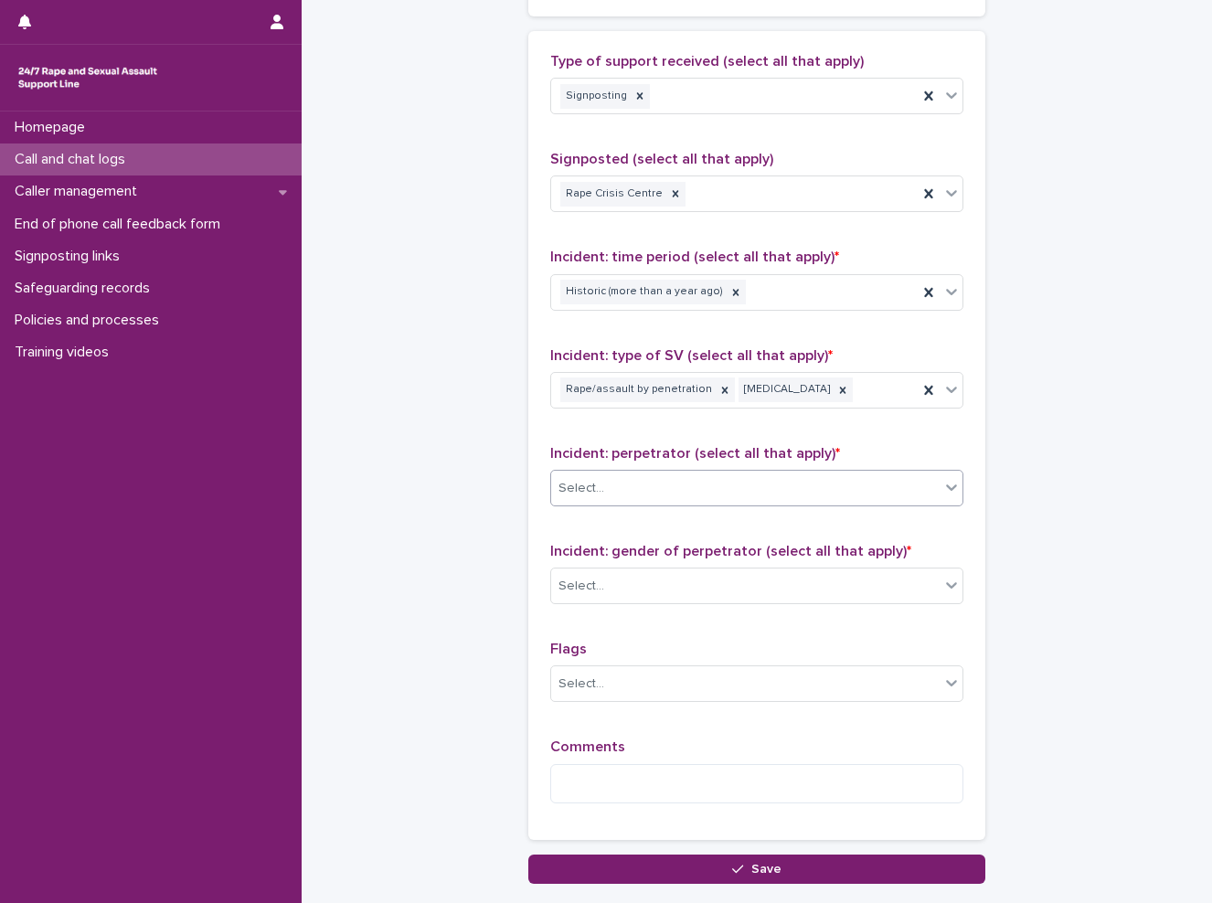
click at [673, 482] on div "Select..." at bounding box center [745, 488] width 388 height 30
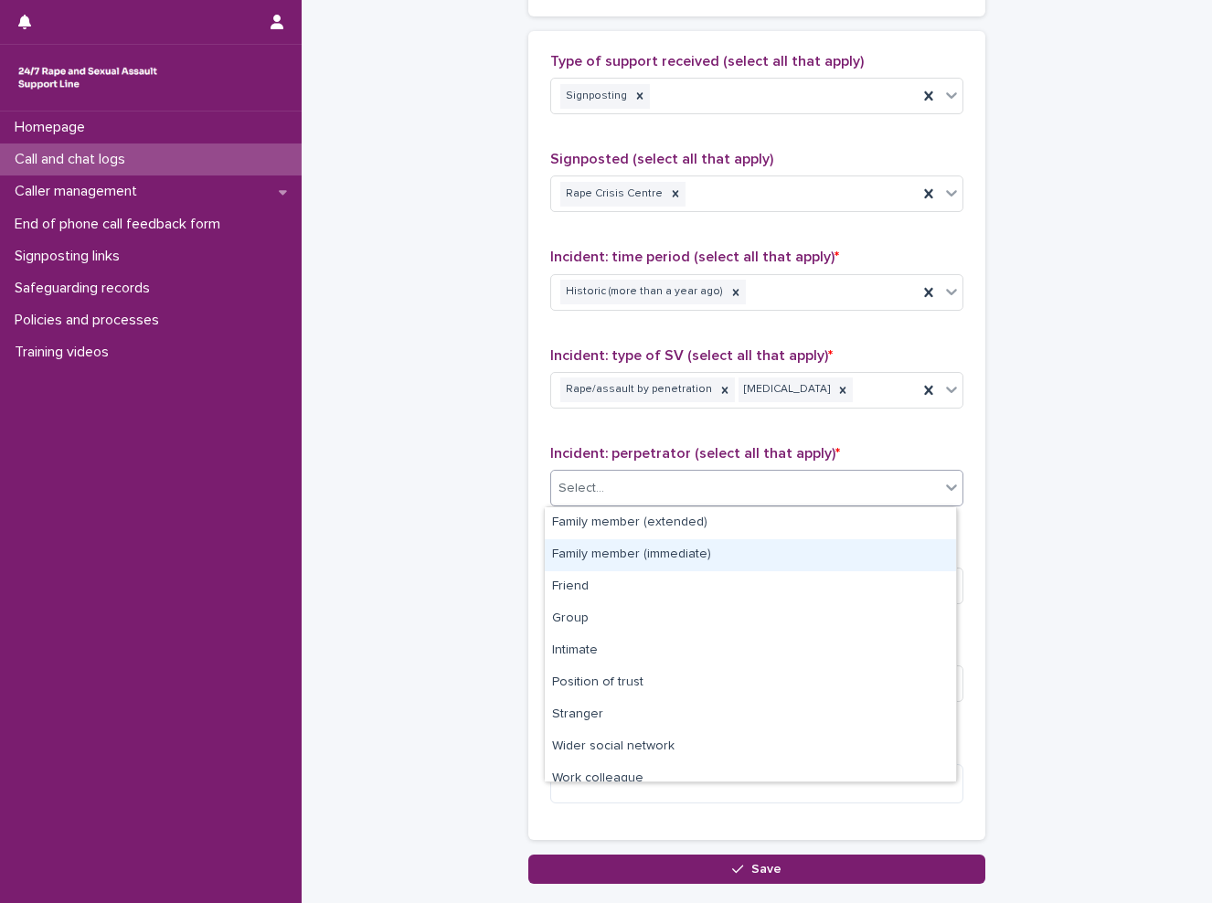
click at [665, 546] on div "Family member (immediate)" at bounding box center [750, 555] width 411 height 32
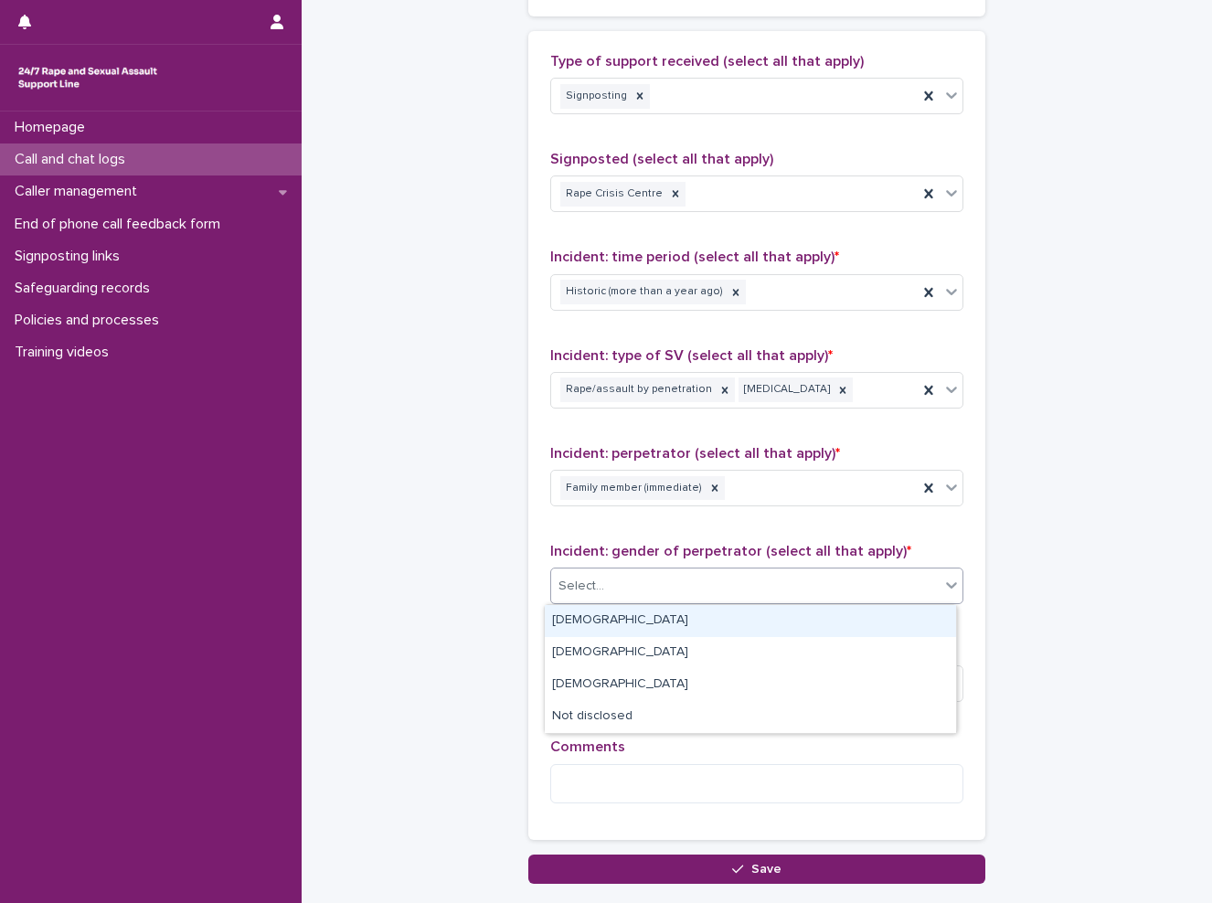
click at [655, 598] on div "Select..." at bounding box center [745, 586] width 388 height 30
click at [649, 626] on div "[DEMOGRAPHIC_DATA]" at bounding box center [750, 621] width 411 height 32
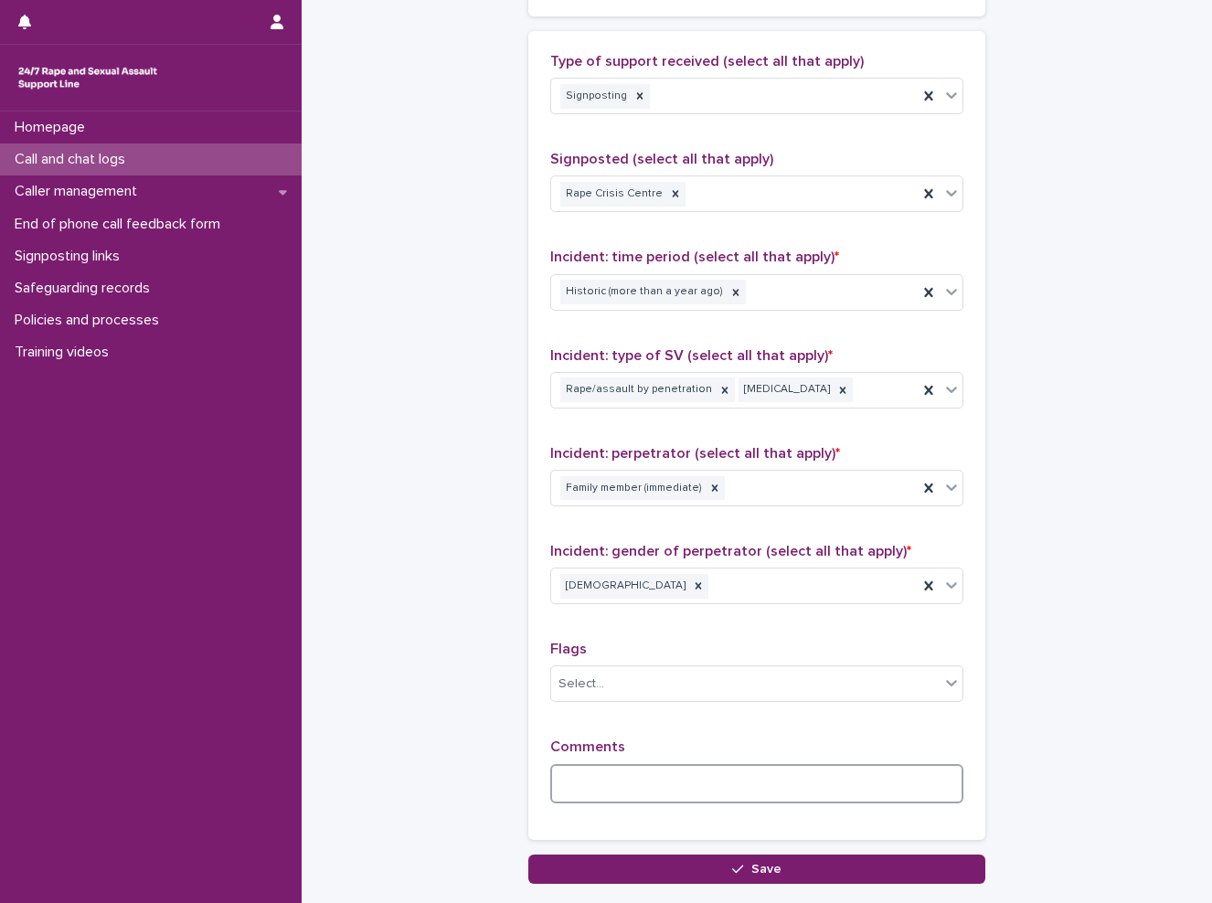
click at [626, 774] on textarea at bounding box center [756, 783] width 413 height 39
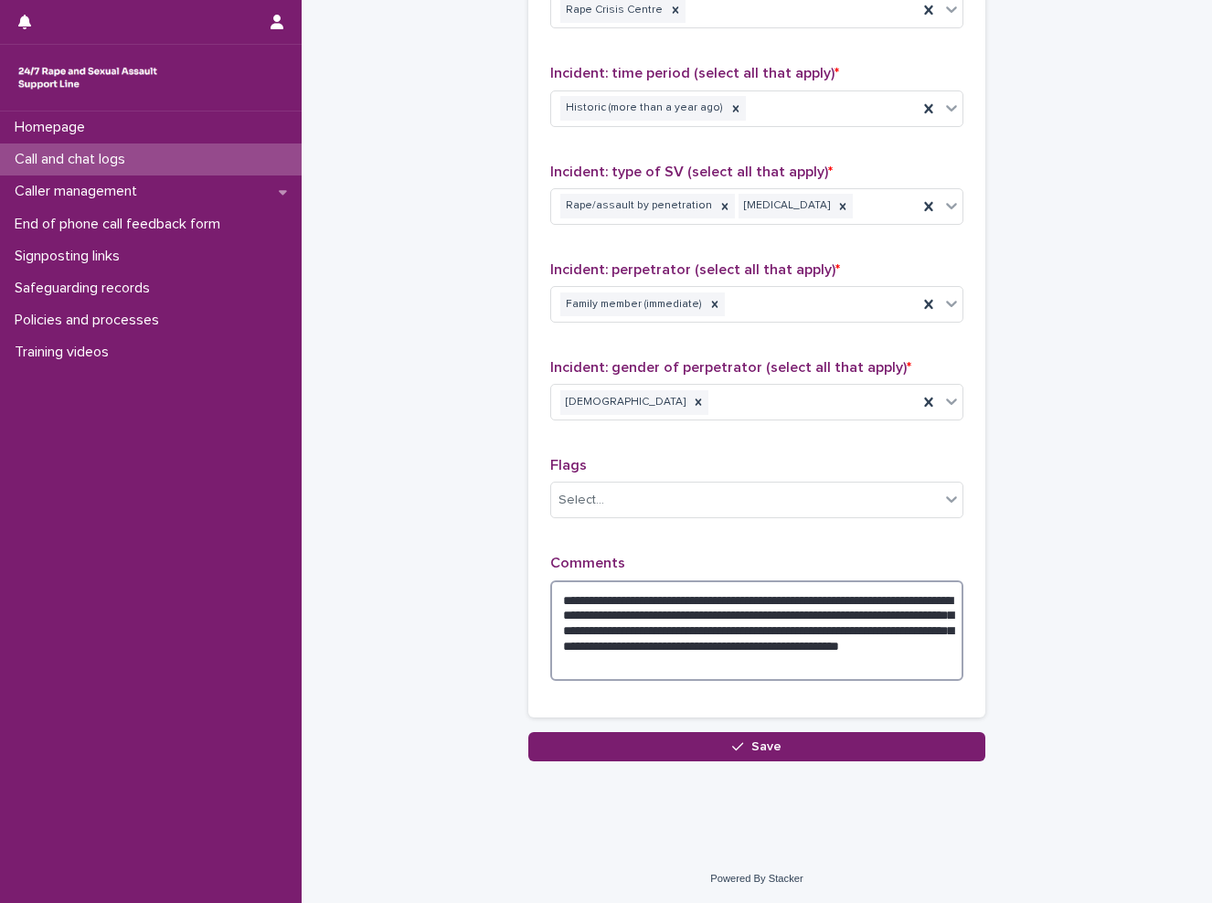
scroll to position [1281, 0]
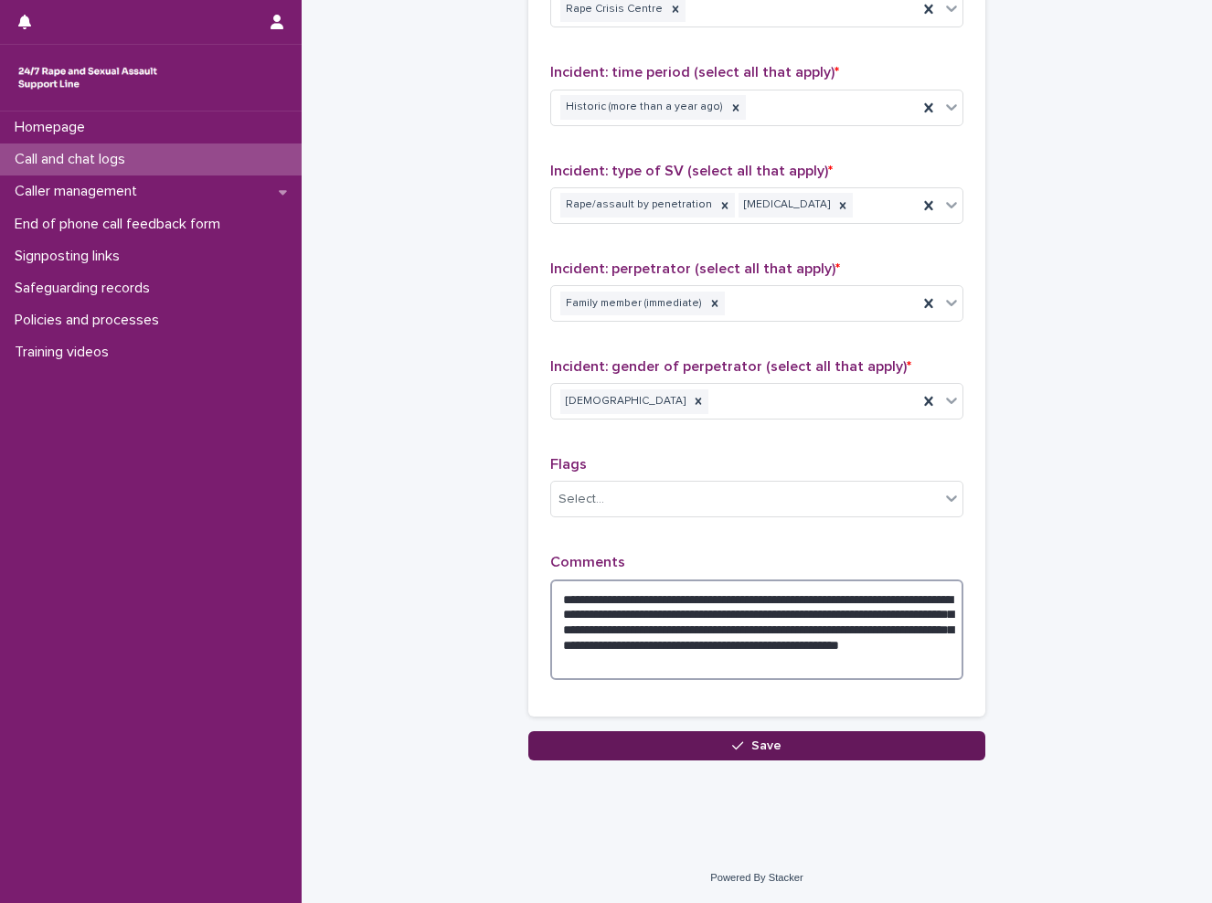
type textarea "**********"
click at [792, 750] on button "Save" at bounding box center [756, 745] width 457 height 29
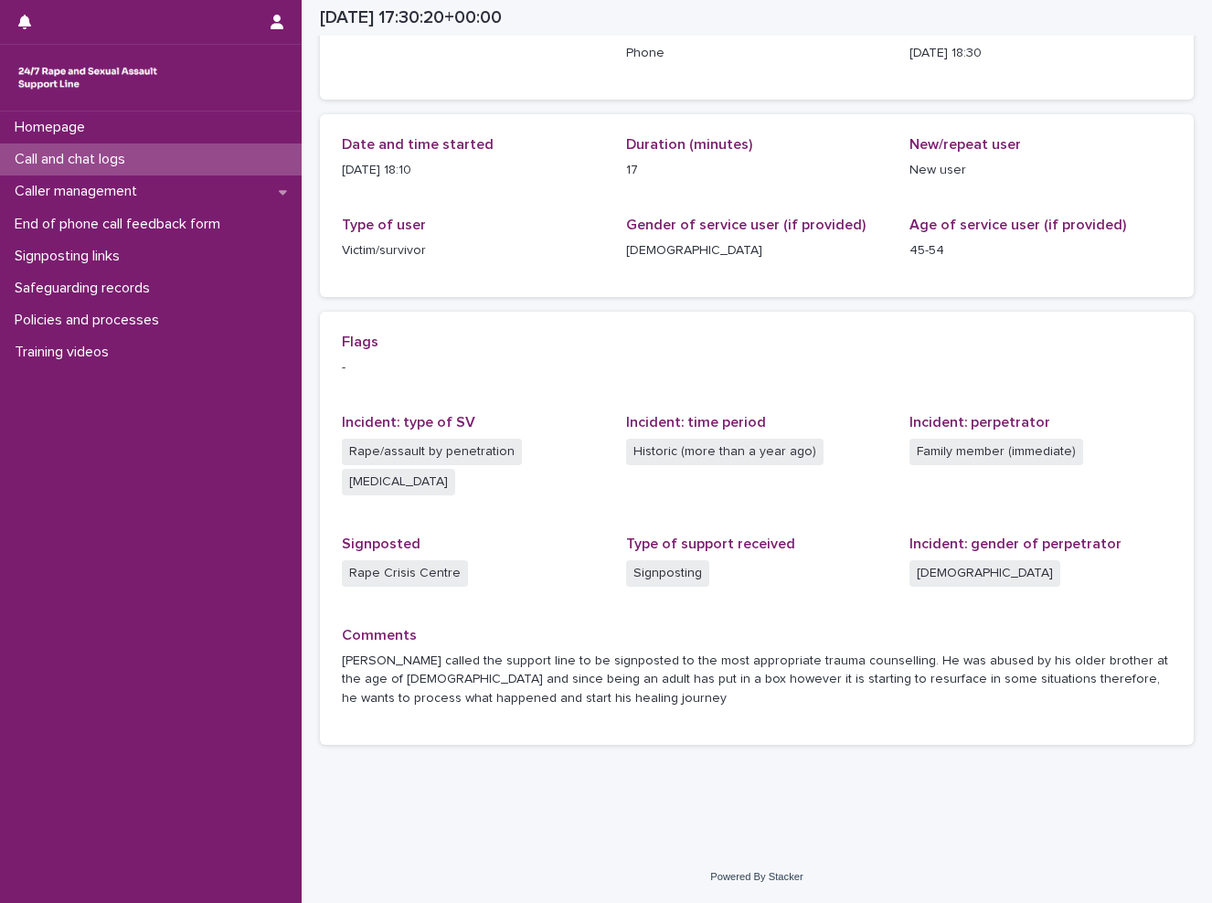
scroll to position [136, 0]
click at [15, 158] on p "Call and chat logs" at bounding box center [73, 159] width 132 height 17
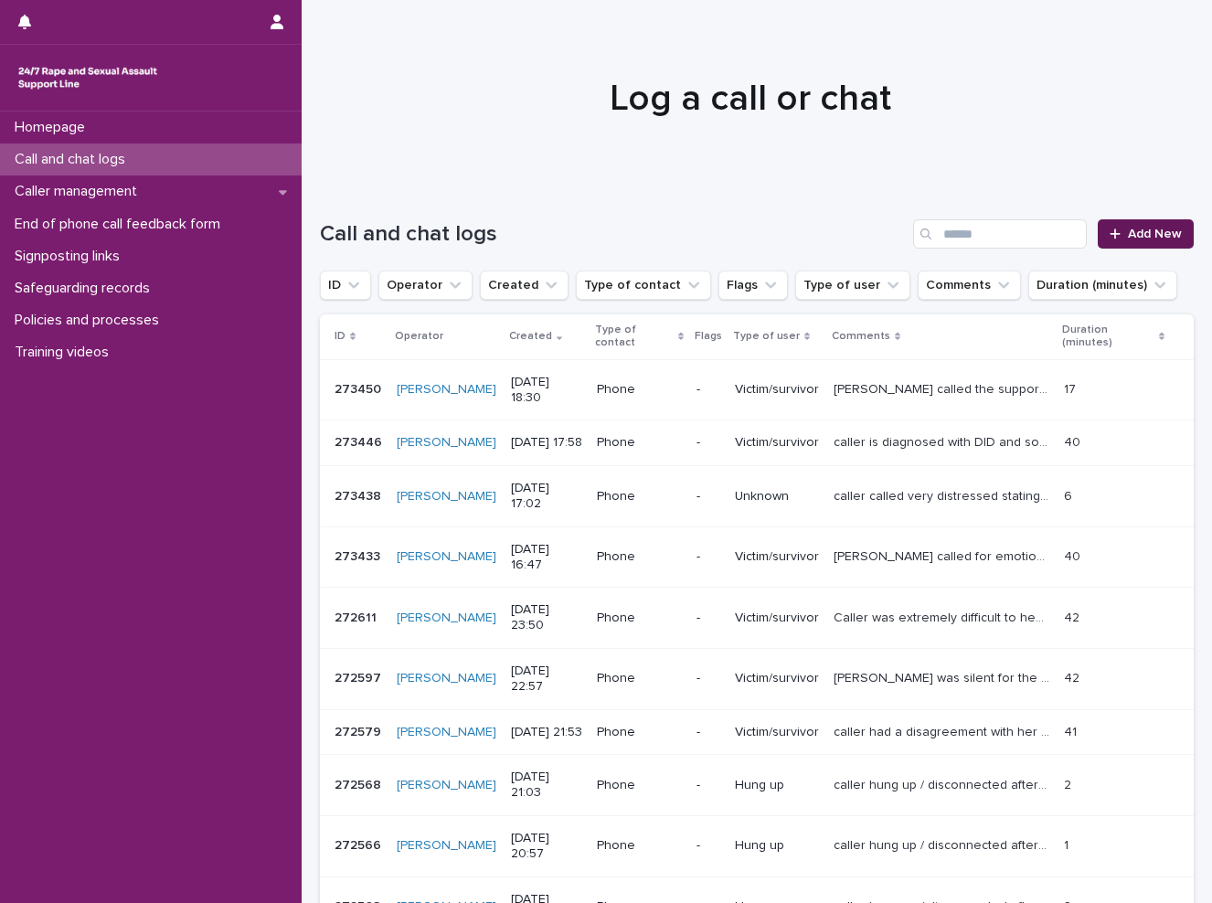
click at [1148, 233] on span "Add New" at bounding box center [1155, 234] width 54 height 13
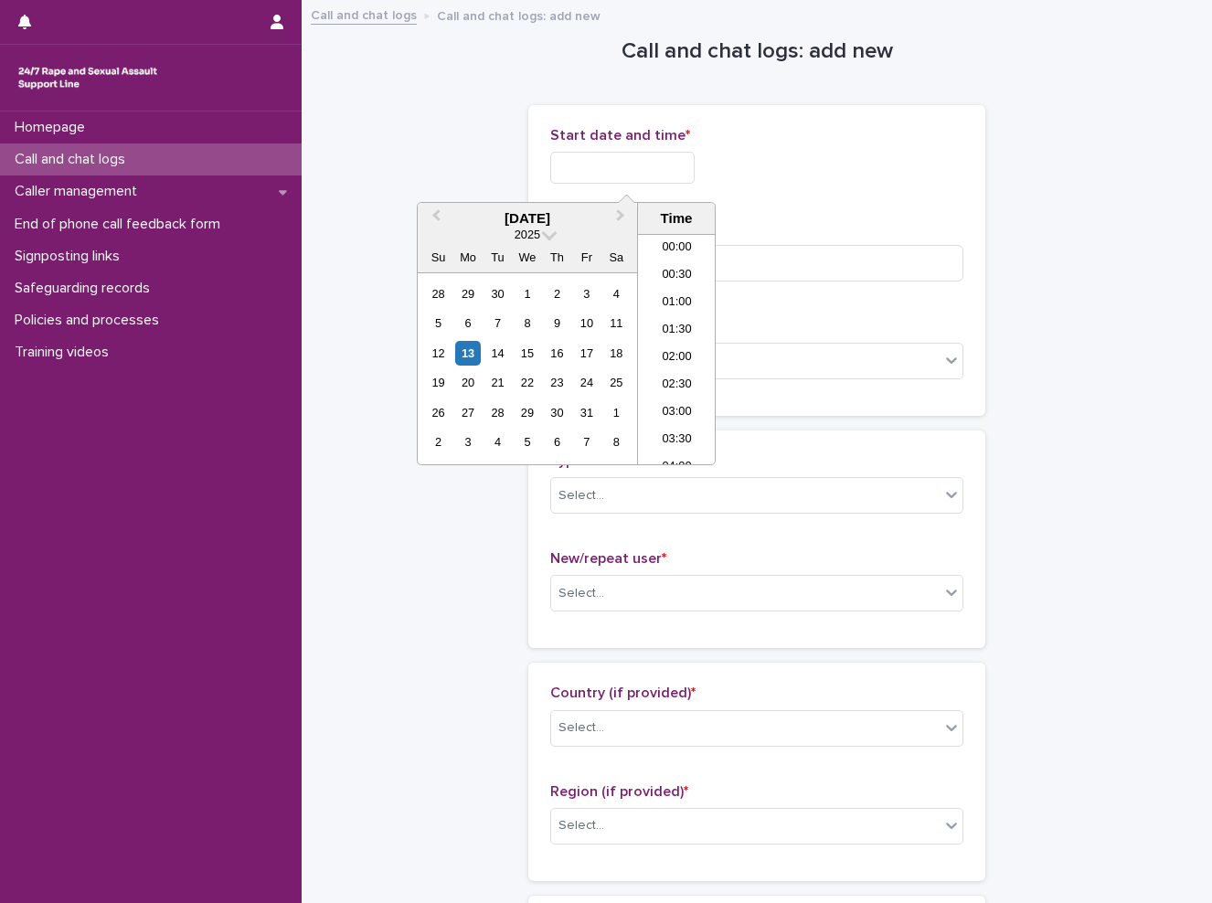
click at [681, 160] on input "text" at bounding box center [622, 168] width 144 height 32
click at [689, 344] on li "18:30" at bounding box center [677, 348] width 78 height 27
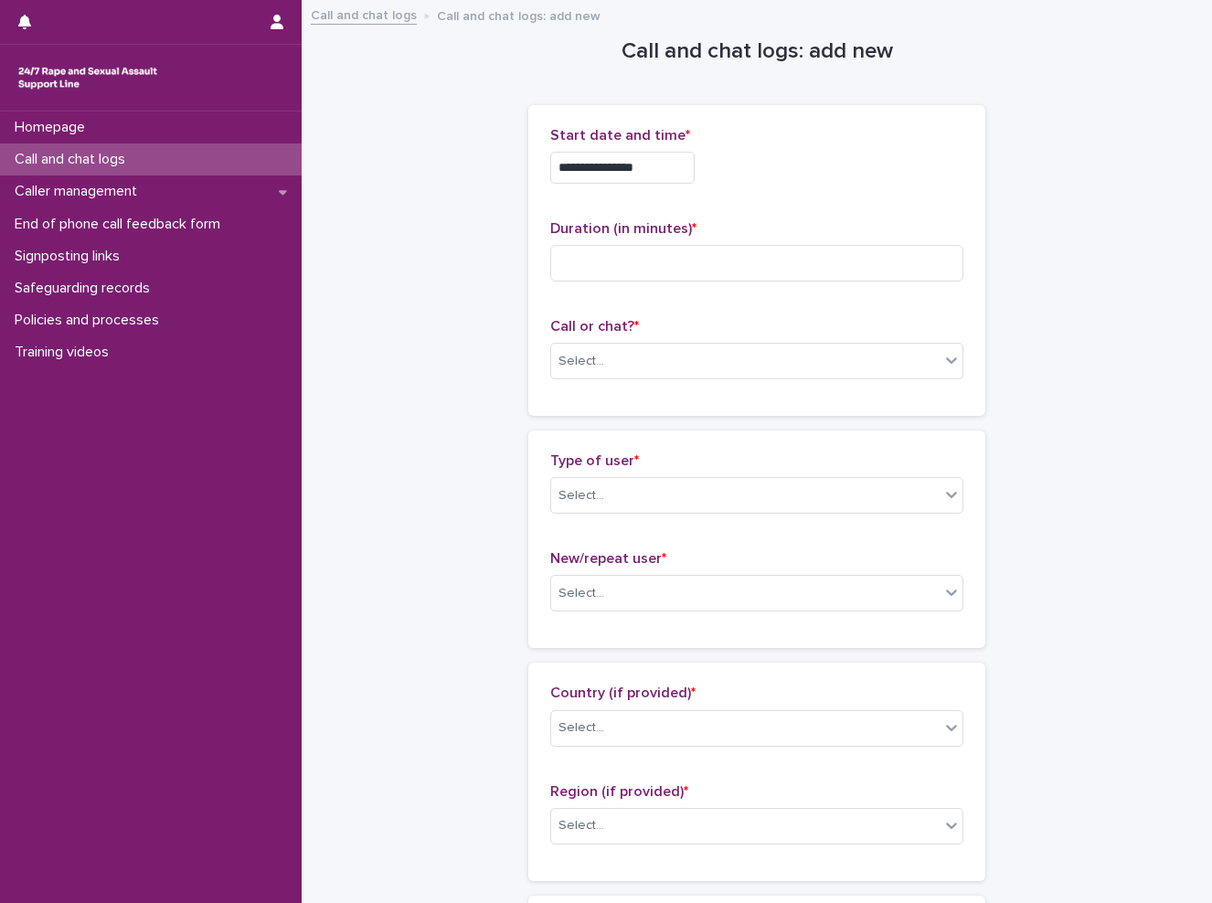
click at [688, 164] on input "**********" at bounding box center [622, 168] width 144 height 32
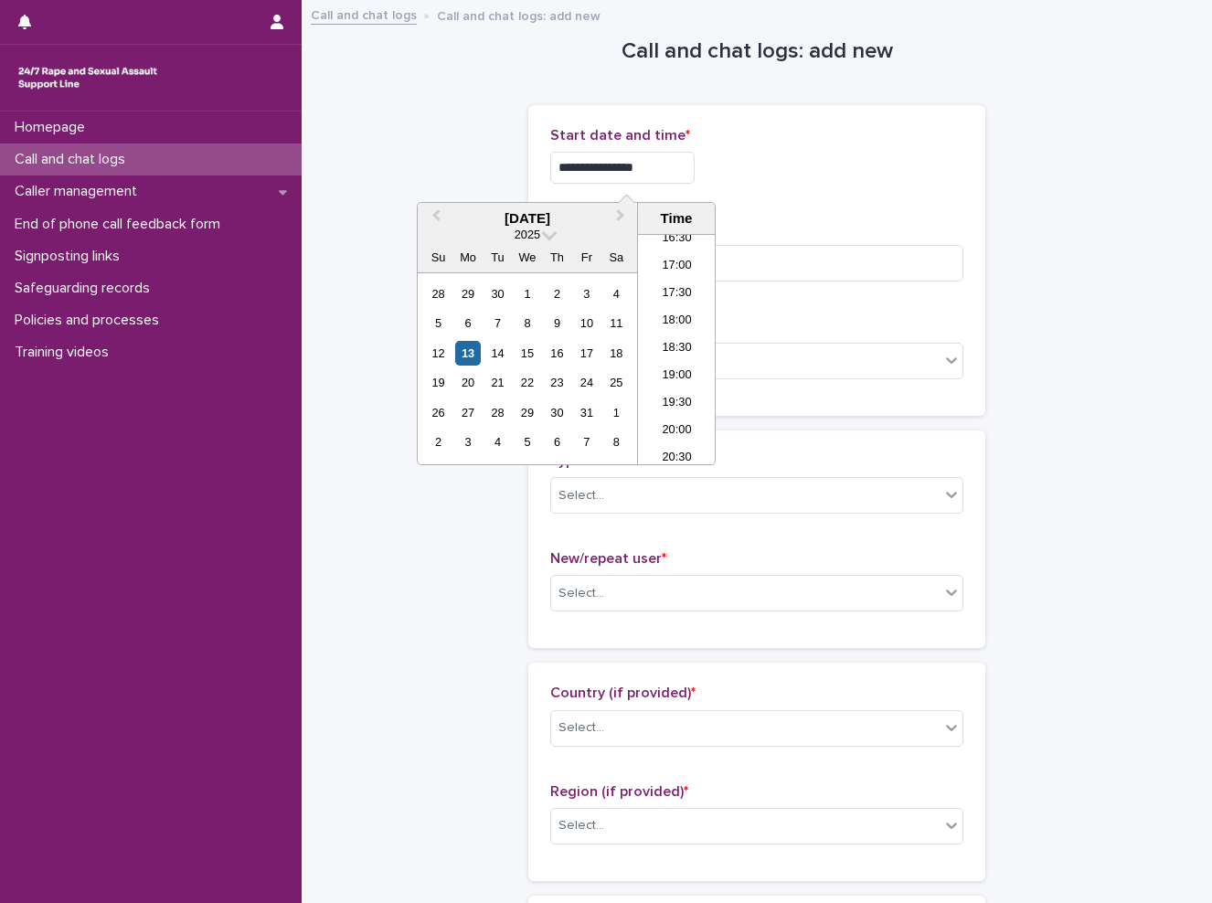
type input "**********"
click at [858, 196] on div "**********" at bounding box center [756, 162] width 413 height 71
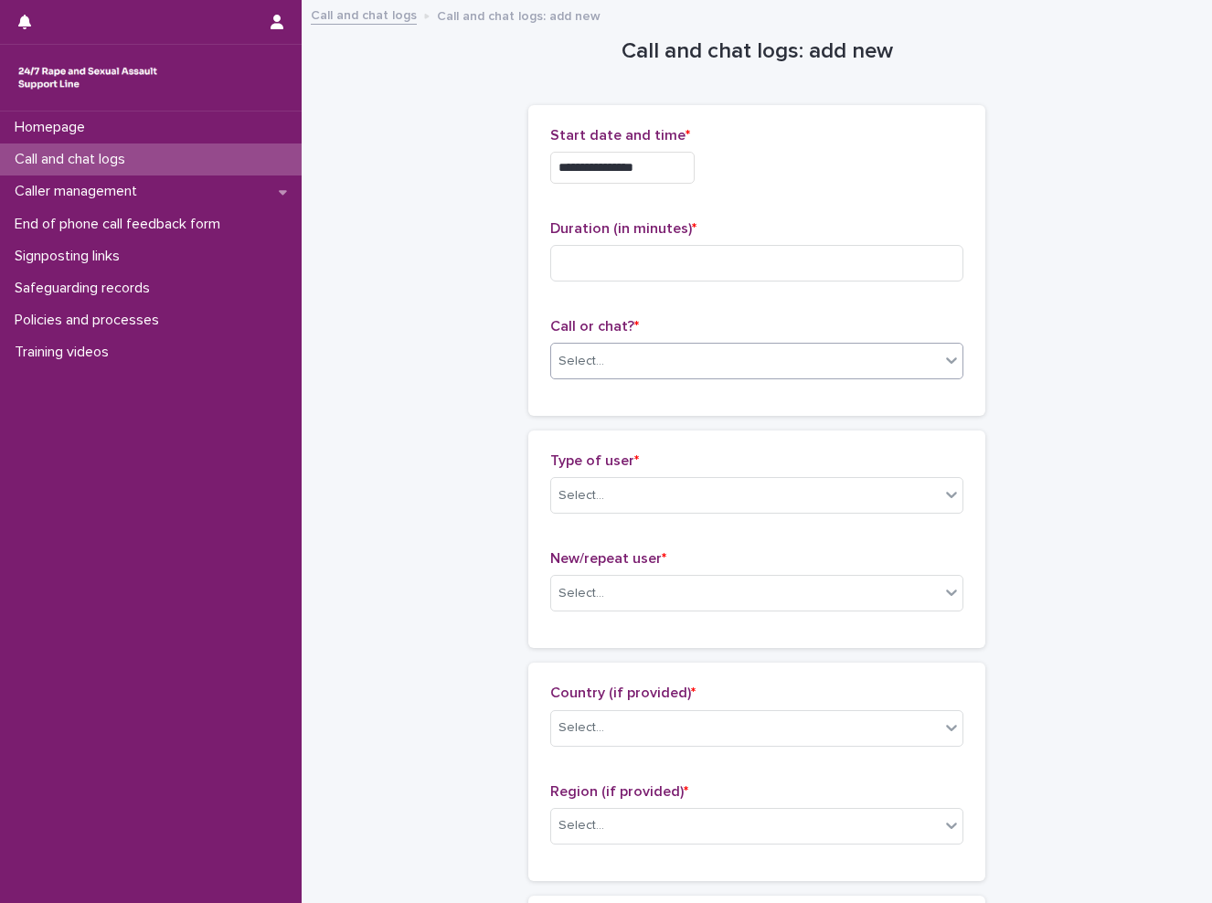
click at [648, 365] on div "Select..." at bounding box center [745, 361] width 388 height 30
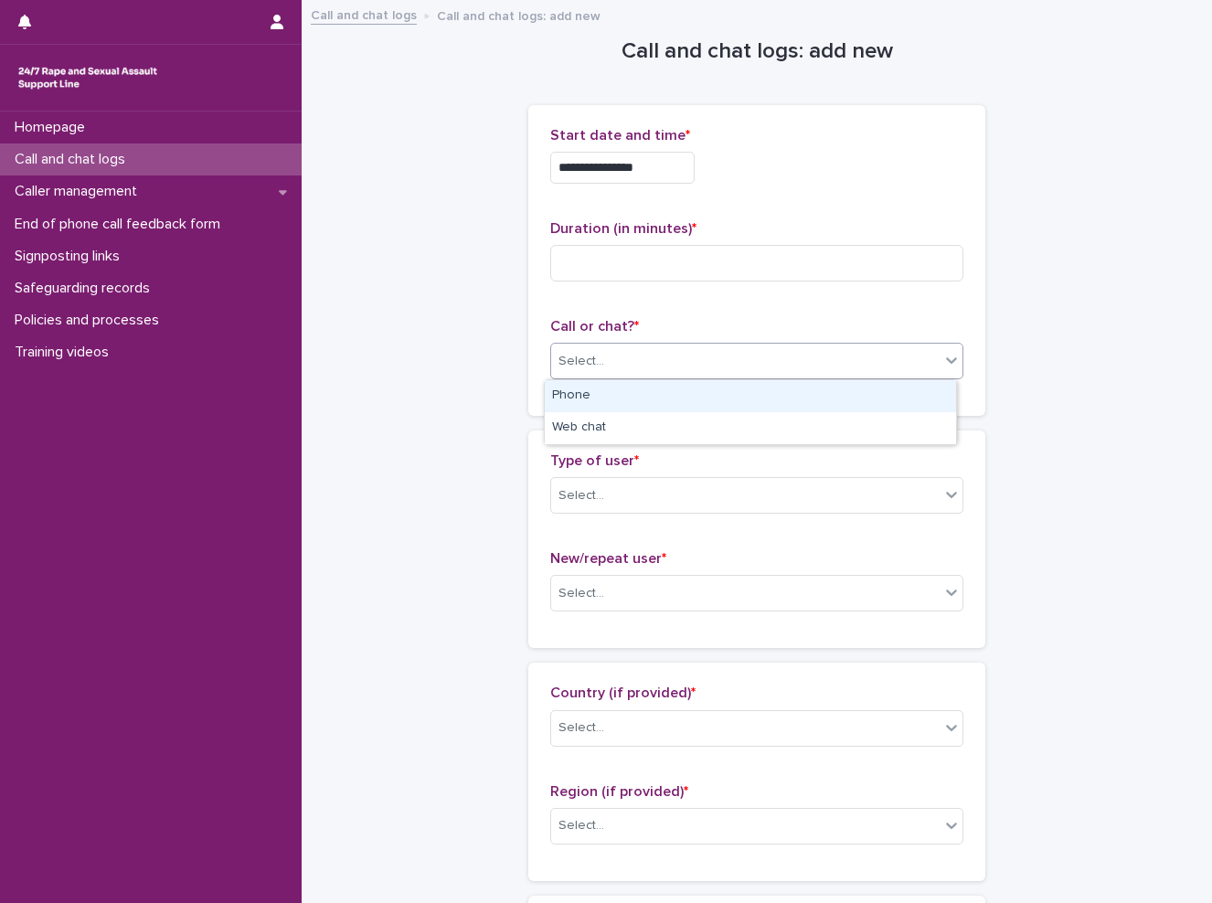
click at [635, 401] on div "Phone" at bounding box center [750, 396] width 411 height 32
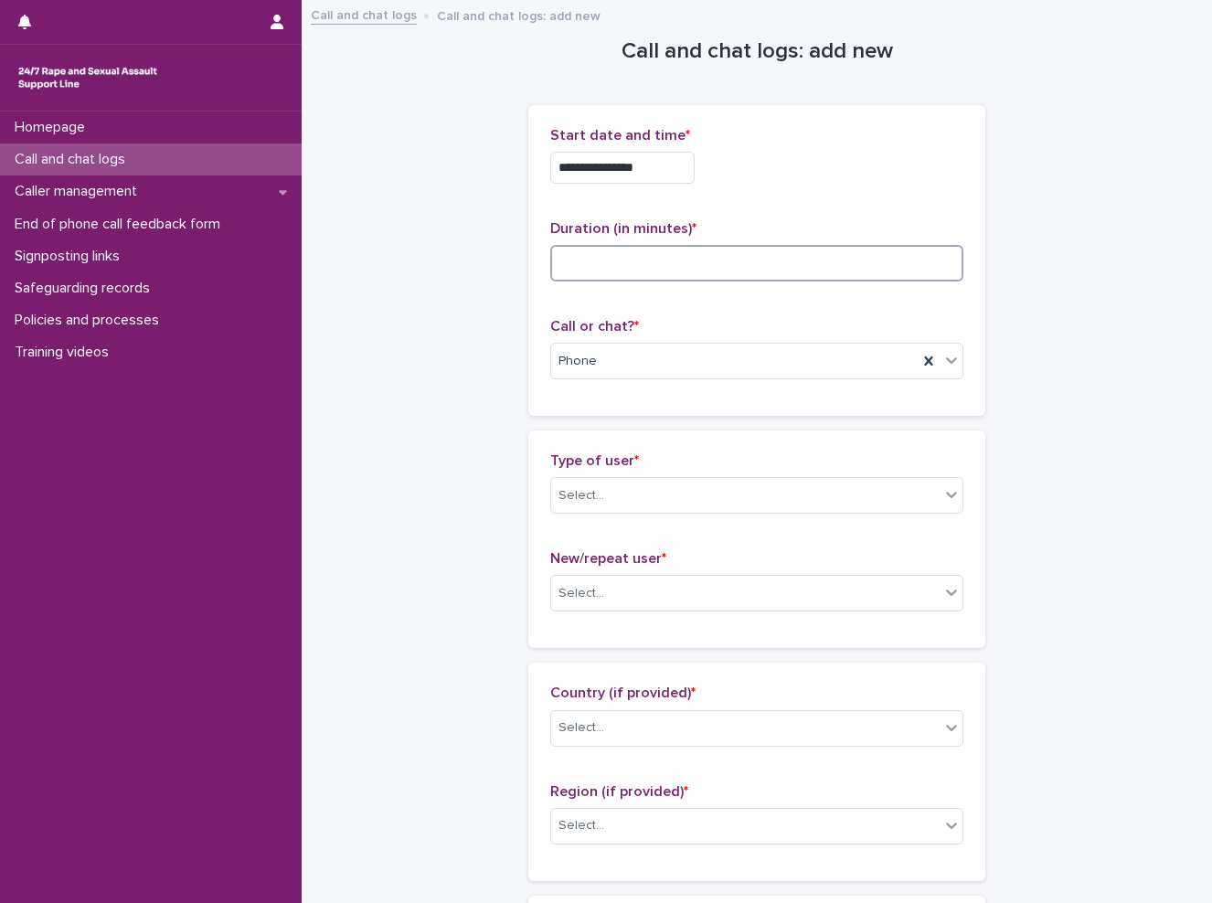
click at [603, 252] on input at bounding box center [756, 263] width 413 height 37
type input "**"
click at [660, 500] on div "Select..." at bounding box center [745, 496] width 388 height 30
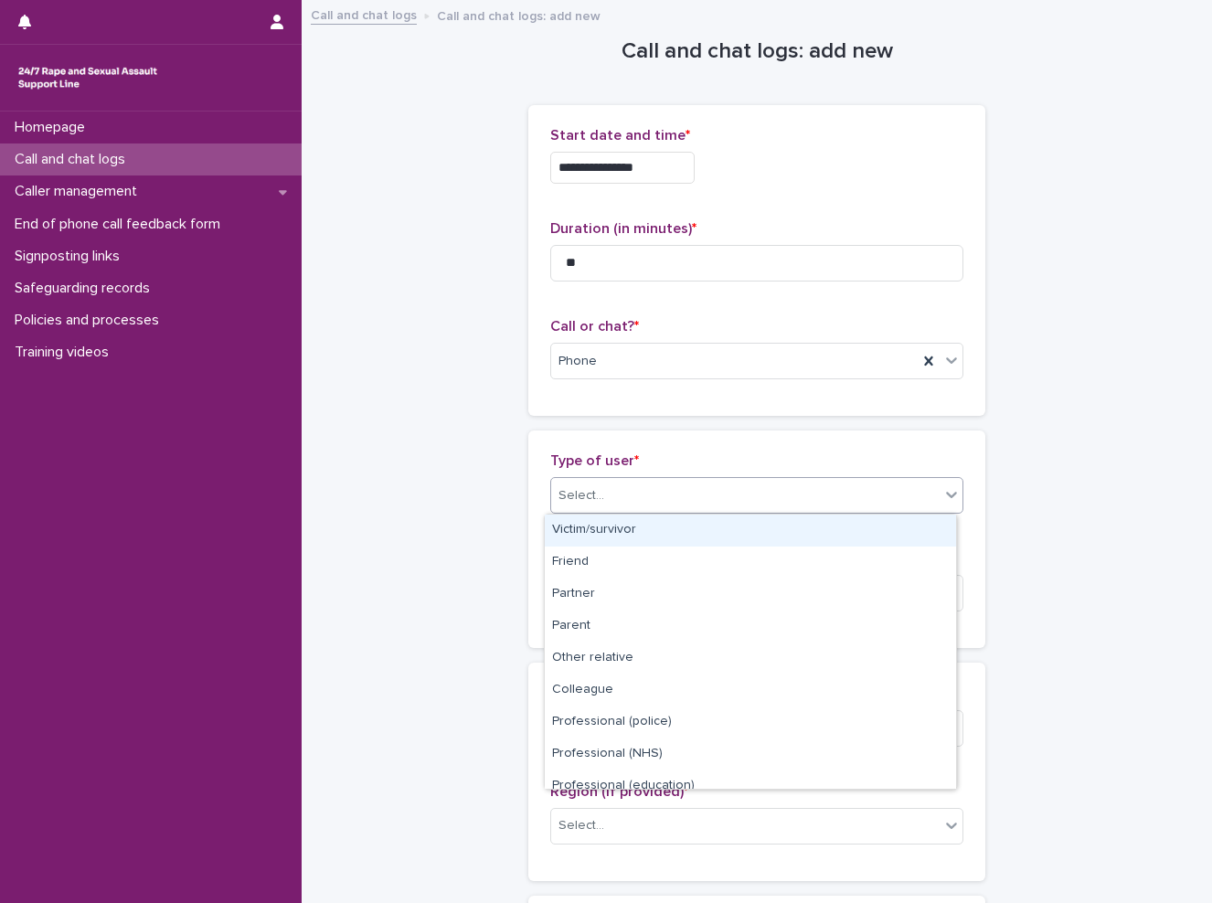
click at [655, 536] on div "Victim/survivor" at bounding box center [750, 530] width 411 height 32
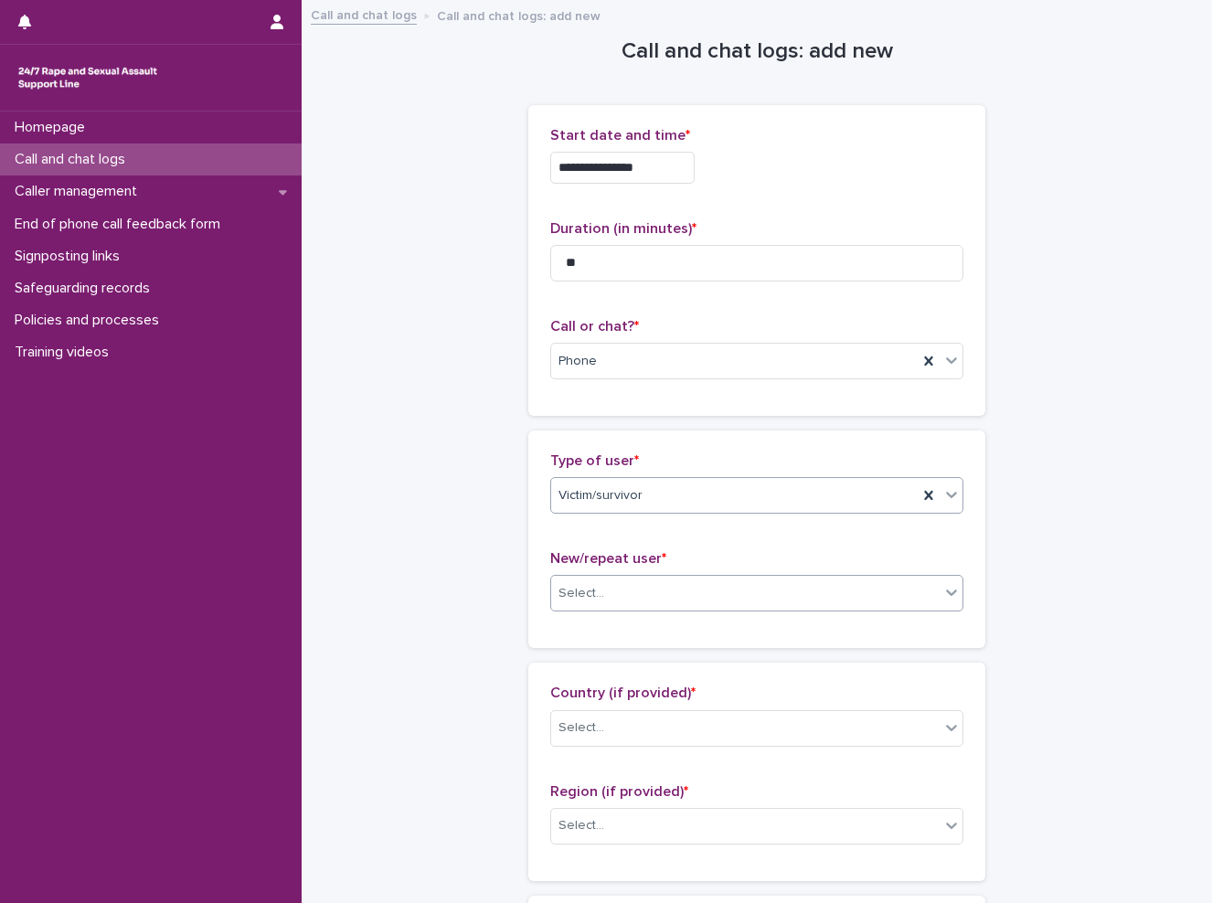
click at [668, 591] on div "Select..." at bounding box center [745, 593] width 388 height 30
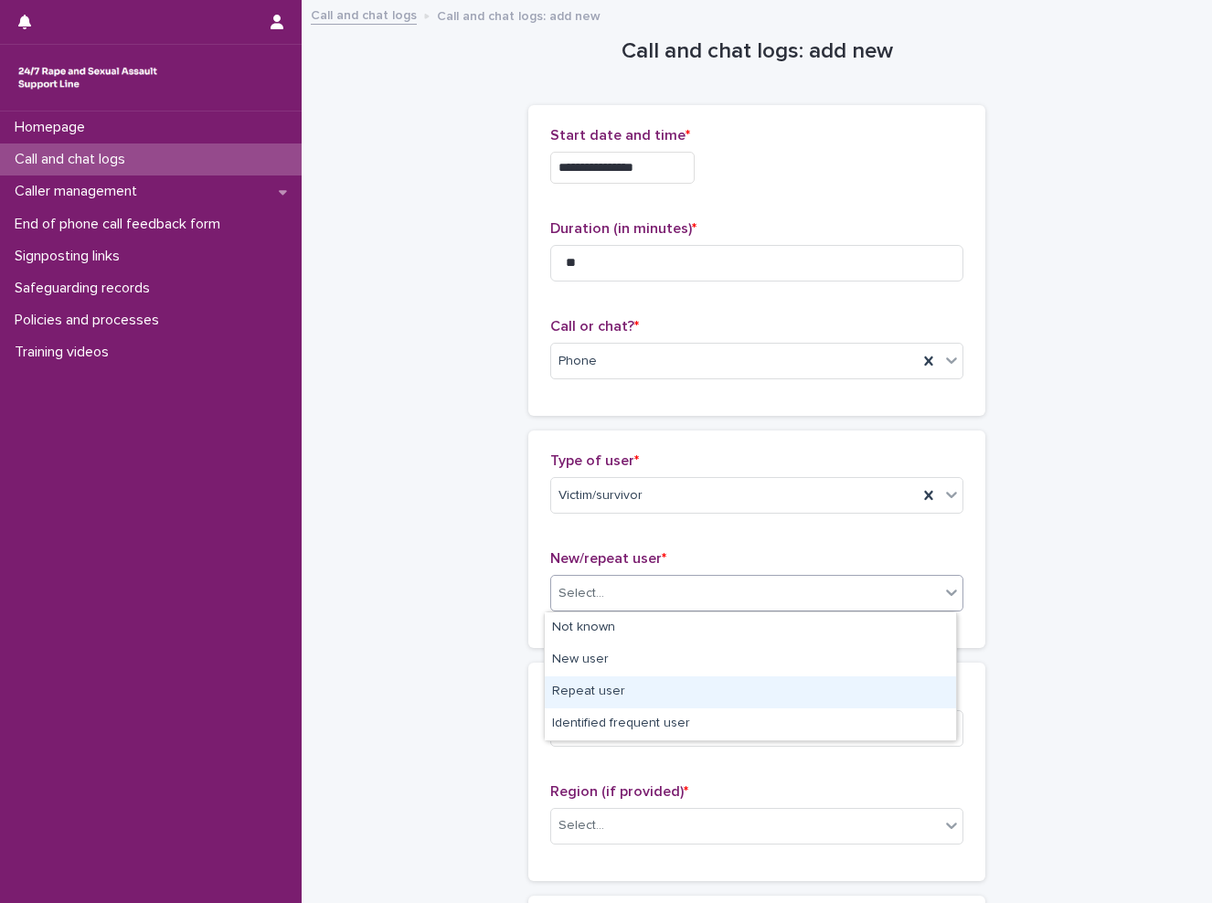
click at [666, 693] on div "Repeat user" at bounding box center [750, 692] width 411 height 32
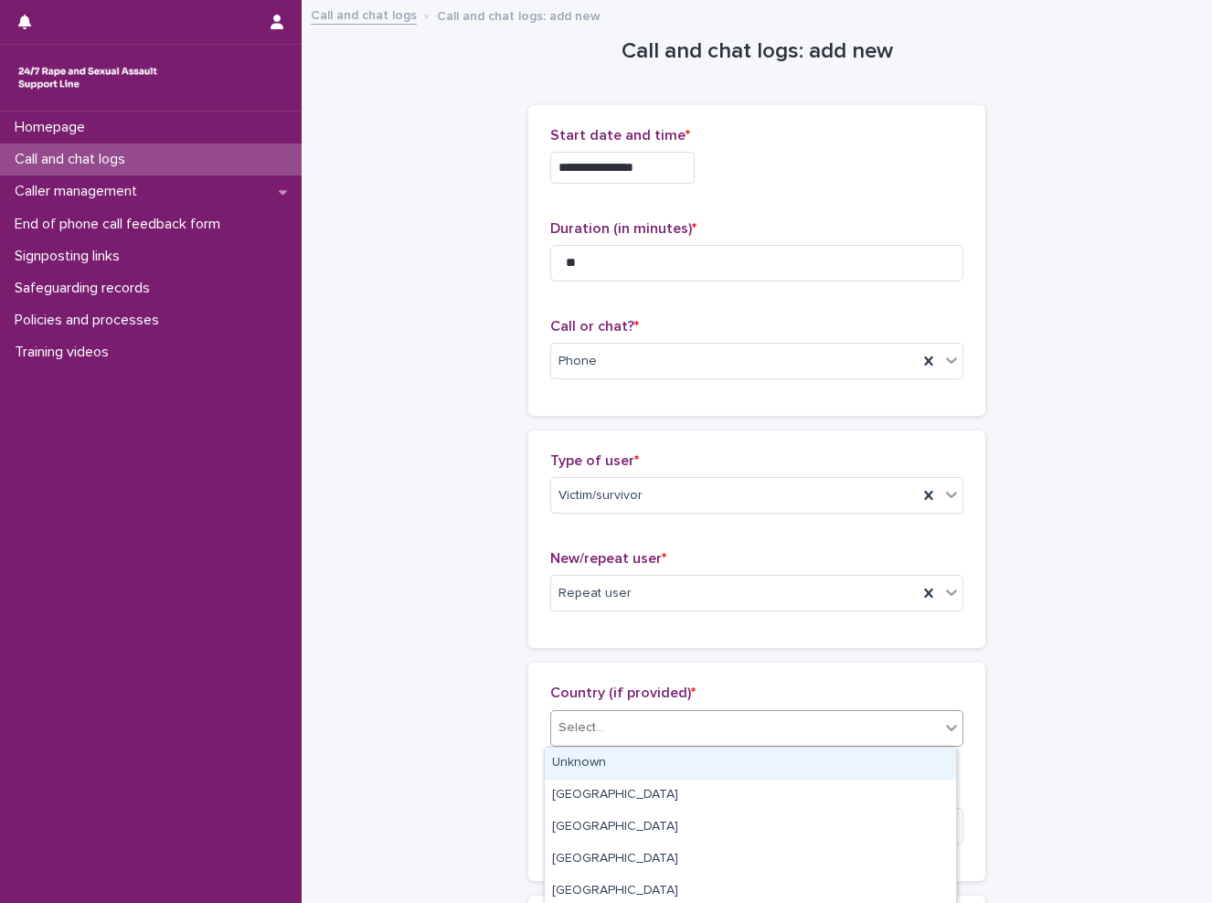
click at [674, 733] on div "Select..." at bounding box center [745, 728] width 388 height 30
click at [655, 759] on div "Unknown" at bounding box center [750, 763] width 411 height 32
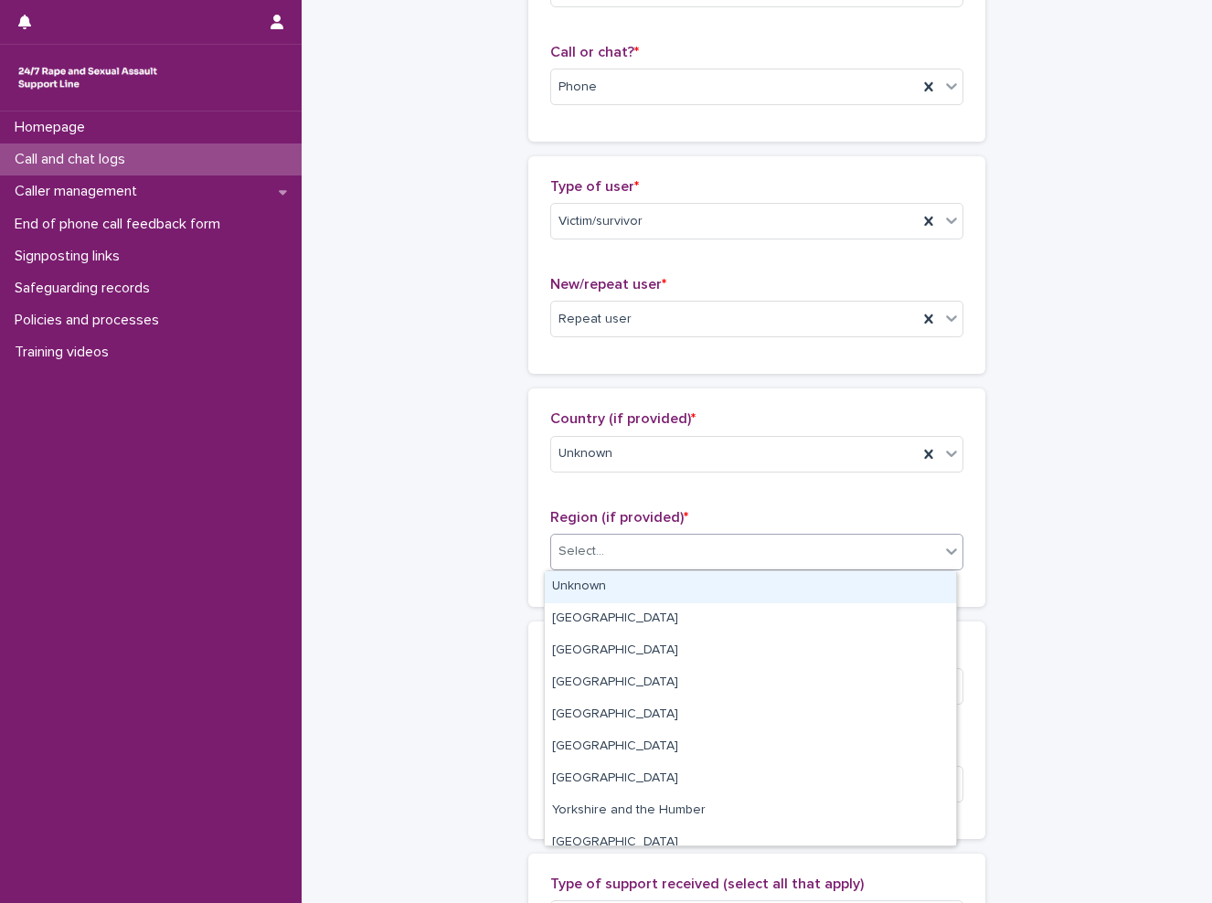
click at [599, 535] on div "Select..." at bounding box center [756, 552] width 413 height 37
click at [599, 580] on div "Unknown" at bounding box center [750, 587] width 411 height 32
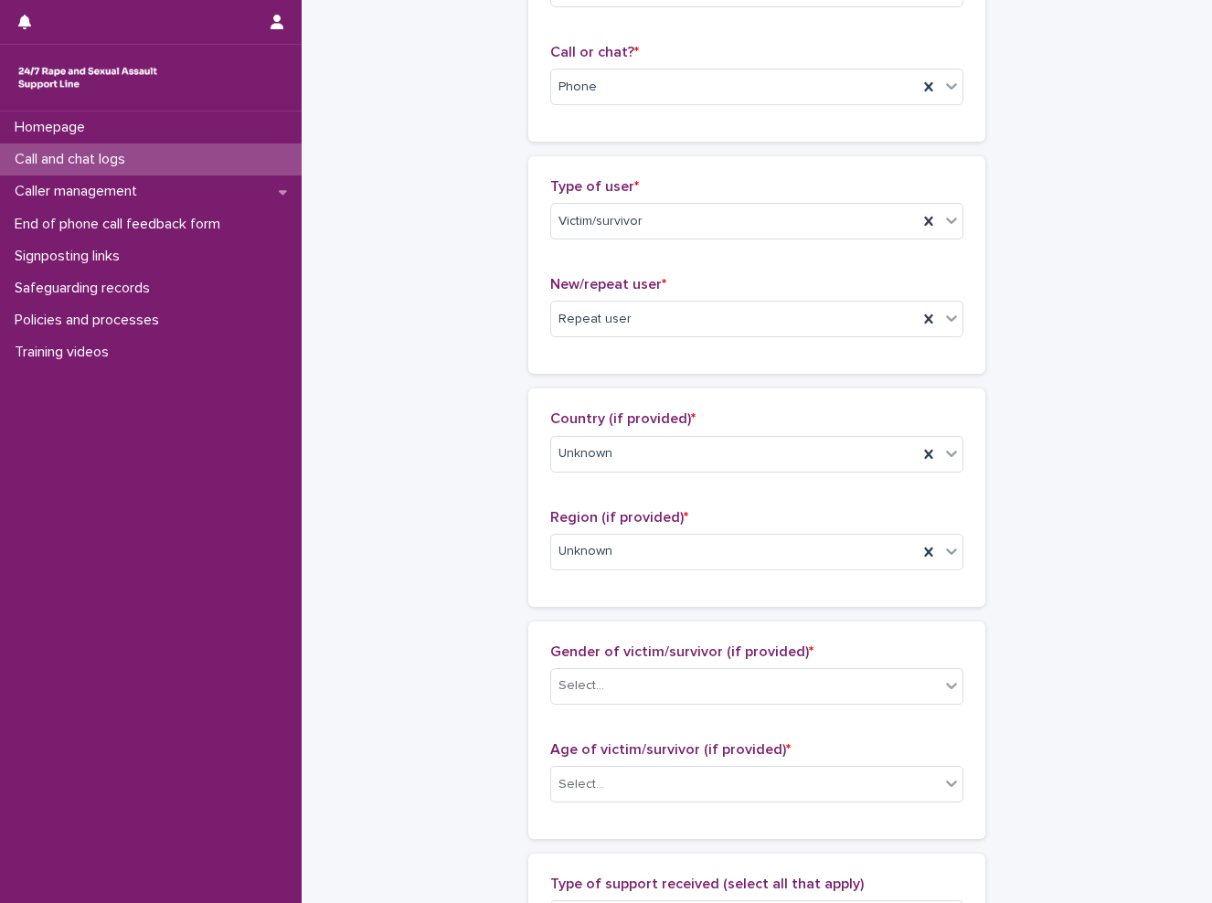
click at [497, 580] on div "**********" at bounding box center [757, 717] width 874 height 1978
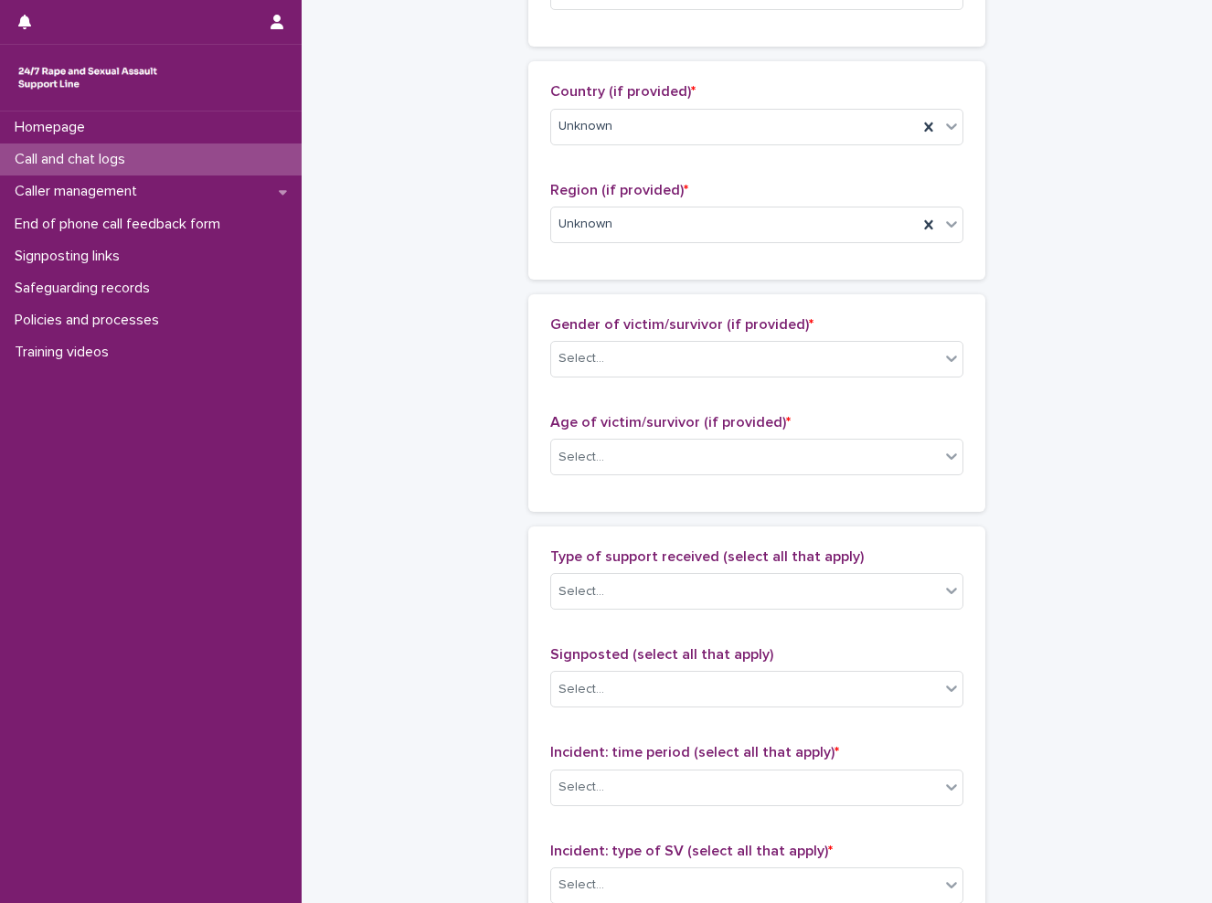
scroll to position [640, 0]
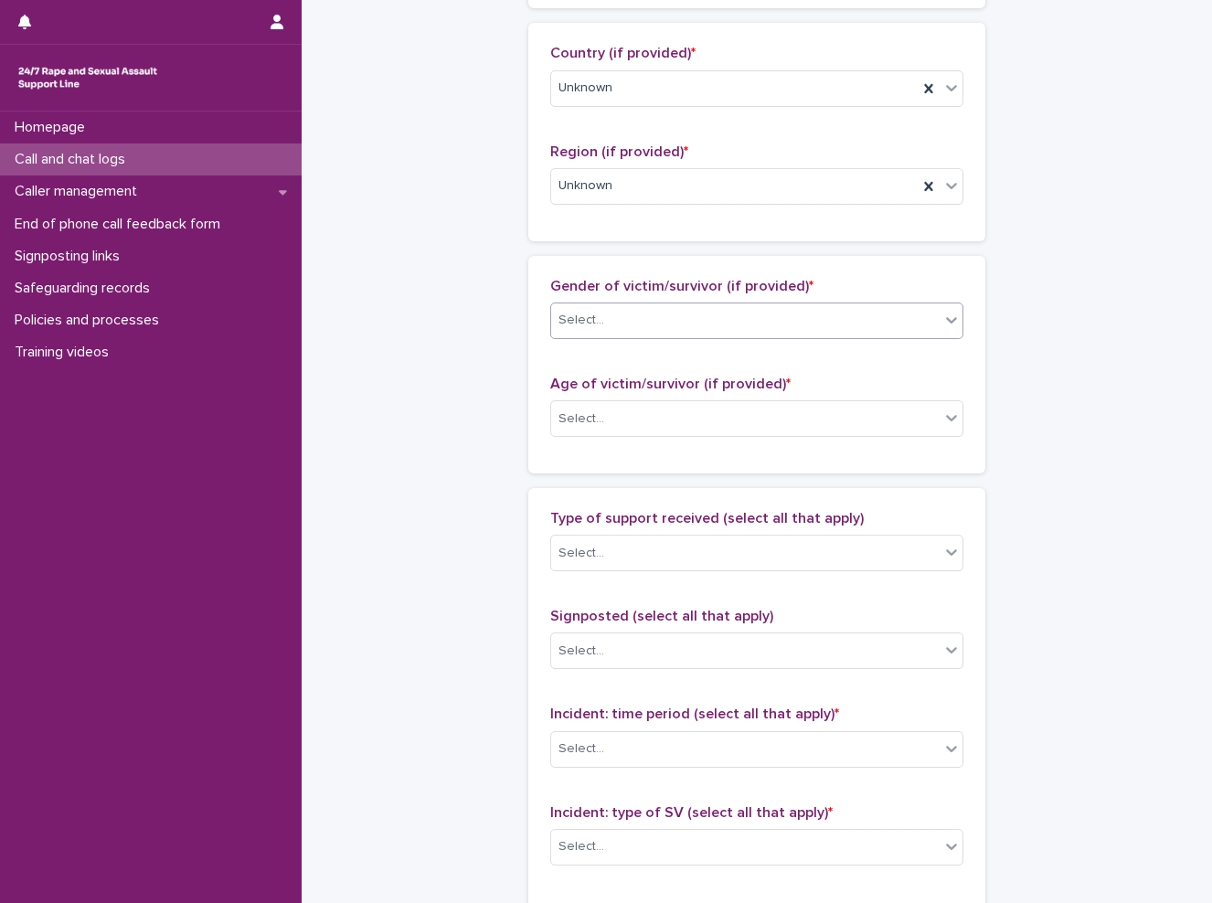
click at [630, 319] on div "Select..." at bounding box center [745, 320] width 388 height 30
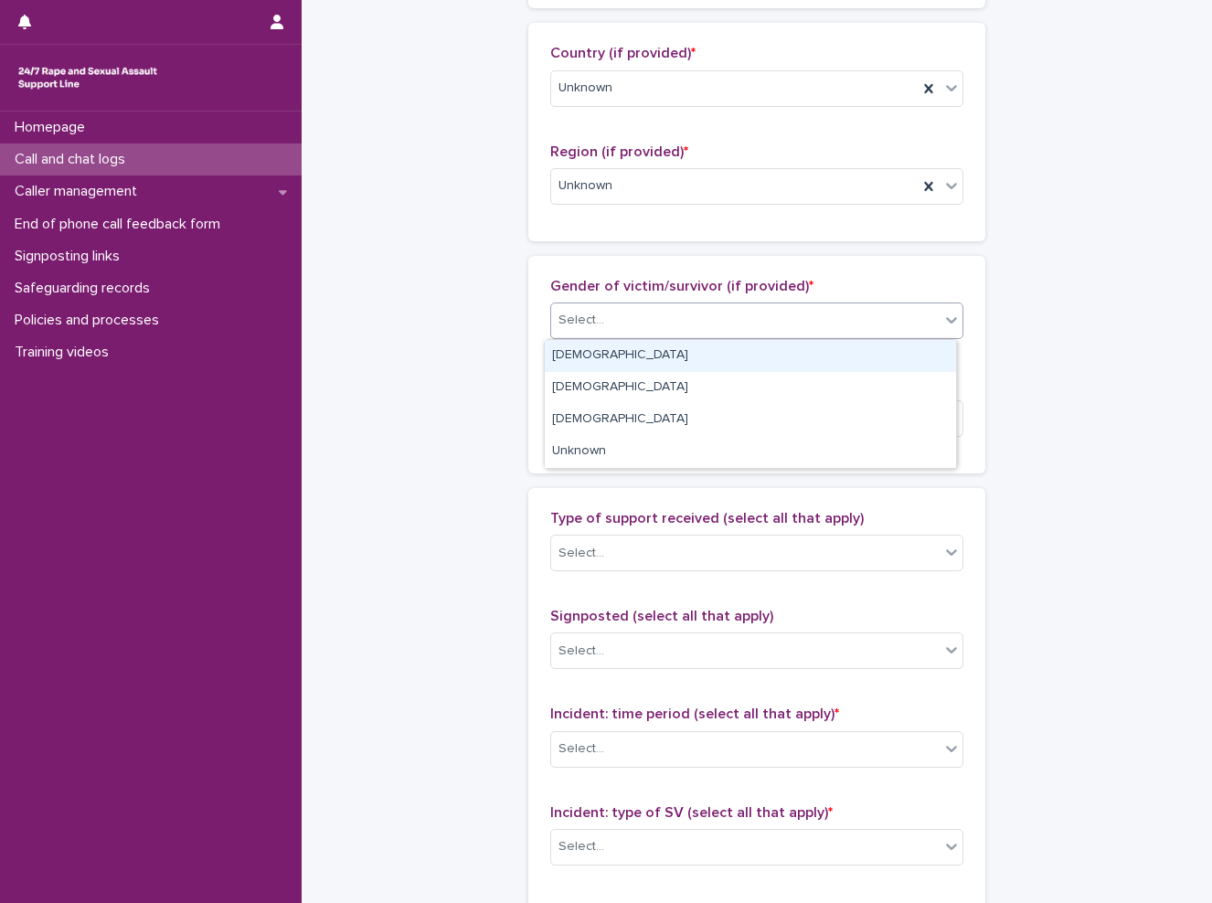
click at [612, 360] on div "[DEMOGRAPHIC_DATA]" at bounding box center [750, 356] width 411 height 32
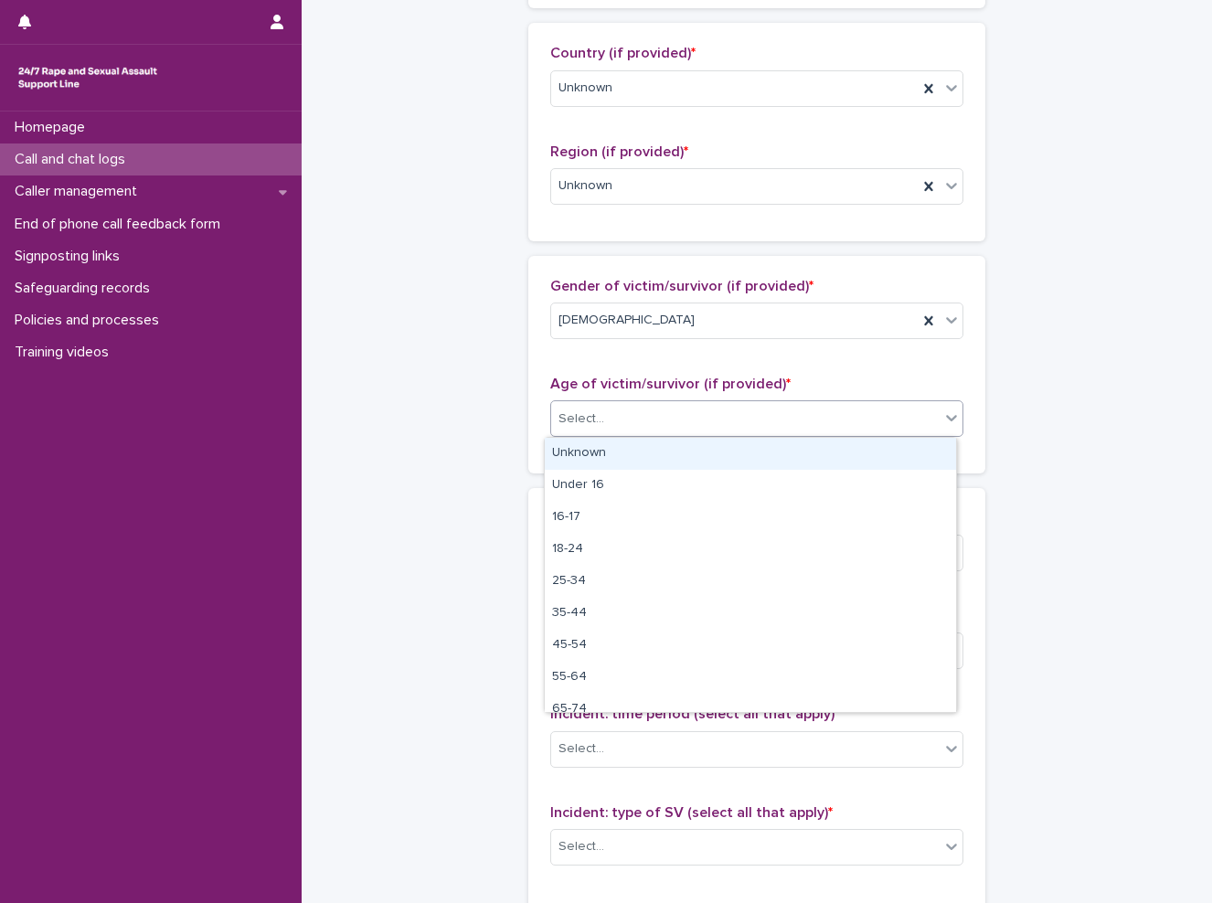
click at [612, 416] on div "Select..." at bounding box center [745, 419] width 388 height 30
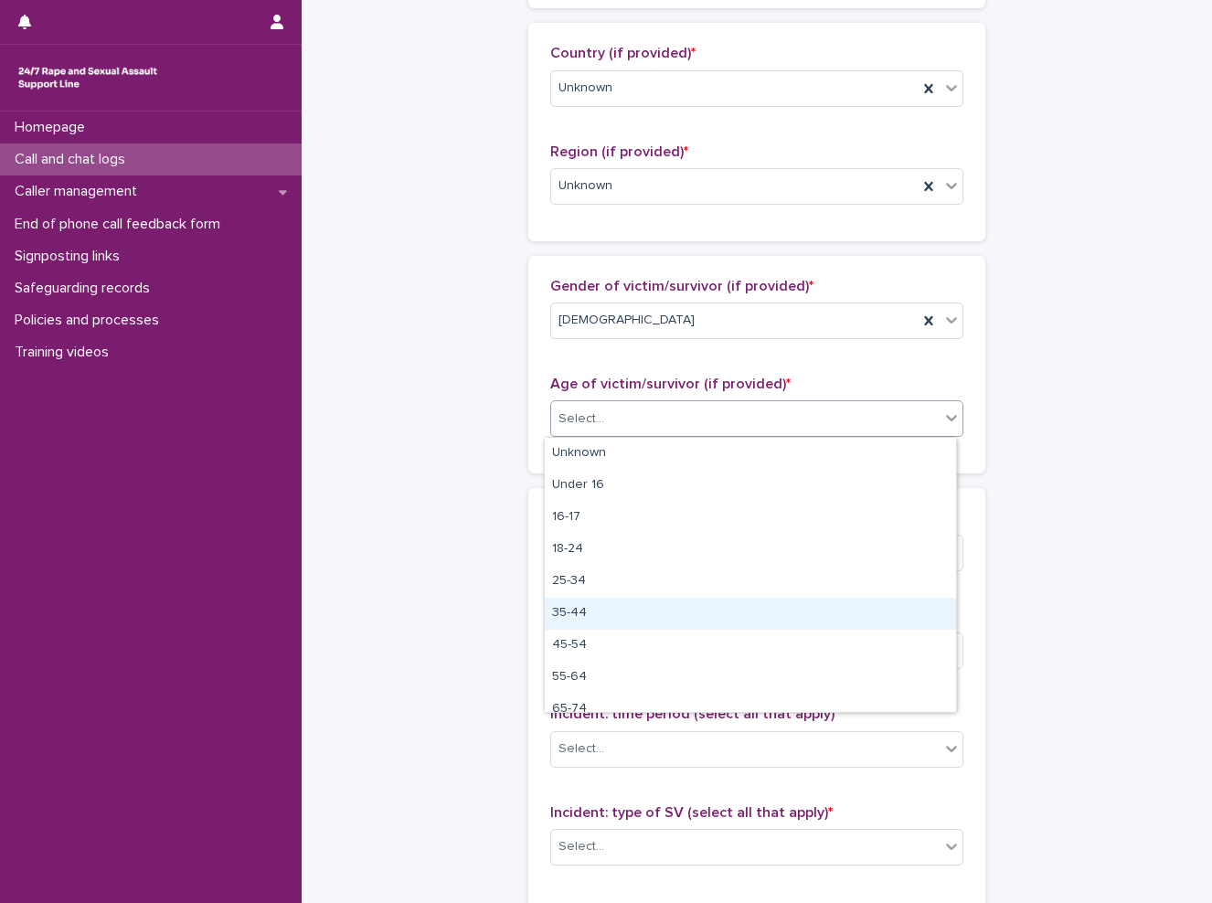
click at [625, 608] on div "35-44" at bounding box center [750, 614] width 411 height 32
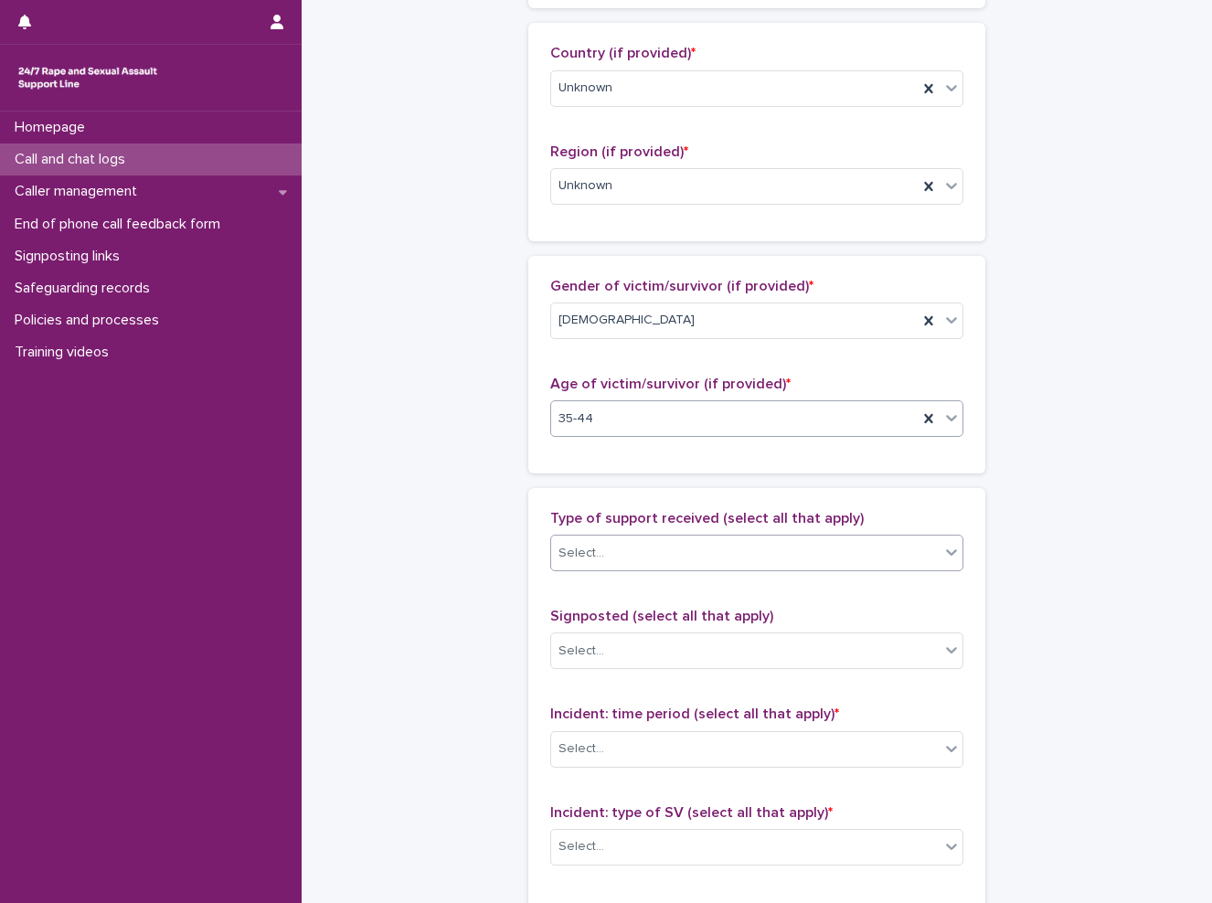
click at [638, 545] on div "Select..." at bounding box center [745, 553] width 388 height 30
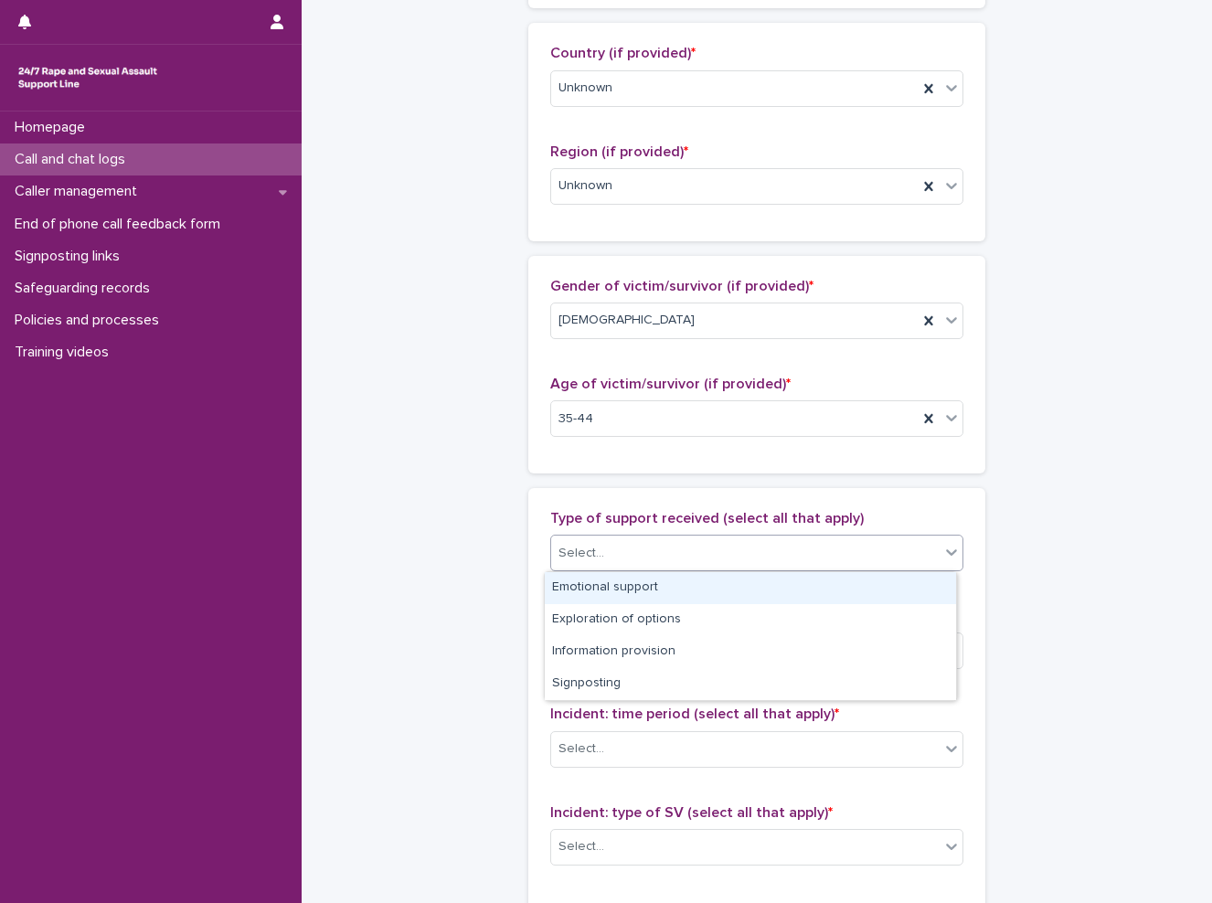
click at [630, 589] on div "Emotional support" at bounding box center [750, 588] width 411 height 32
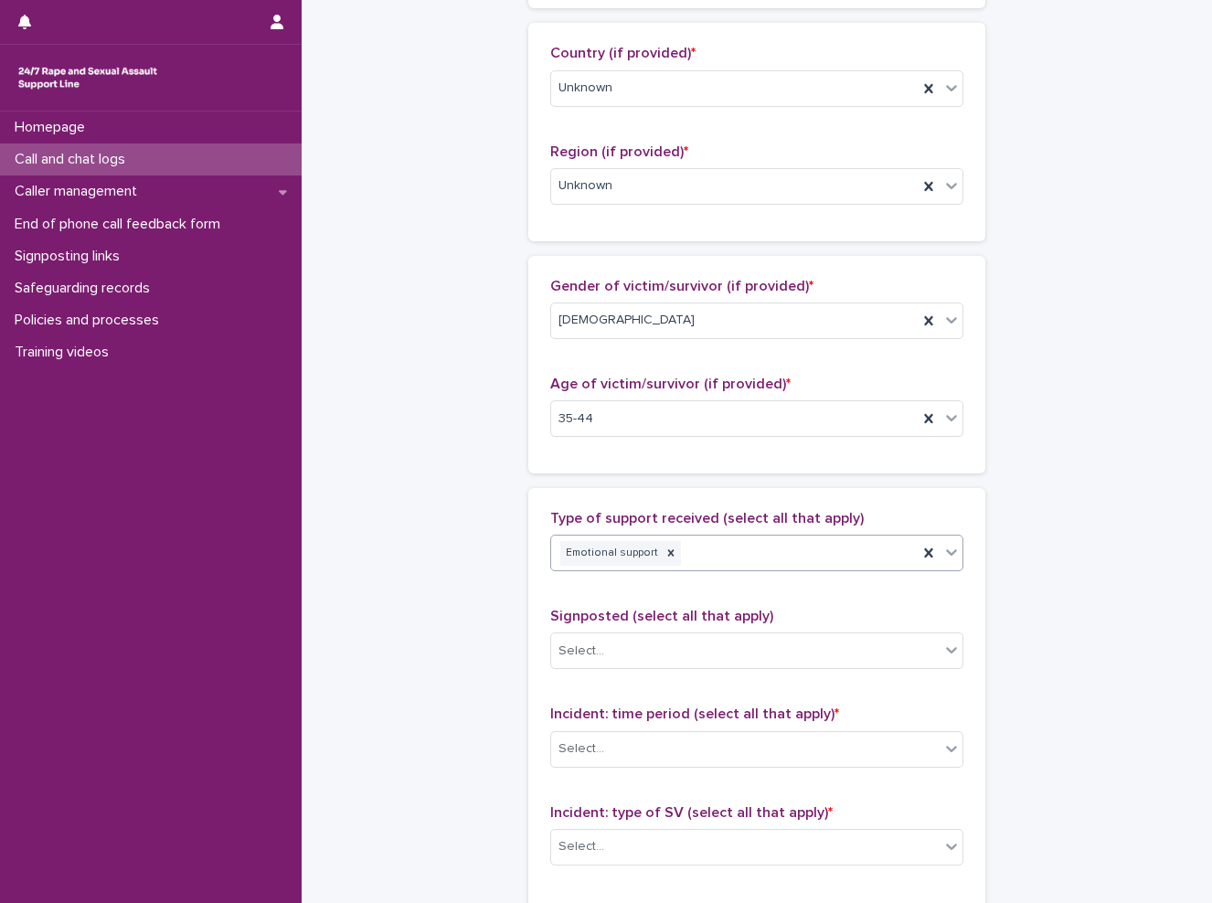
click at [715, 544] on div "Emotional support" at bounding box center [734, 553] width 366 height 32
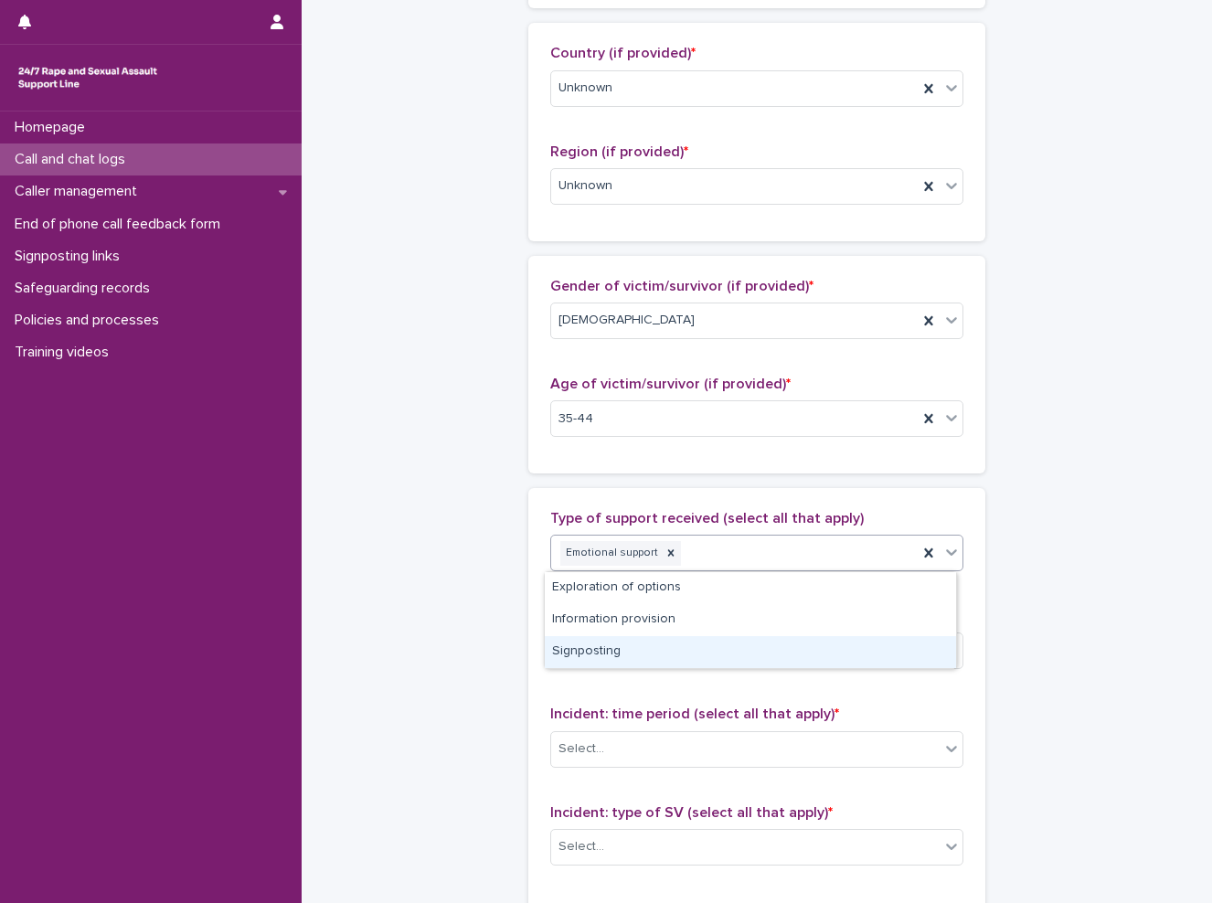
click at [690, 654] on div "Signposting" at bounding box center [750, 652] width 411 height 32
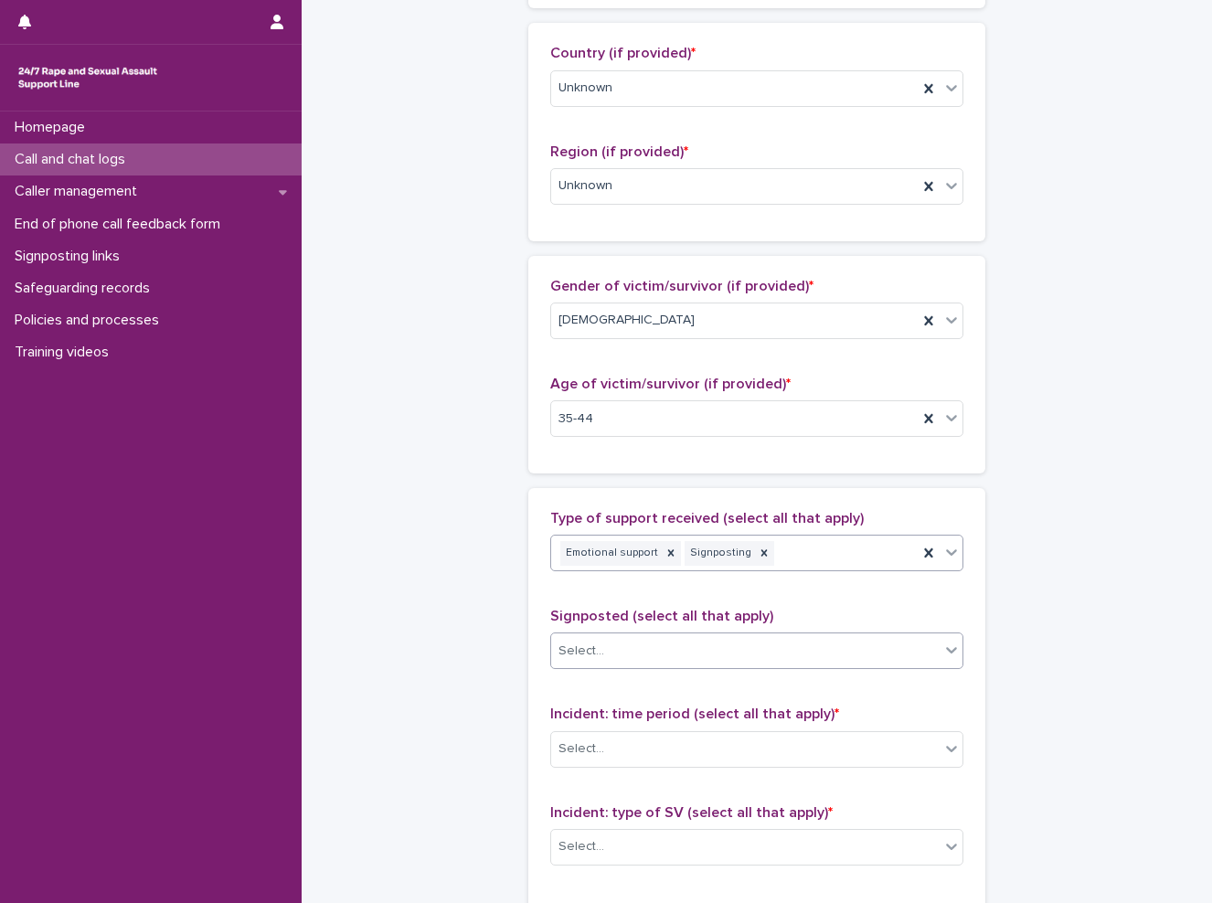
click at [613, 653] on div "Select..." at bounding box center [745, 651] width 388 height 30
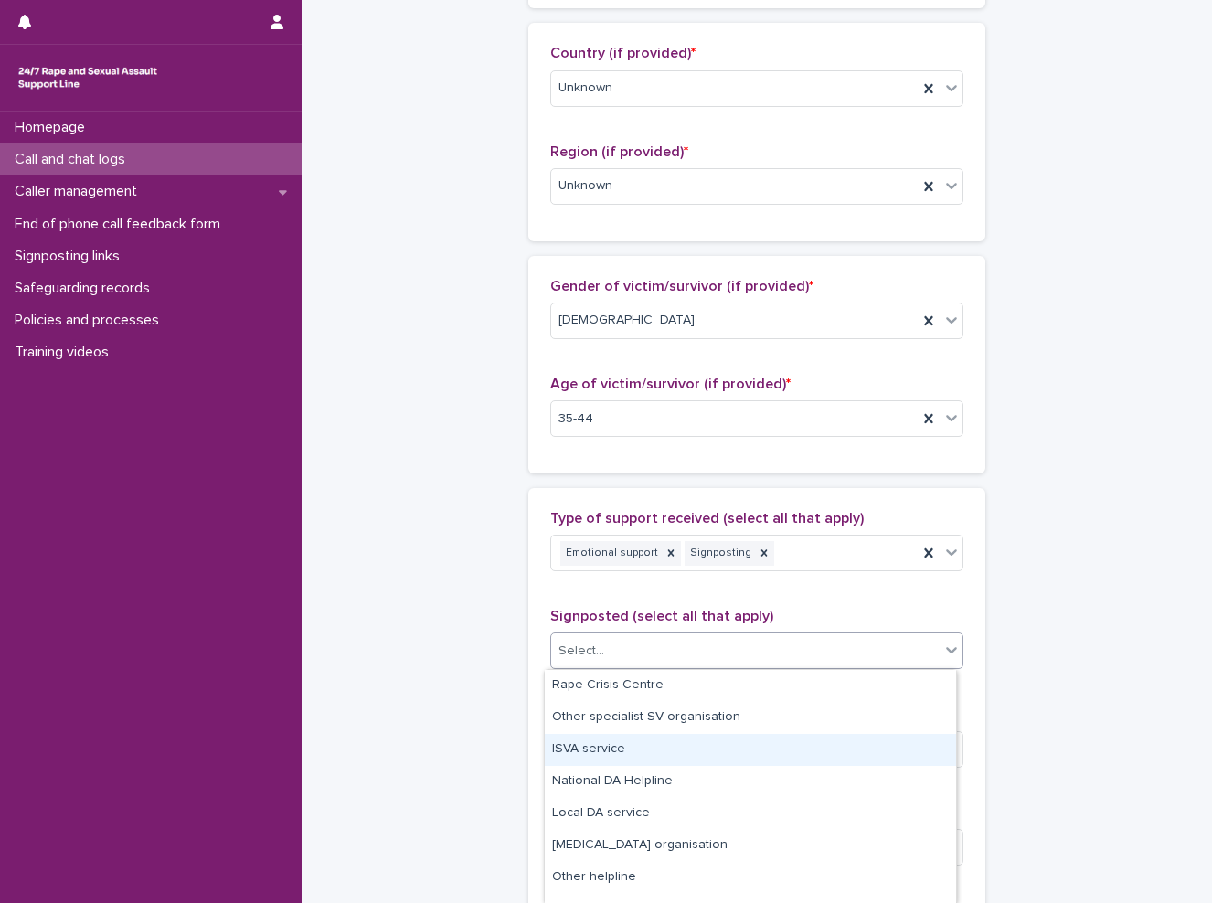
click at [617, 746] on div "ISVA service" at bounding box center [750, 750] width 411 height 32
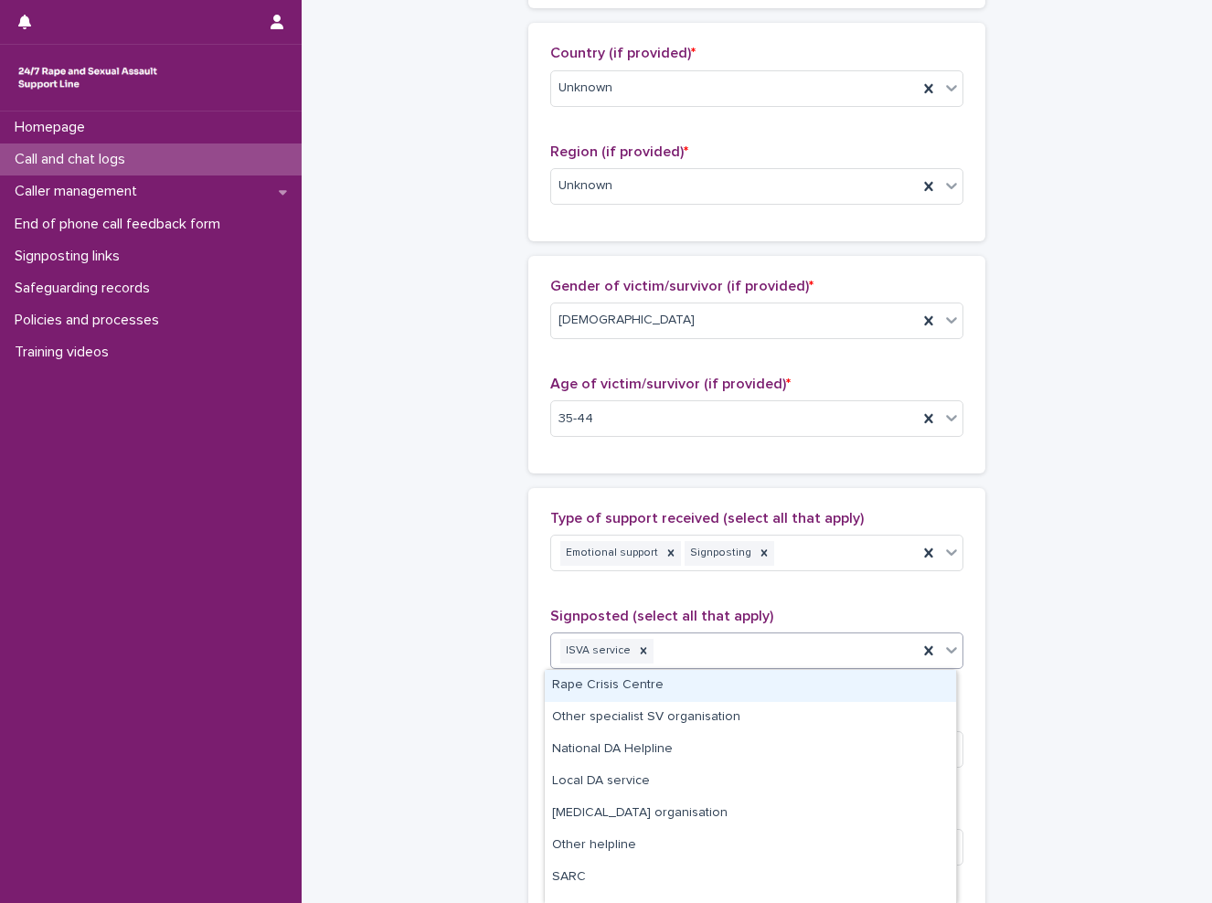
click at [696, 653] on div "ISVA service" at bounding box center [734, 651] width 366 height 32
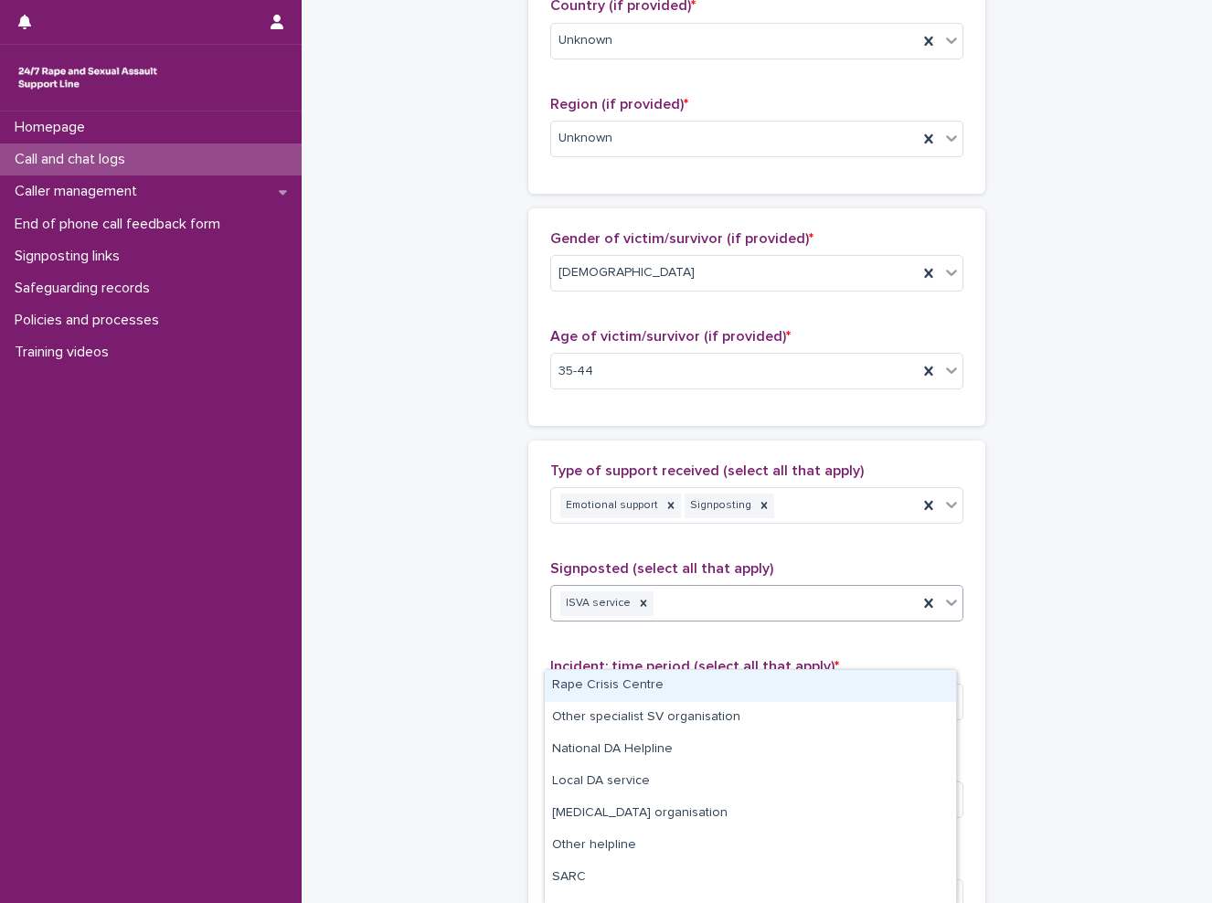
scroll to position [731, 0]
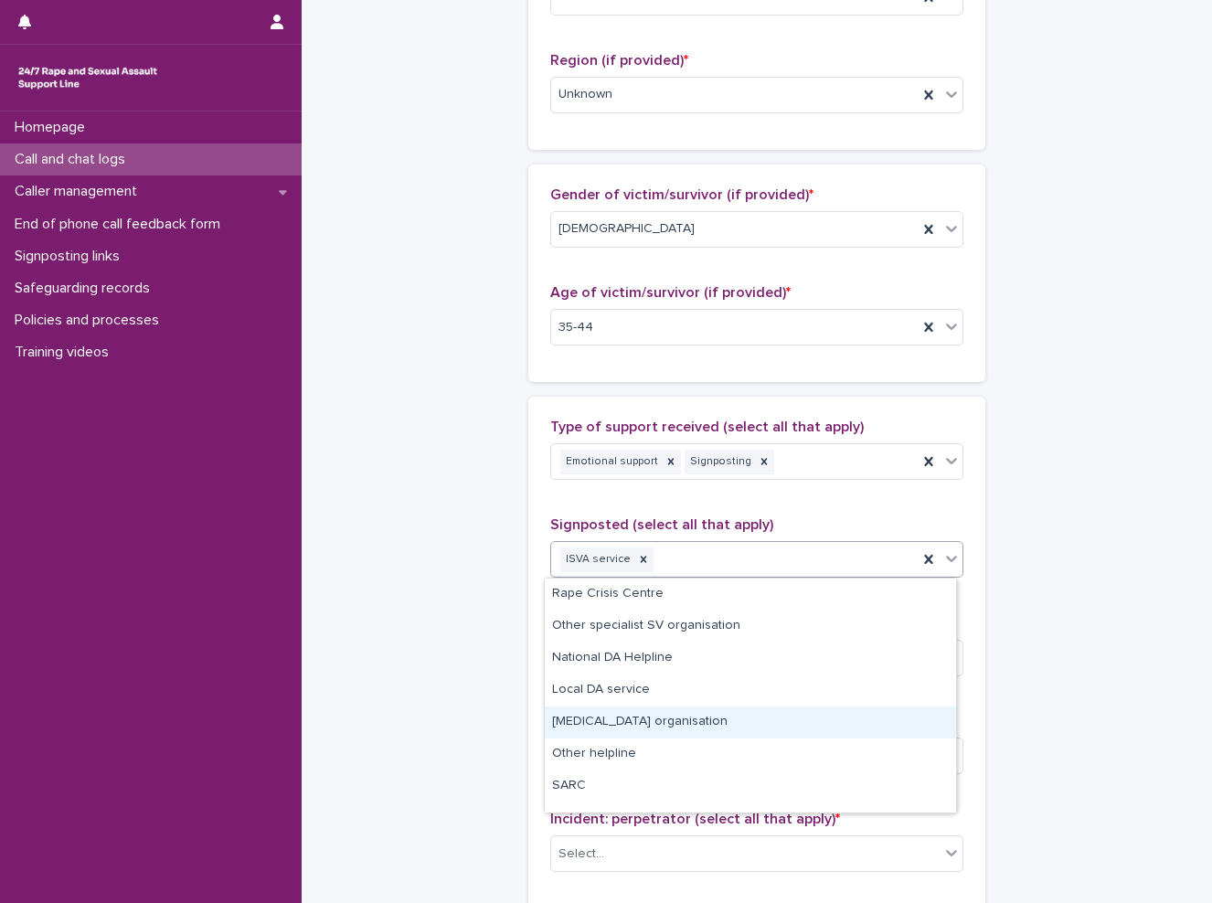
click at [700, 727] on div "[MEDICAL_DATA] organisation" at bounding box center [750, 722] width 411 height 32
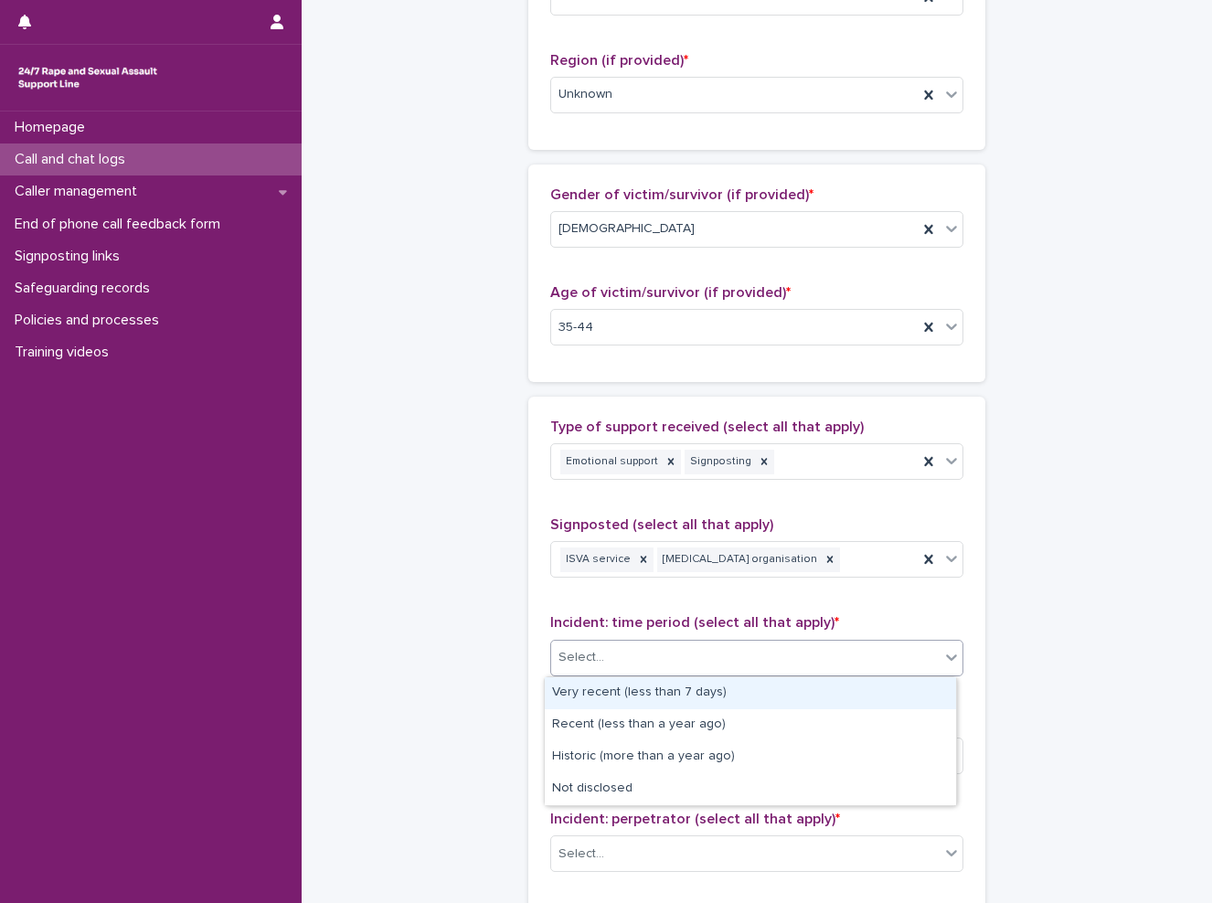
click at [684, 660] on div "Select..." at bounding box center [745, 657] width 388 height 30
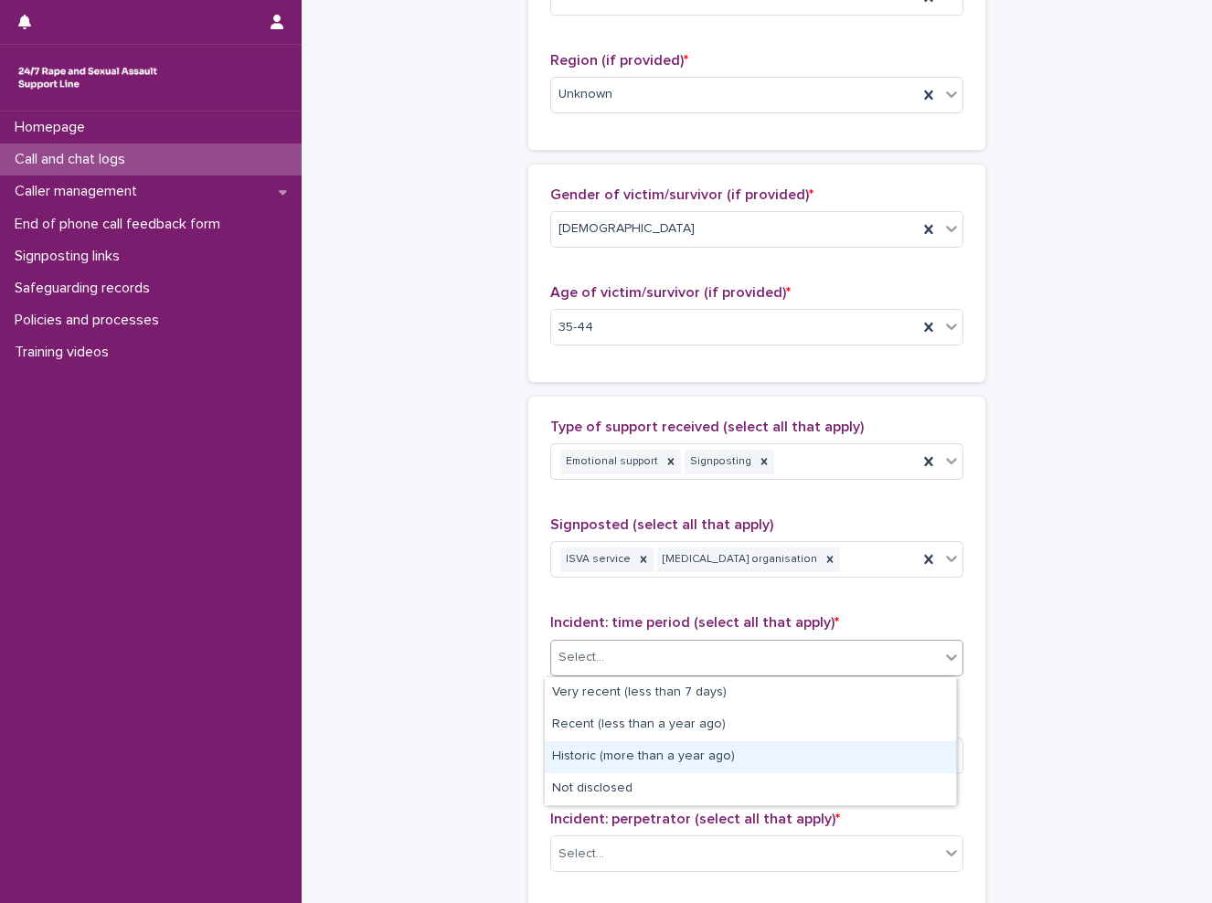
click at [674, 750] on div "Historic (more than a year ago)" at bounding box center [750, 757] width 411 height 32
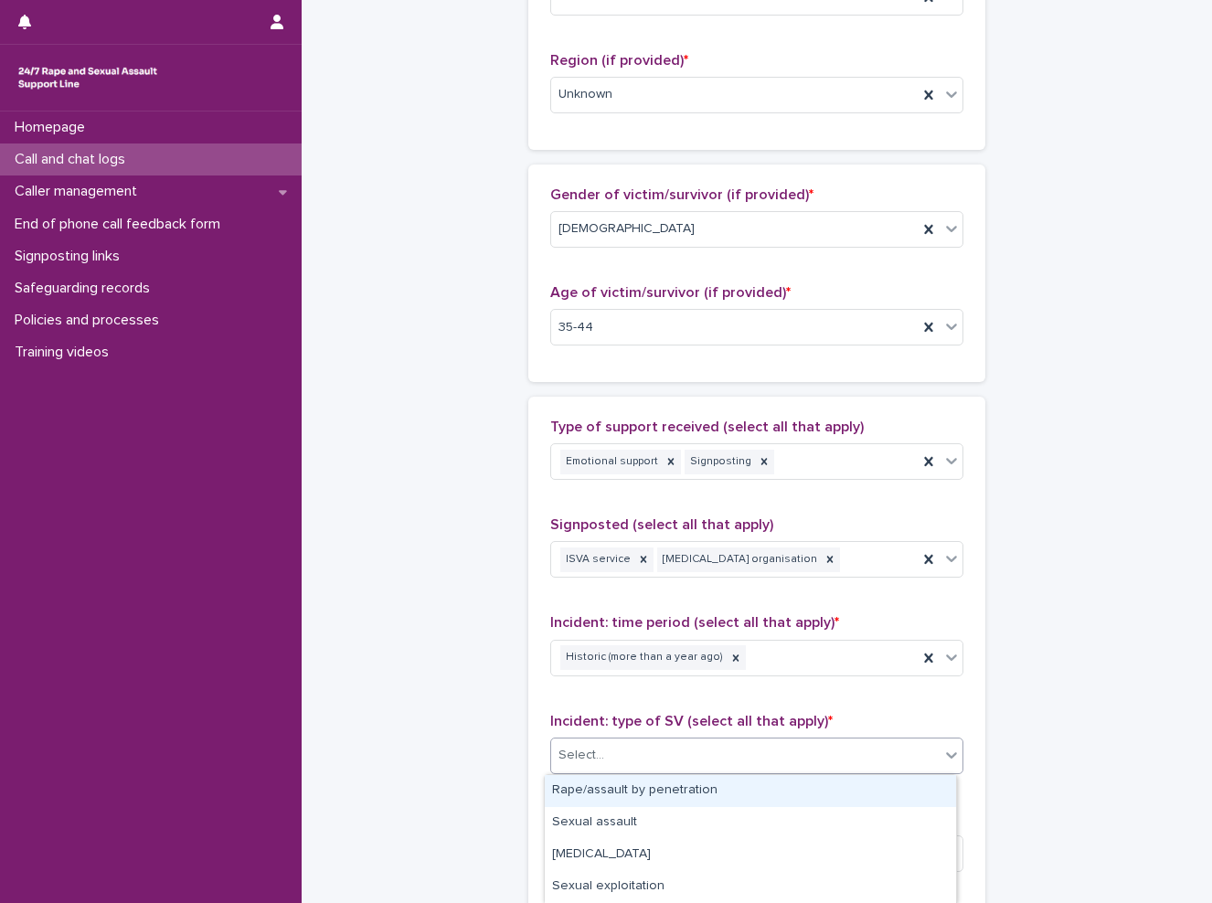
click at [674, 750] on div "Select..." at bounding box center [745, 755] width 388 height 30
click at [652, 789] on div "Rape/assault by penetration" at bounding box center [750, 791] width 411 height 32
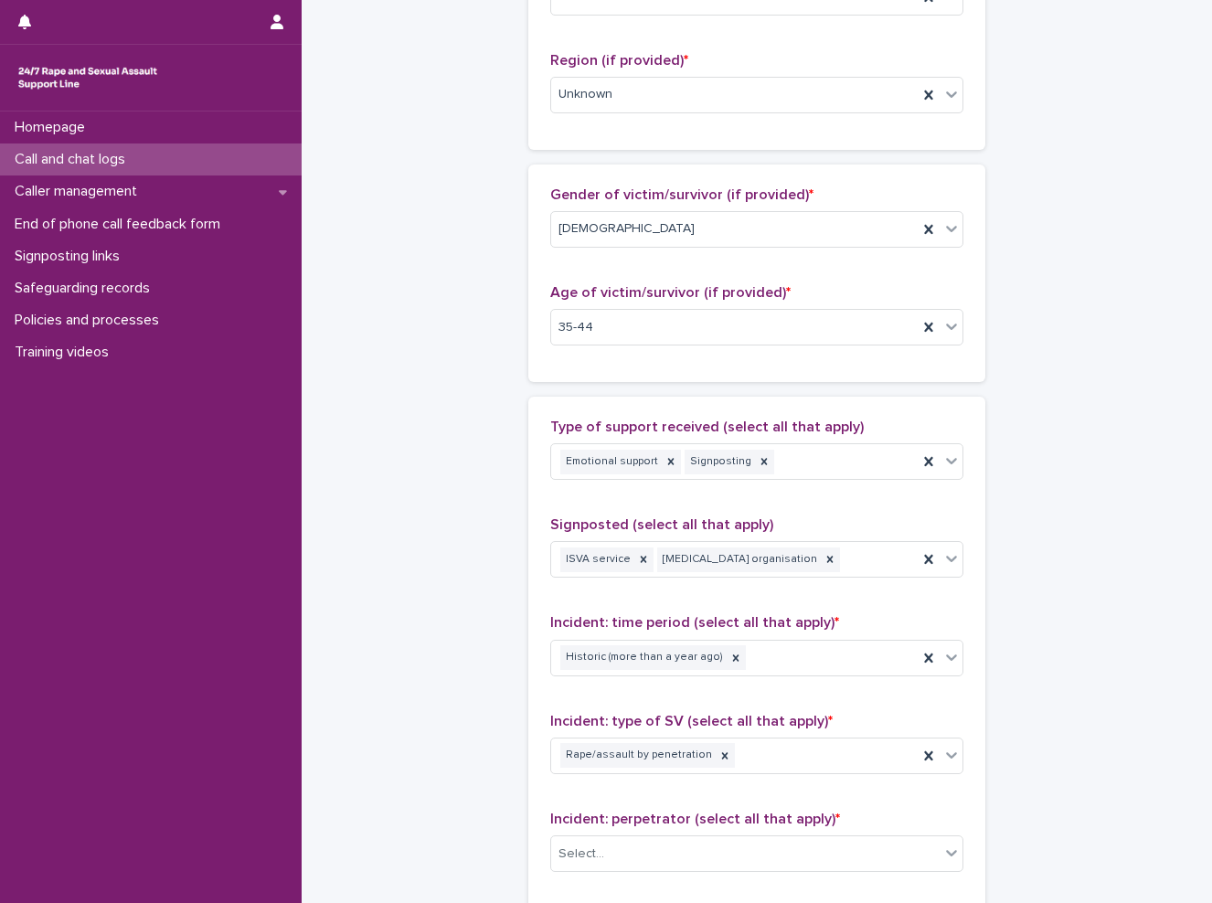
click at [499, 743] on div "**********" at bounding box center [757, 260] width 874 height 1978
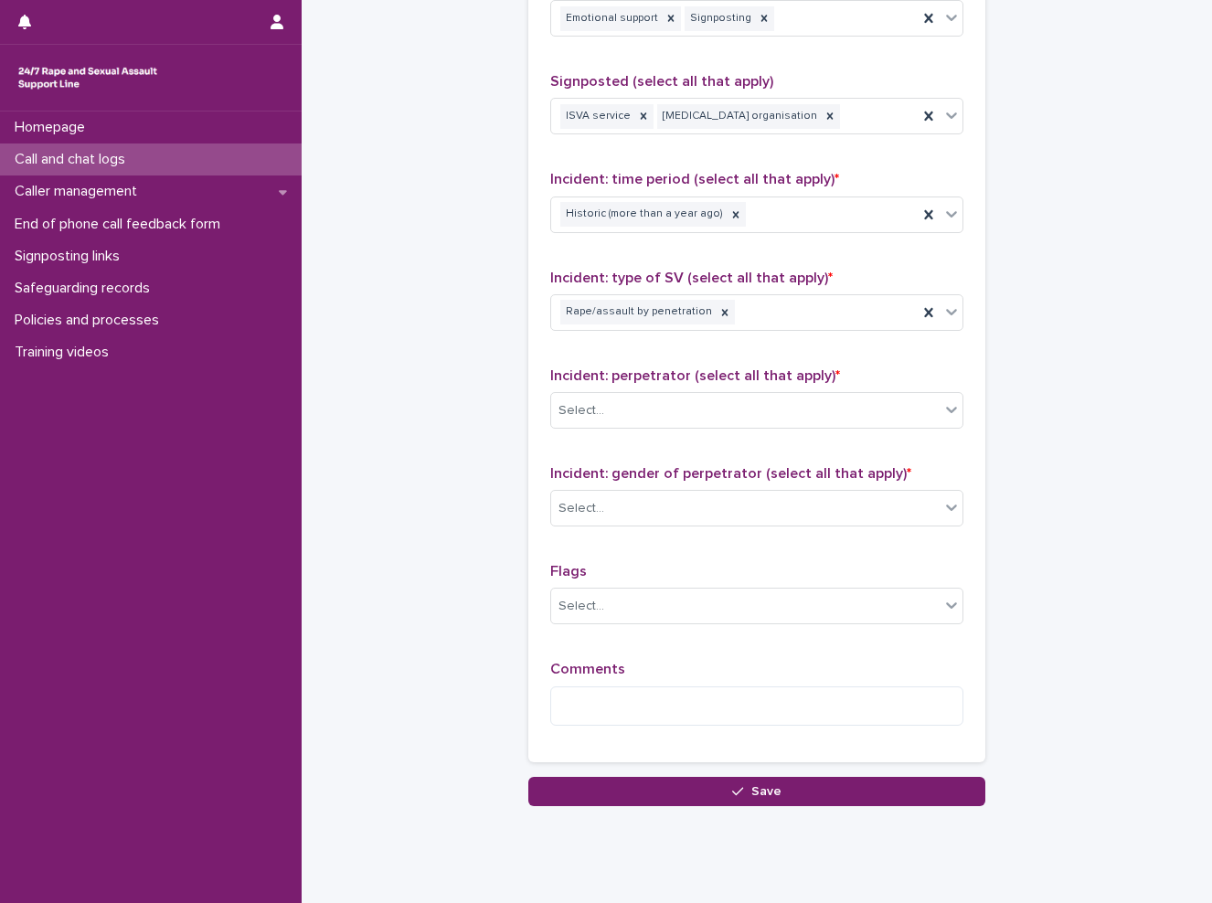
scroll to position [1188, 0]
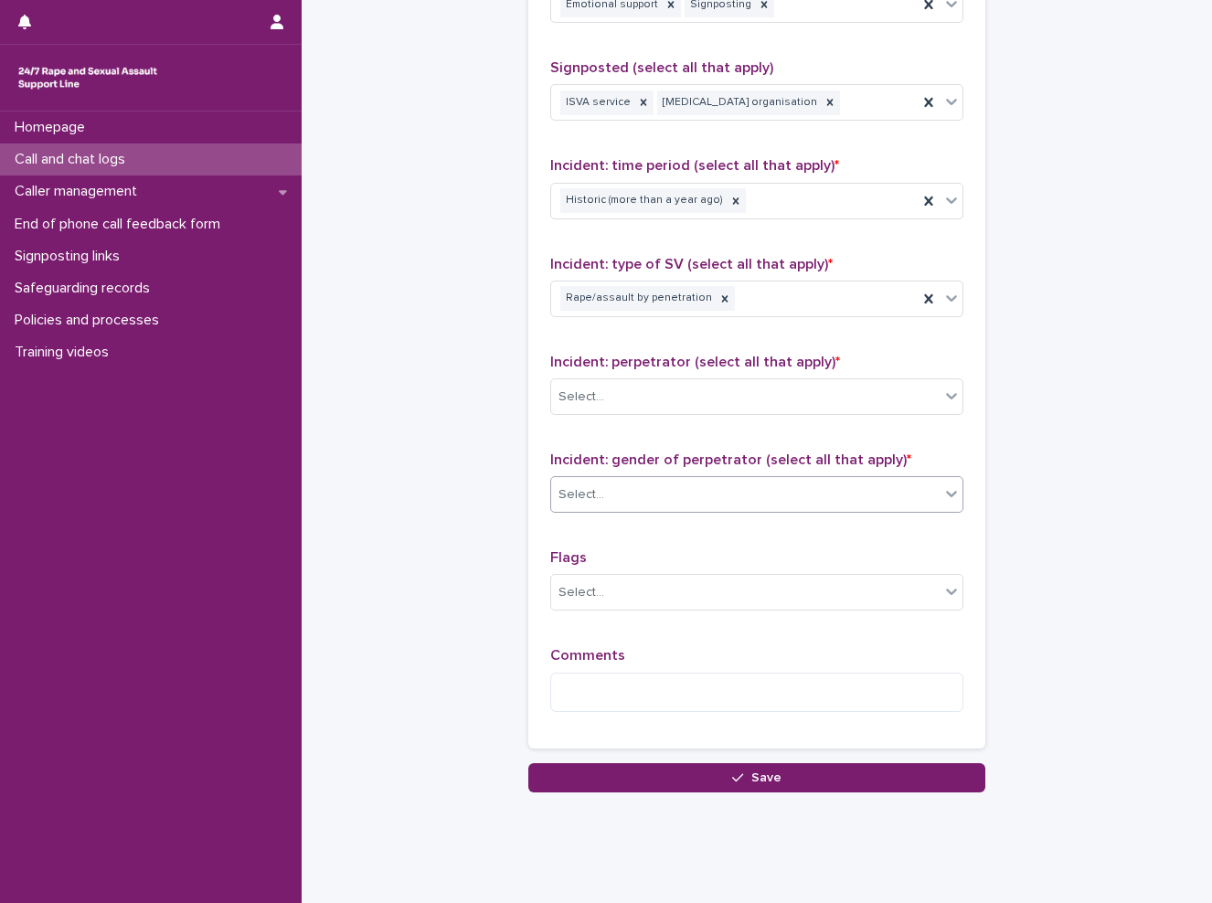
click at [577, 495] on div "Select..." at bounding box center [581, 494] width 46 height 19
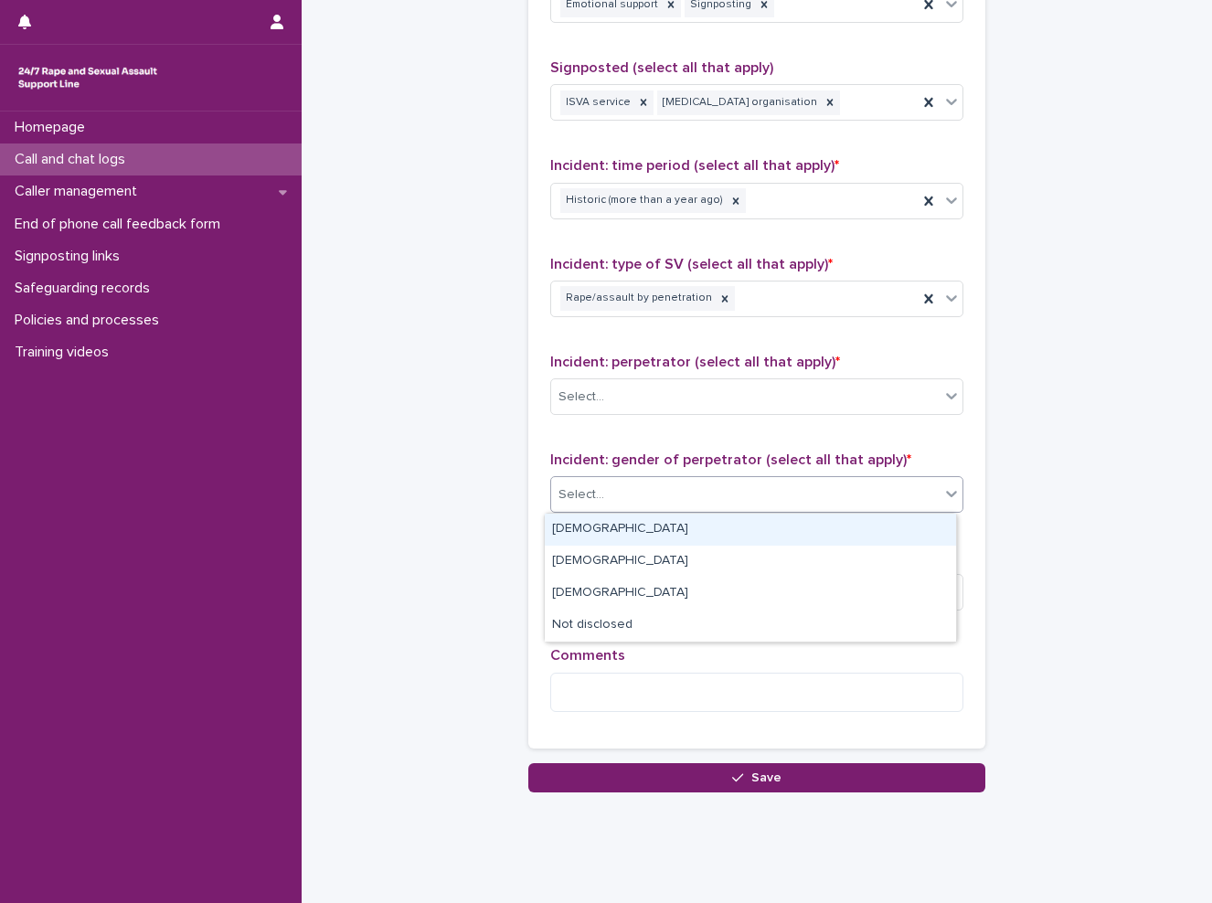
click at [576, 529] on div "[DEMOGRAPHIC_DATA]" at bounding box center [750, 530] width 411 height 32
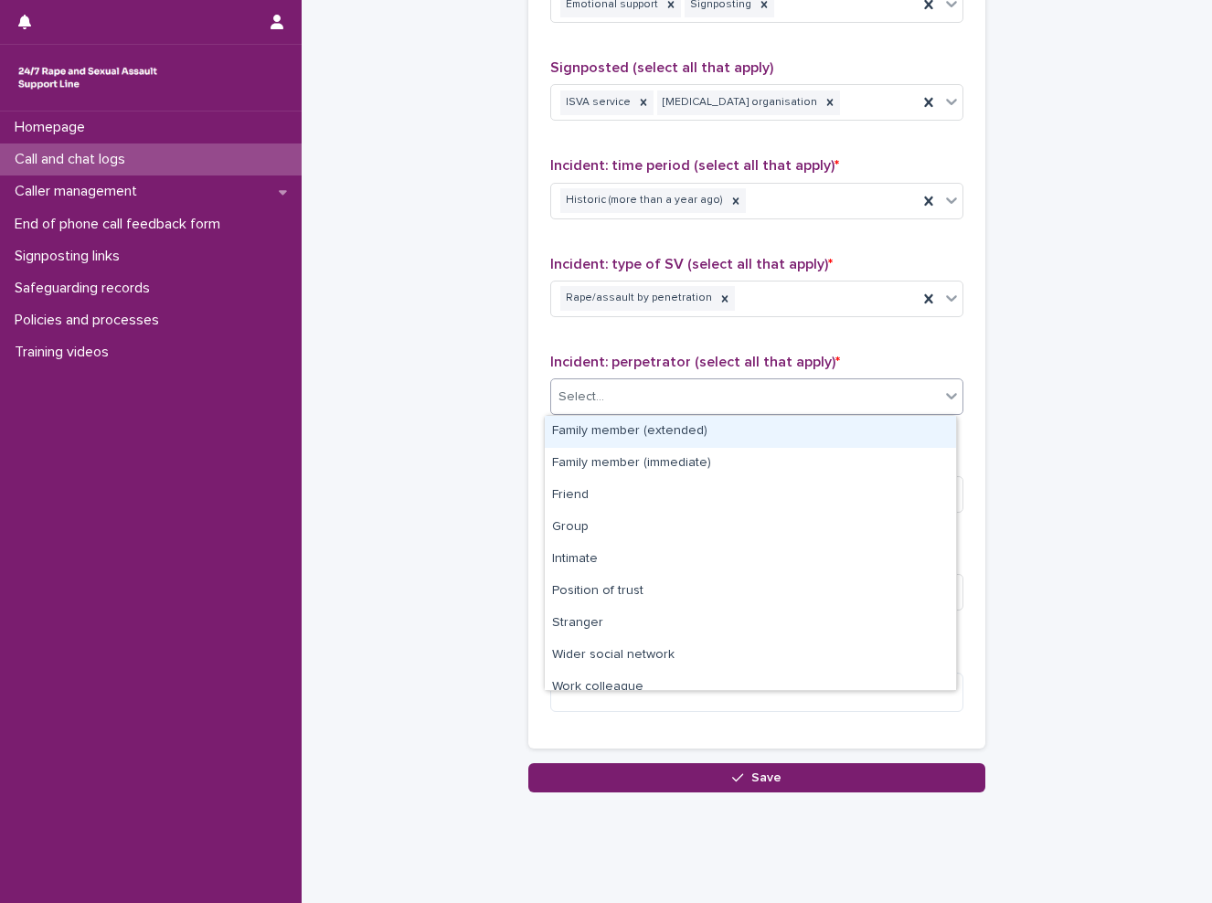
click at [708, 408] on div "Select..." at bounding box center [745, 397] width 388 height 30
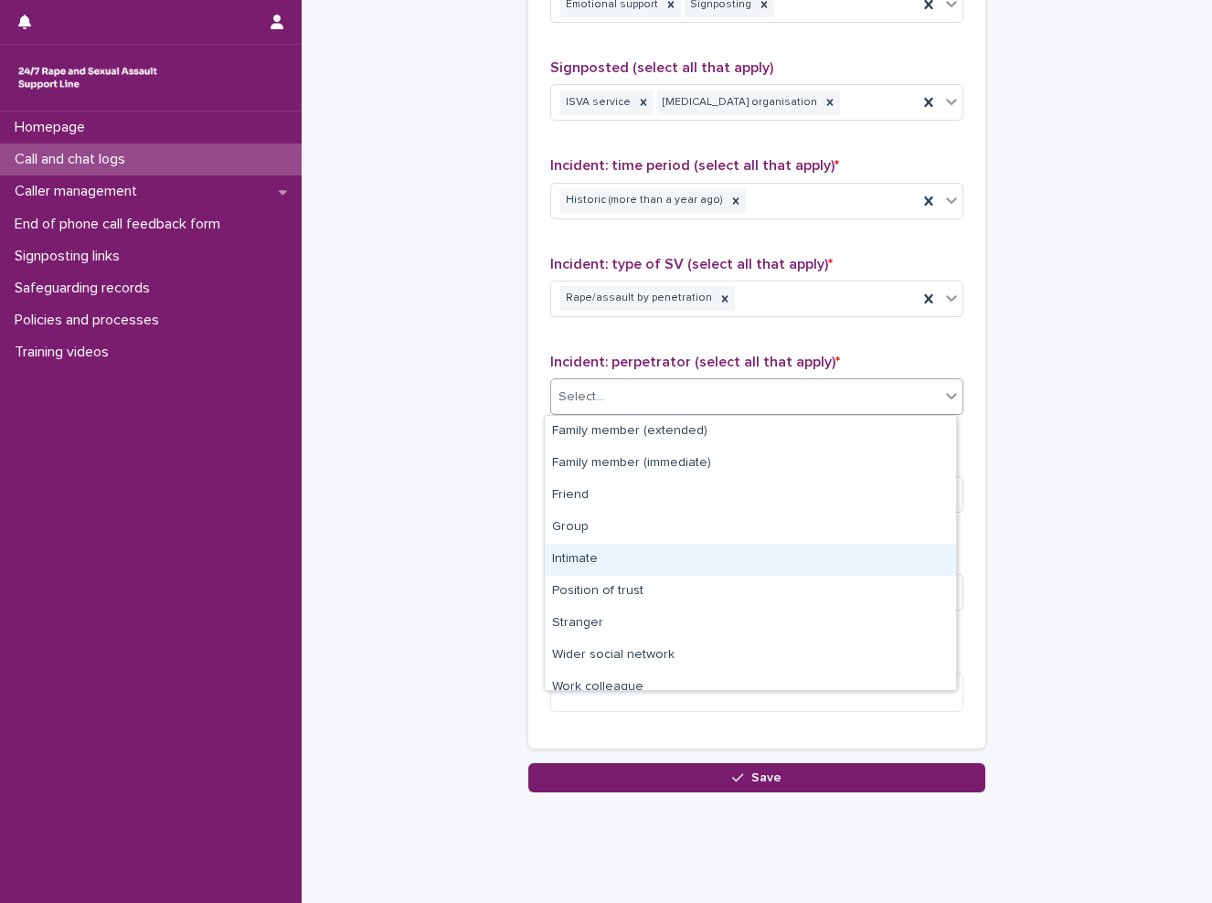
click at [645, 562] on div "Intimate" at bounding box center [750, 560] width 411 height 32
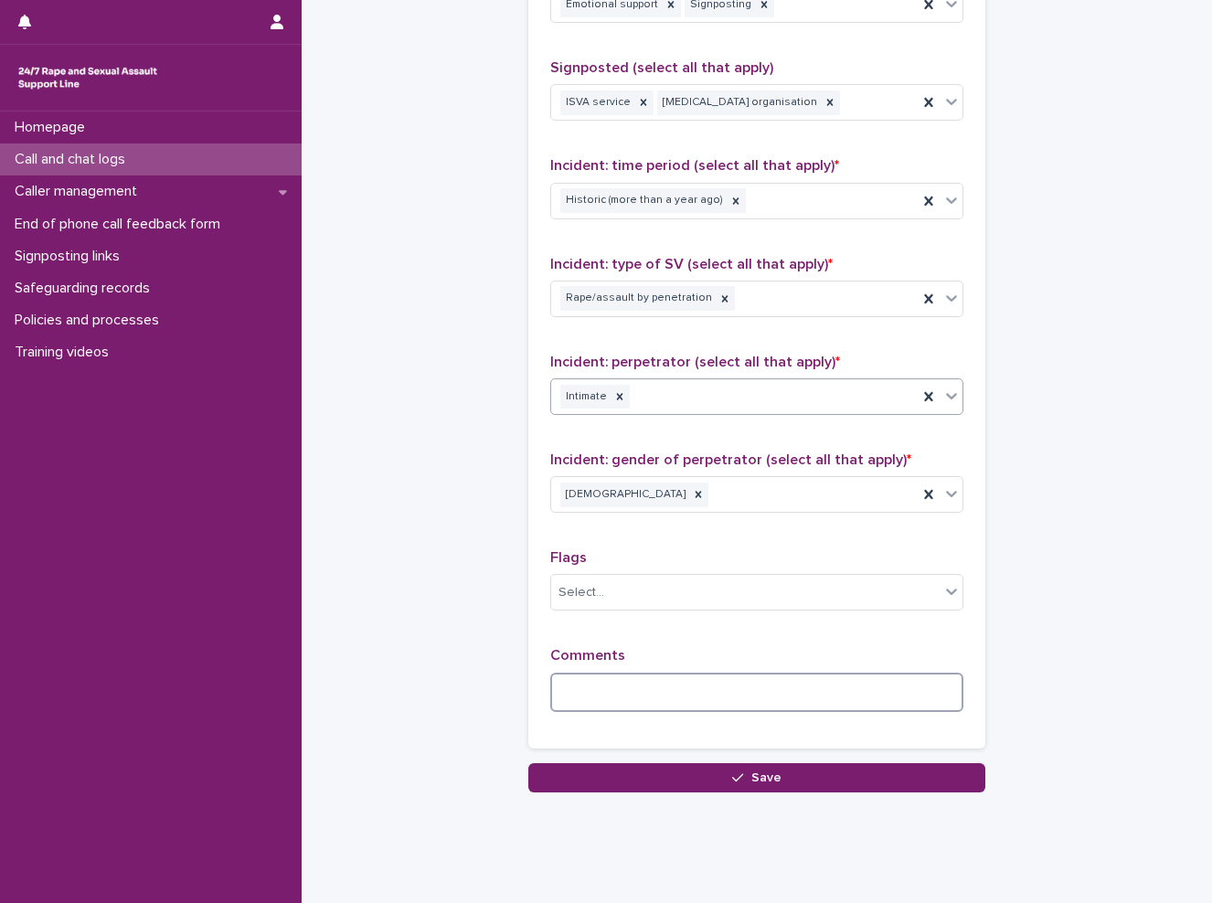
click at [645, 699] on textarea at bounding box center [756, 692] width 413 height 39
click at [856, 678] on textarea "**********" at bounding box center [756, 692] width 413 height 39
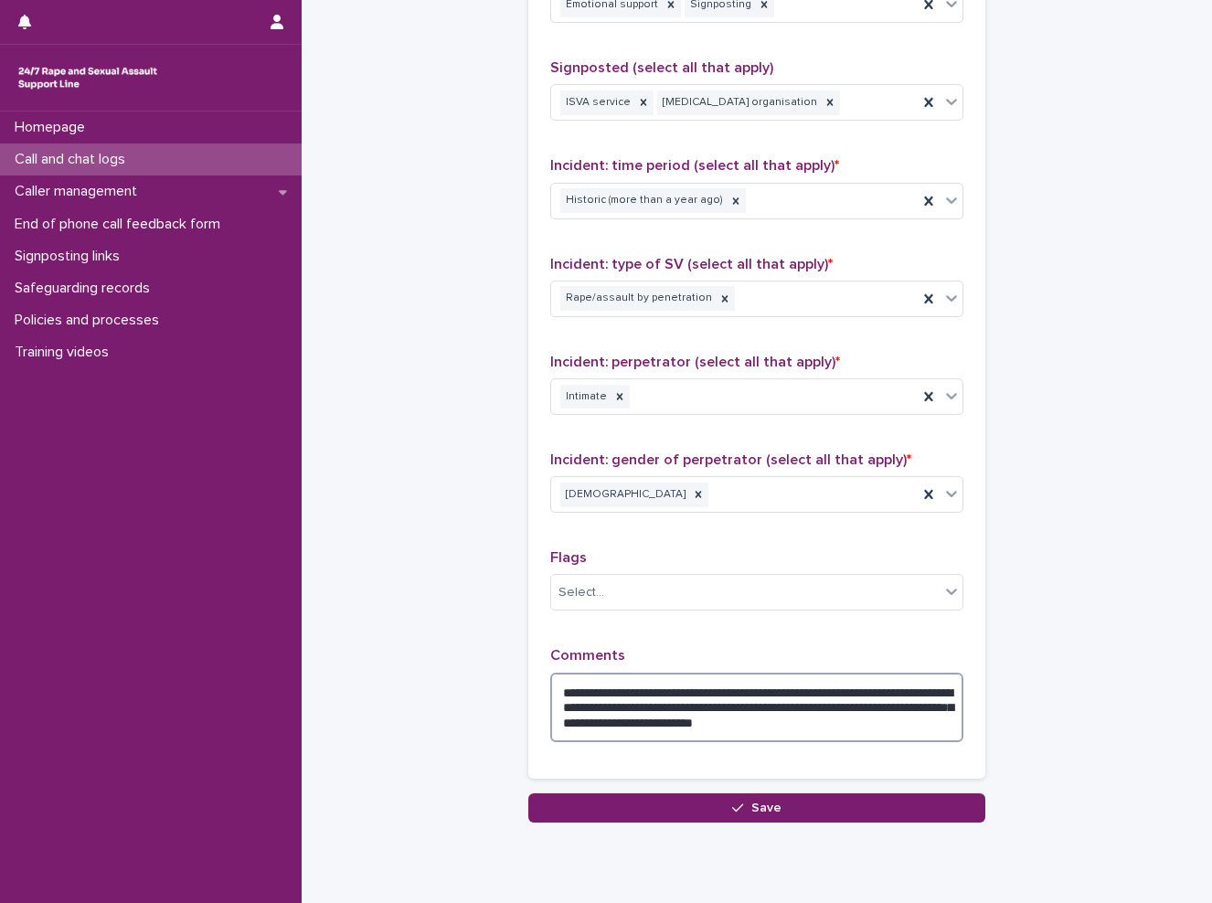
click at [884, 705] on textarea "**********" at bounding box center [756, 707] width 413 height 69
click at [938, 688] on textarea "**********" at bounding box center [756, 707] width 413 height 69
click at [944, 722] on textarea "**********" at bounding box center [756, 707] width 413 height 69
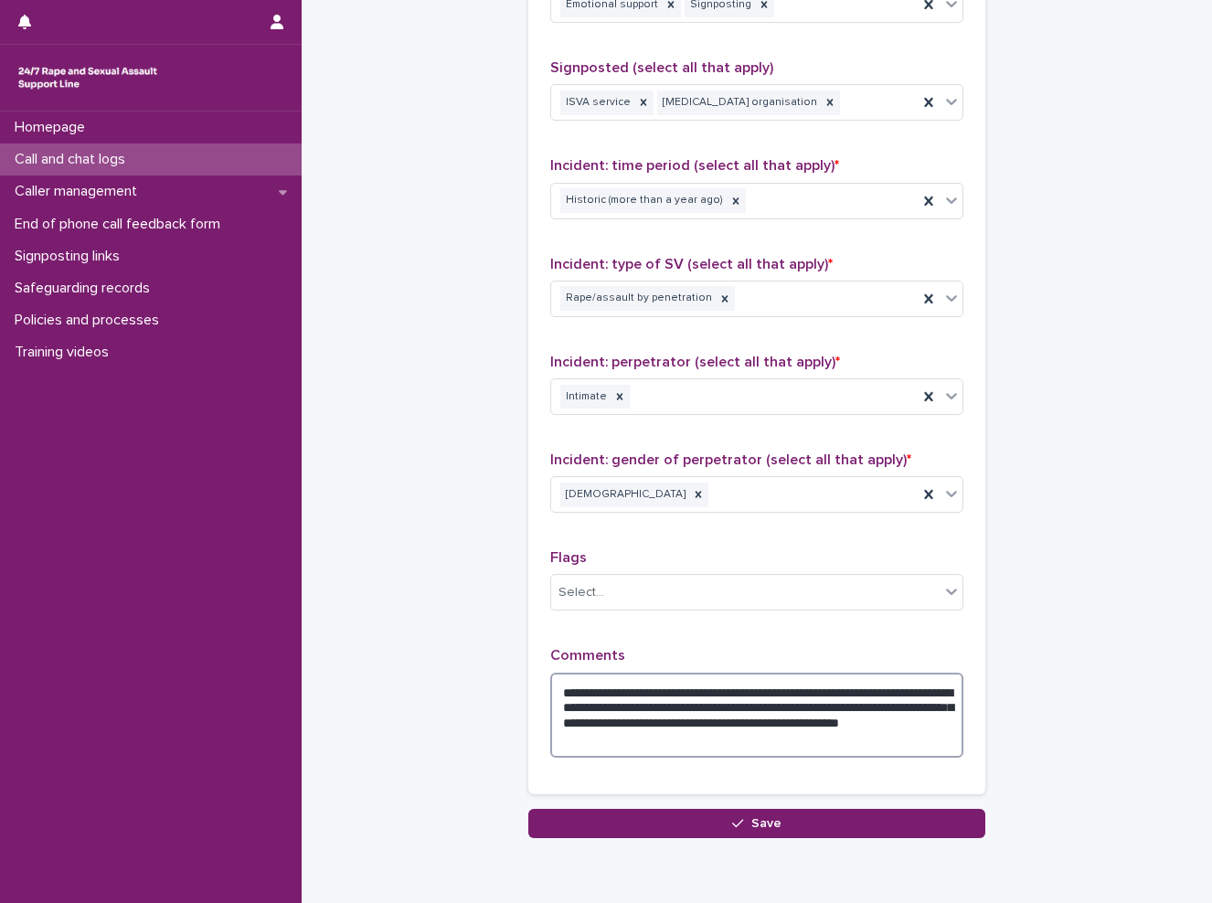
click at [773, 745] on textarea "**********" at bounding box center [756, 715] width 413 height 85
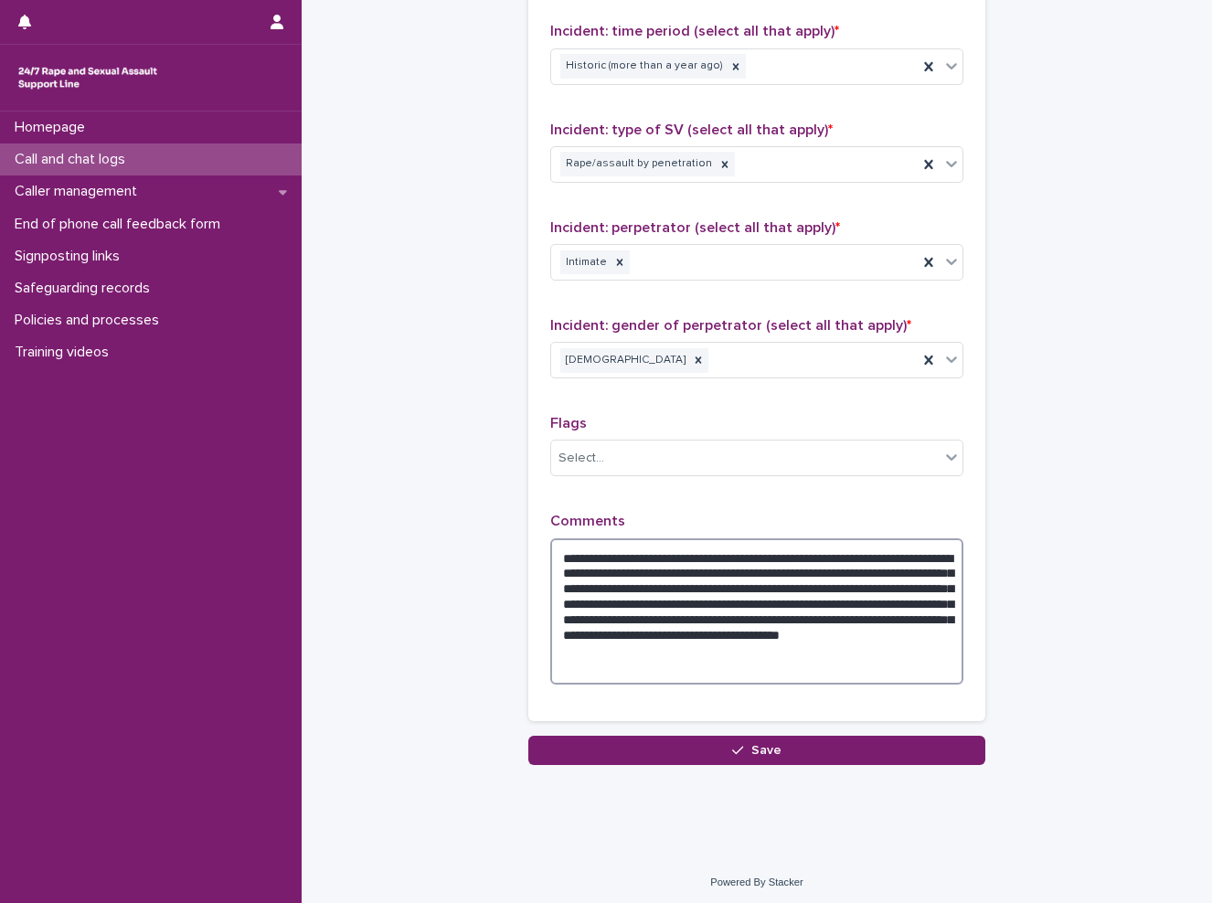
scroll to position [1327, 0]
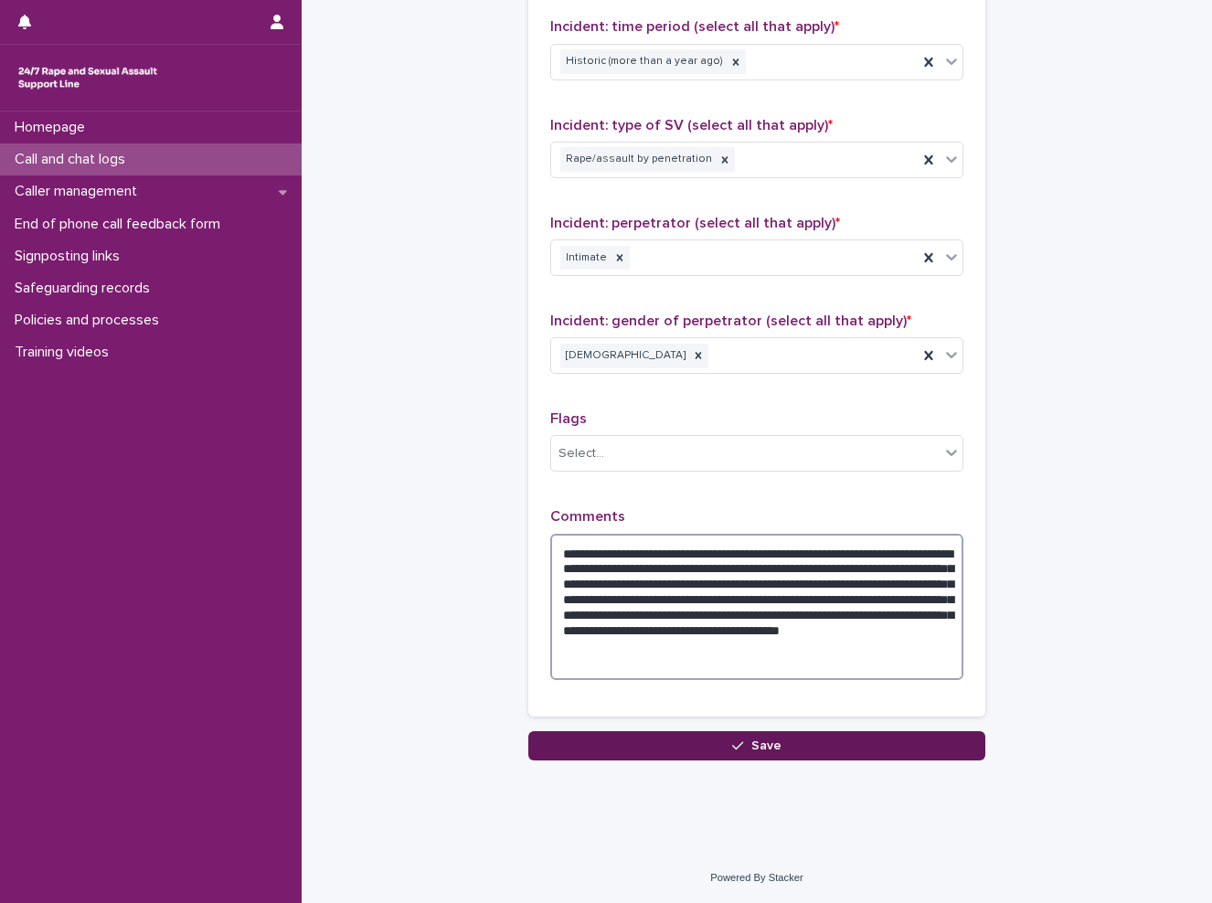
type textarea "**********"
click at [666, 735] on button "Save" at bounding box center [756, 745] width 457 height 29
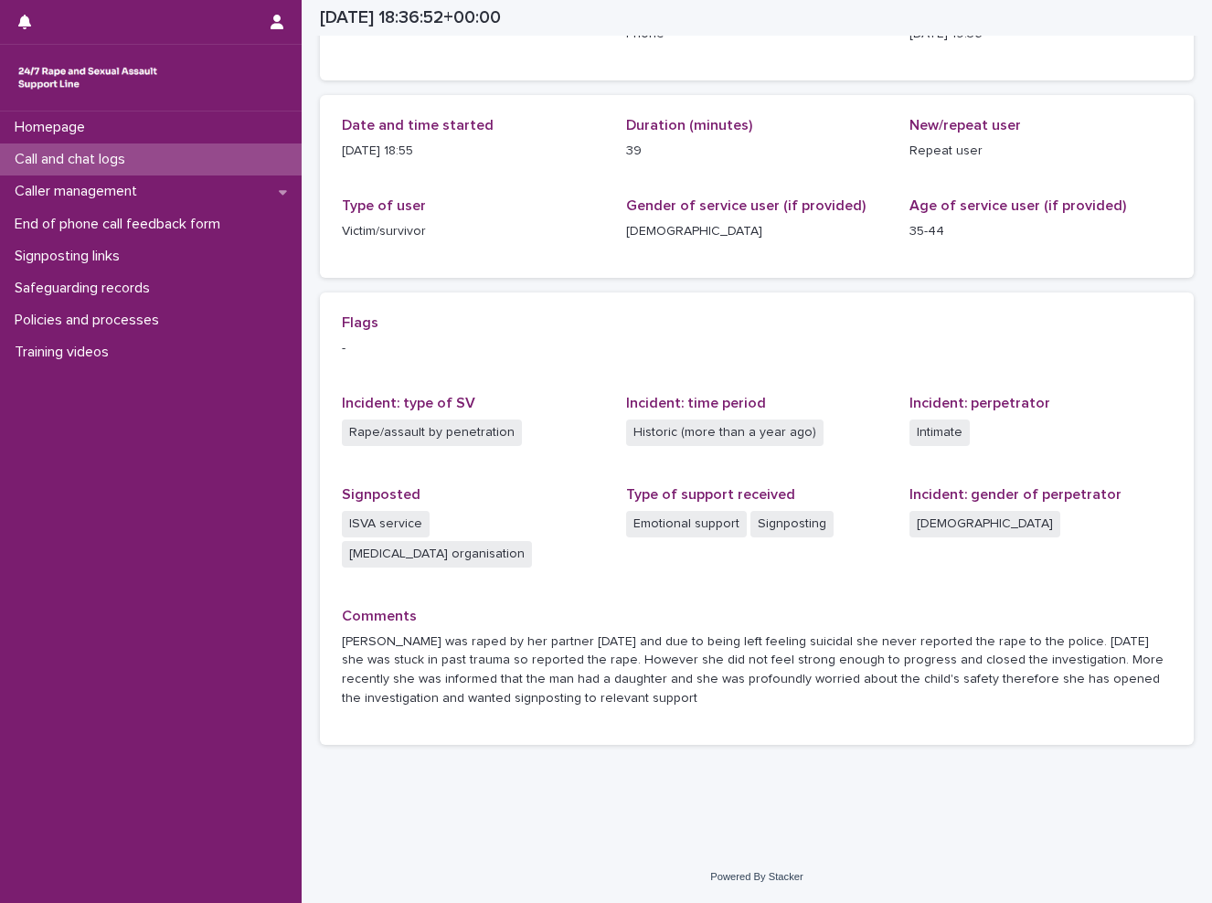
scroll to position [155, 0]
